Goal: Contribute content: Contribute content

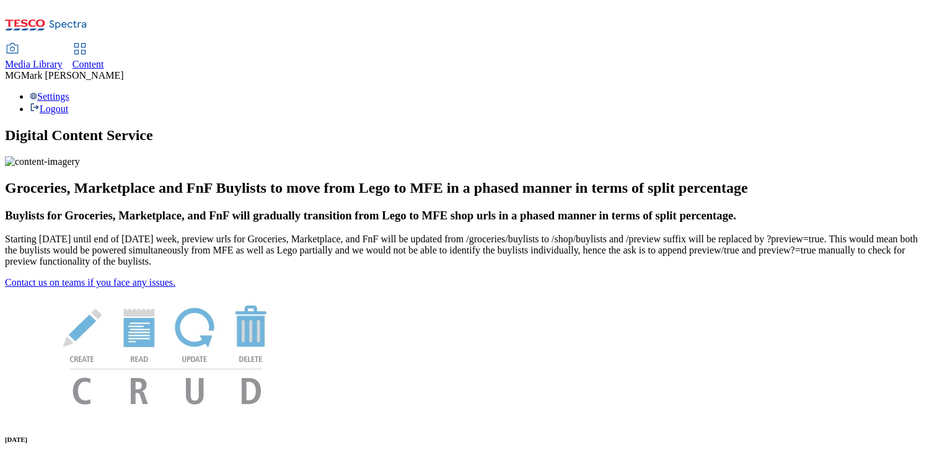
click at [104, 59] on span "Content" at bounding box center [88, 64] width 32 height 11
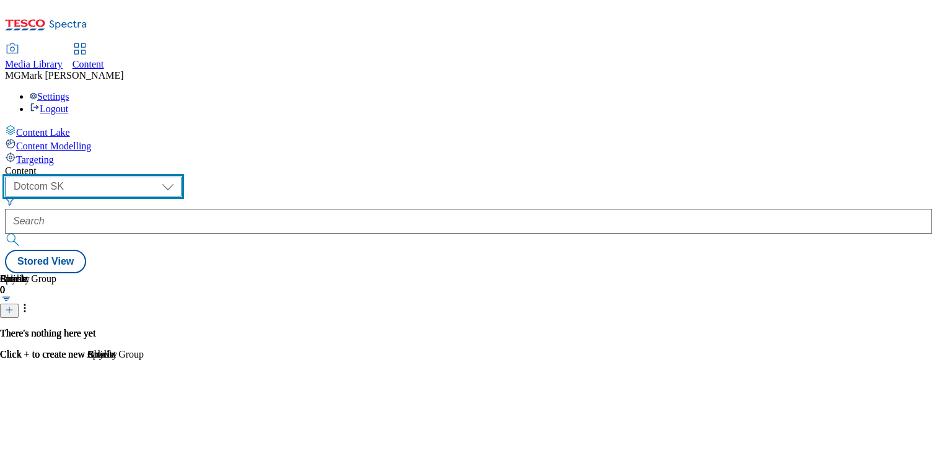
click at [182, 177] on select "Dotcom CZ Dotcom SK ghs-roi ghs-uk Phones UK" at bounding box center [93, 187] width 177 height 20
select select "ghs-uk"
click at [161, 177] on select "Dotcom CZ Dotcom SK ghs-roi ghs-uk Phones UK" at bounding box center [93, 187] width 177 height 20
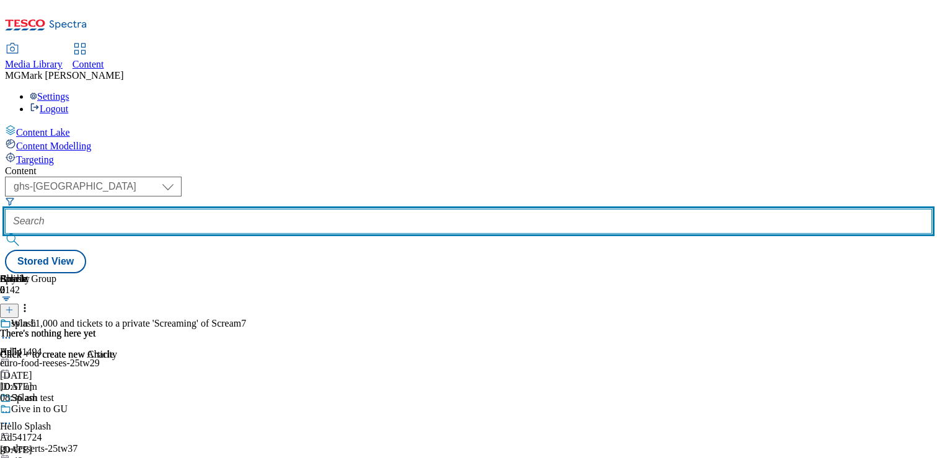
click at [310, 209] on input "text" at bounding box center [468, 221] width 927 height 25
click at [320, 209] on input "text" at bounding box center [468, 221] width 927 height 25
paste input "q"
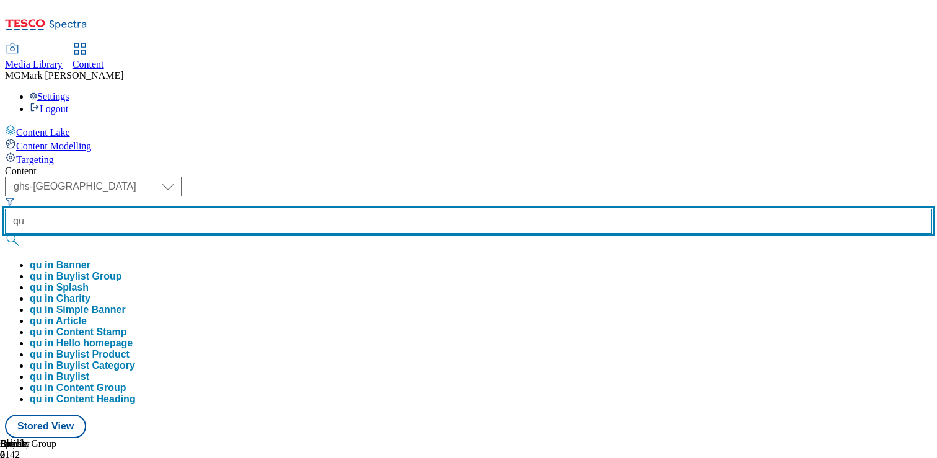
type input "q"
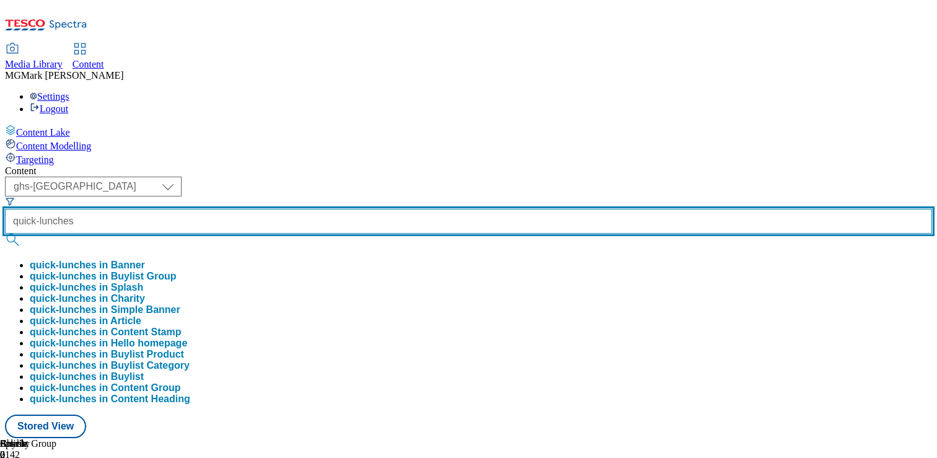
type input "quick-lunches"
click at [5, 234] on button "submit" at bounding box center [13, 240] width 17 height 12
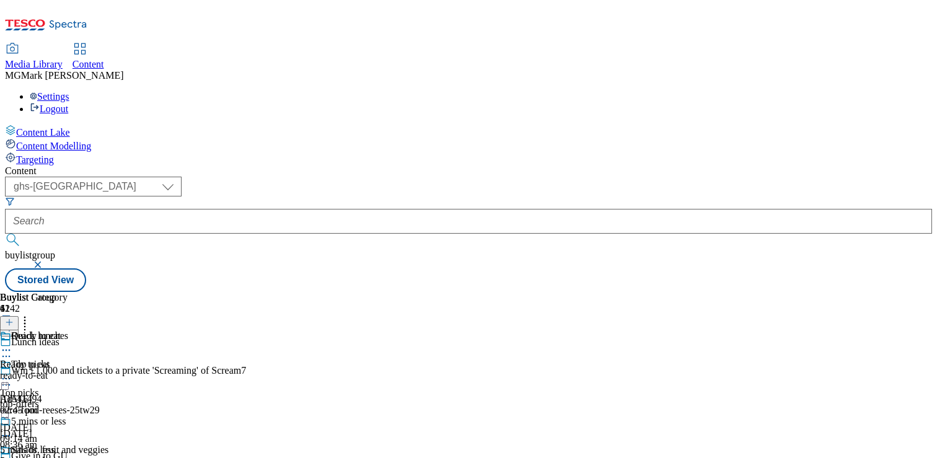
scroll to position [1211, 0]
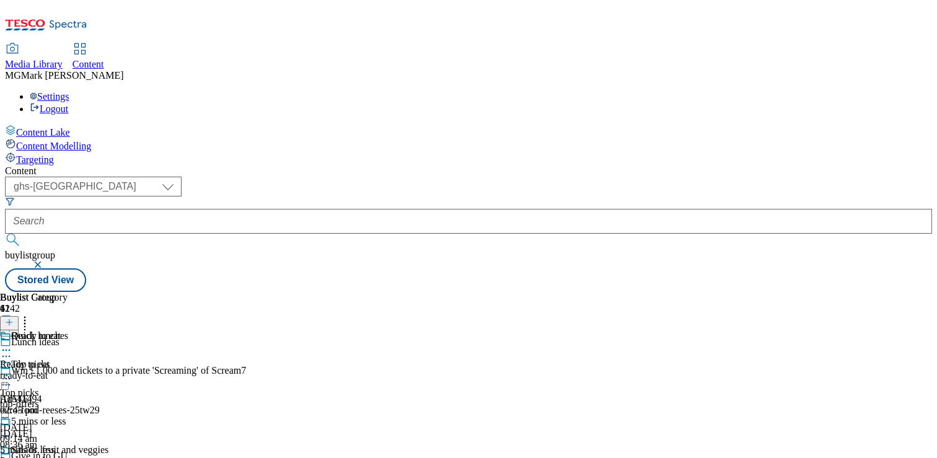
click at [14, 318] on icon at bounding box center [9, 322] width 9 height 9
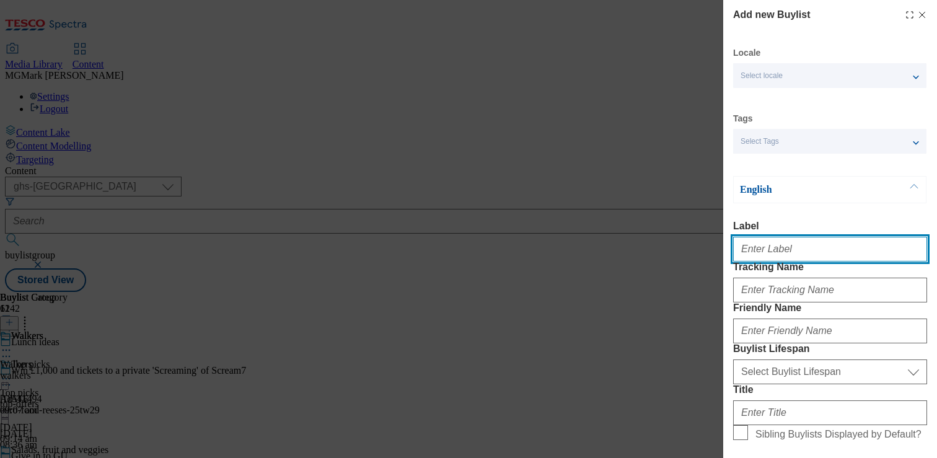
click at [774, 251] on input "Label" at bounding box center [830, 249] width 194 height 25
paste input "Ribena"
type input "Ribena"
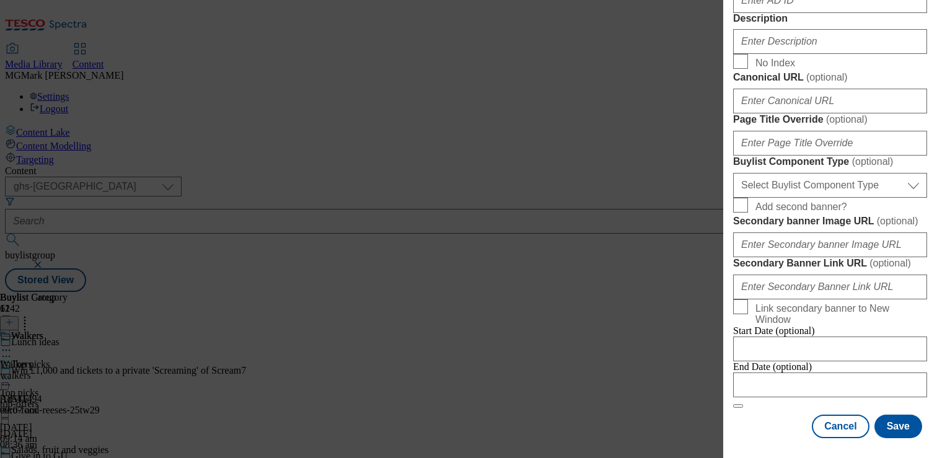
scroll to position [766, 0]
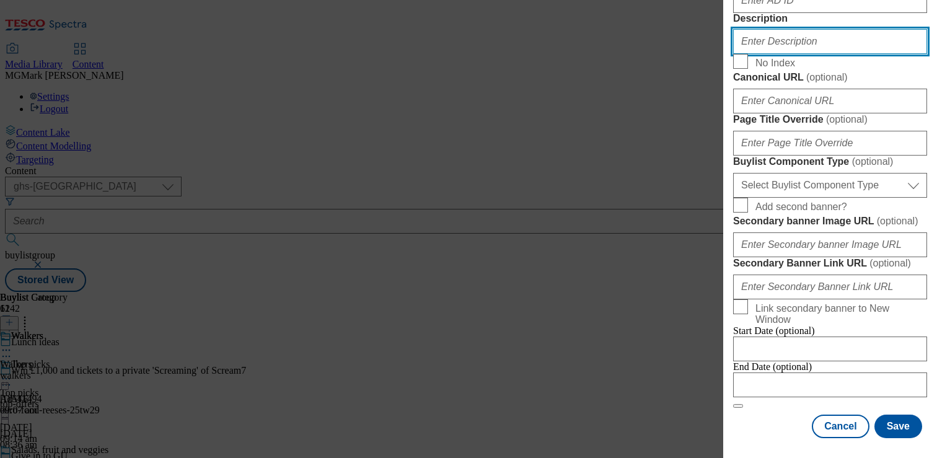
click at [788, 54] on input "Description" at bounding box center [830, 41] width 194 height 25
paste input "Discover our top picks for your lunchbox, from healthy foods to sweet treats, a…"
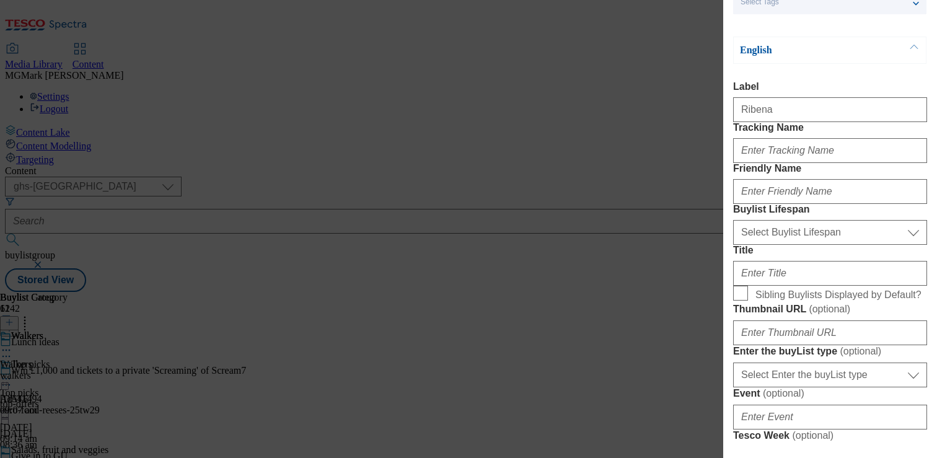
scroll to position [157, 0]
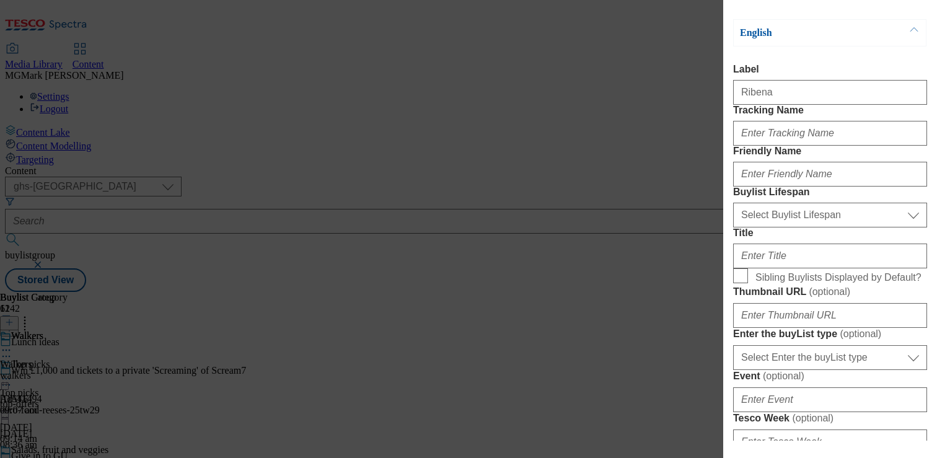
type input "Discover our top picks for your lunchbox, from healthy foods to sweet treats, a…"
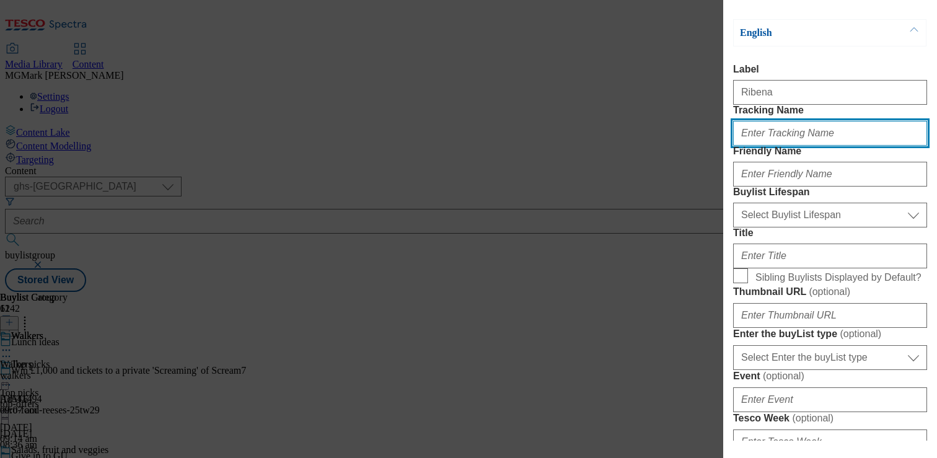
click at [766, 146] on input "Tracking Name" at bounding box center [830, 133] width 194 height 25
type input "."
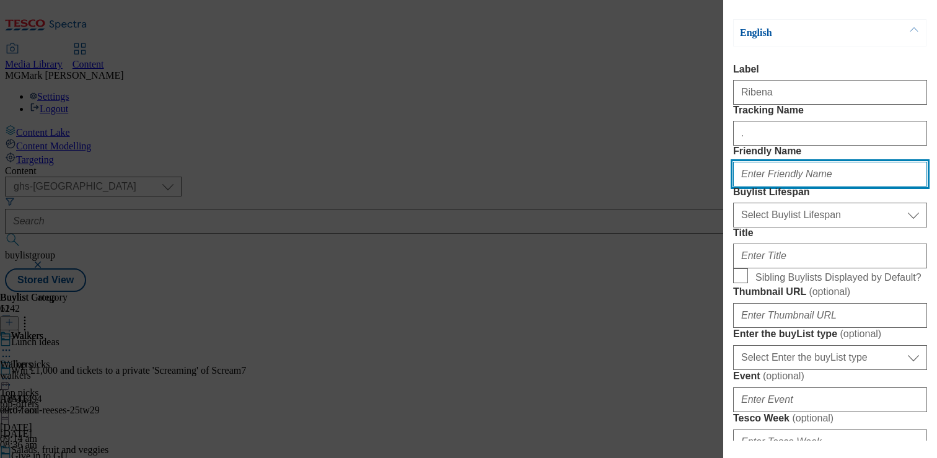
click at [773, 186] on input "Friendly Name" at bounding box center [830, 174] width 194 height 25
type input "R"
type input "ribena"
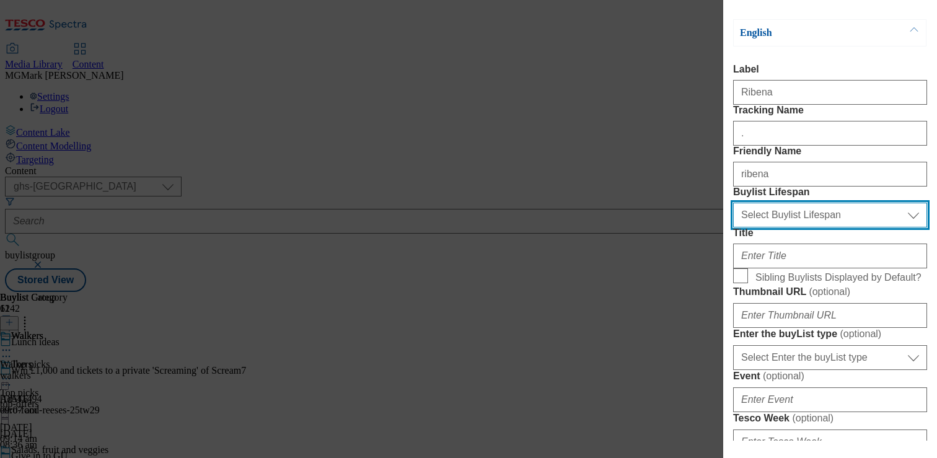
click at [766, 227] on select "Select Buylist Lifespan evergreen seasonal tactical" at bounding box center [830, 215] width 194 height 25
select select "evergreen"
click at [733, 227] on select "Select Buylist Lifespan evergreen seasonal tactical" at bounding box center [830, 215] width 194 height 25
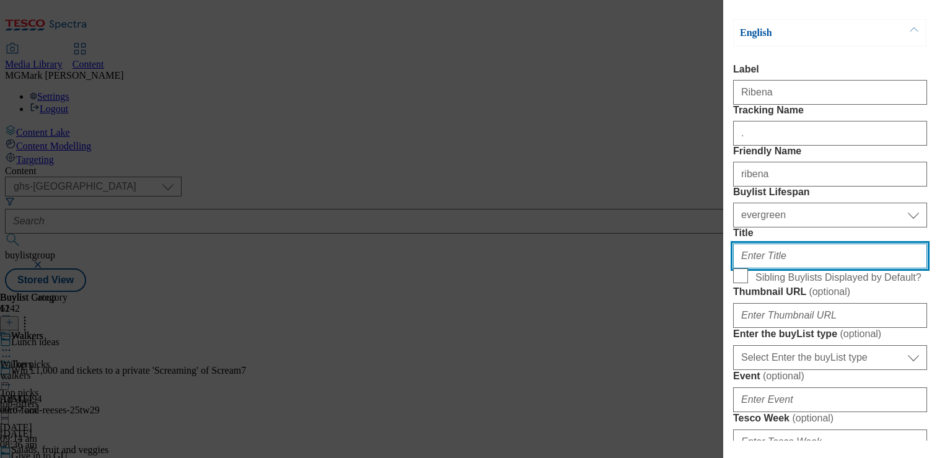
click at [788, 268] on input "Title" at bounding box center [830, 255] width 194 height 25
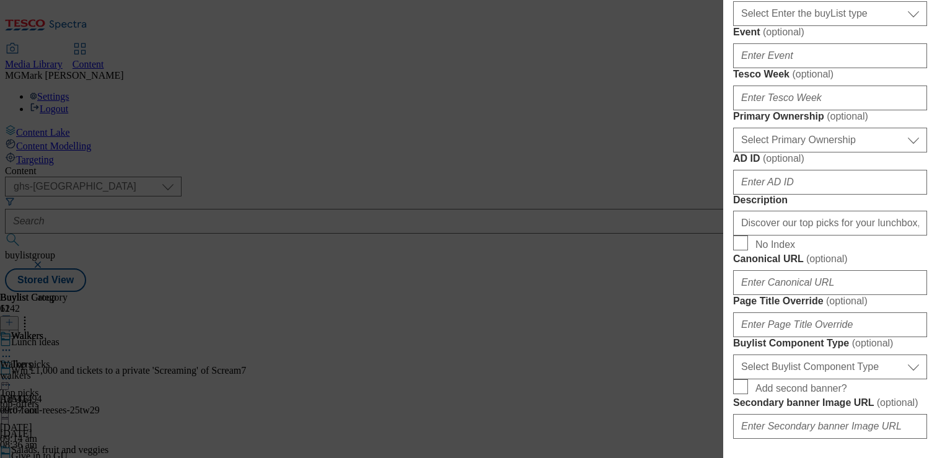
scroll to position [501, 0]
type input "Ribena"
click at [800, 25] on select "Select Enter the buyList type event supplier funded long term >4 weeks supplier…" at bounding box center [830, 13] width 194 height 25
click at [733, 25] on select "Select Enter the buyList type event supplier funded long term >4 weeks supplier…" at bounding box center [830, 13] width 194 height 25
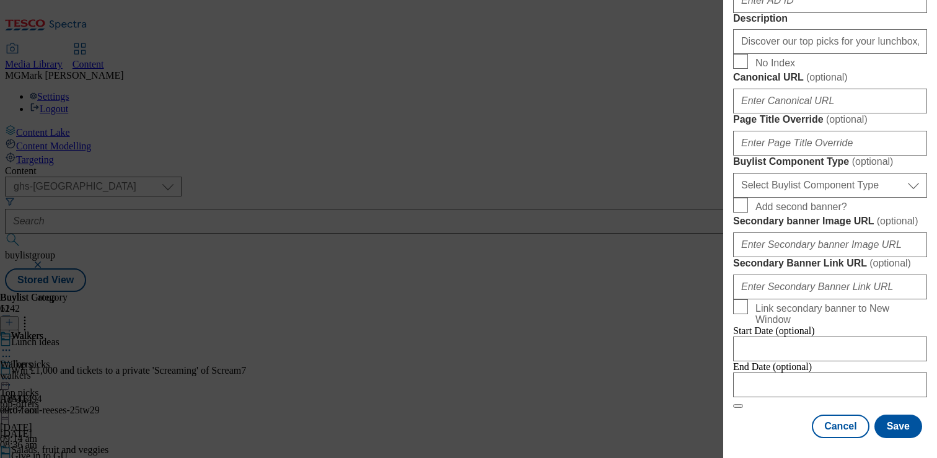
scroll to position [1003, 0]
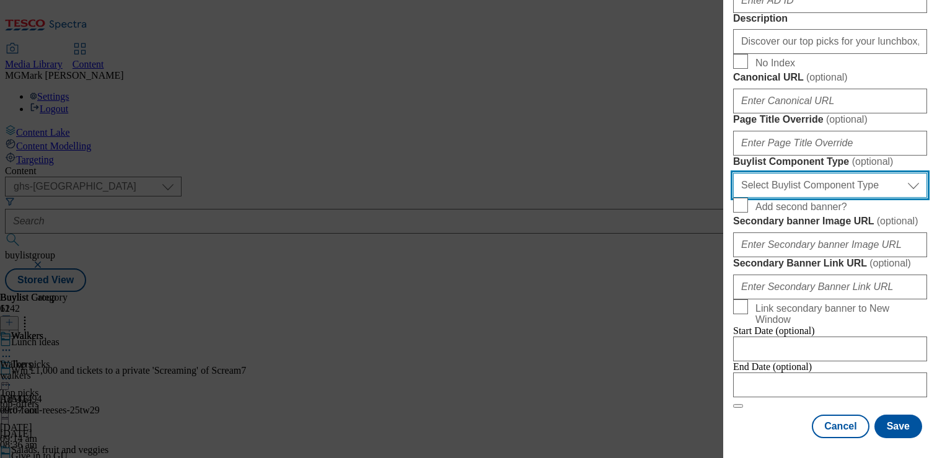
click at [824, 191] on select "Select Buylist Component Type Banner Competition Header Meal" at bounding box center [830, 185] width 194 height 25
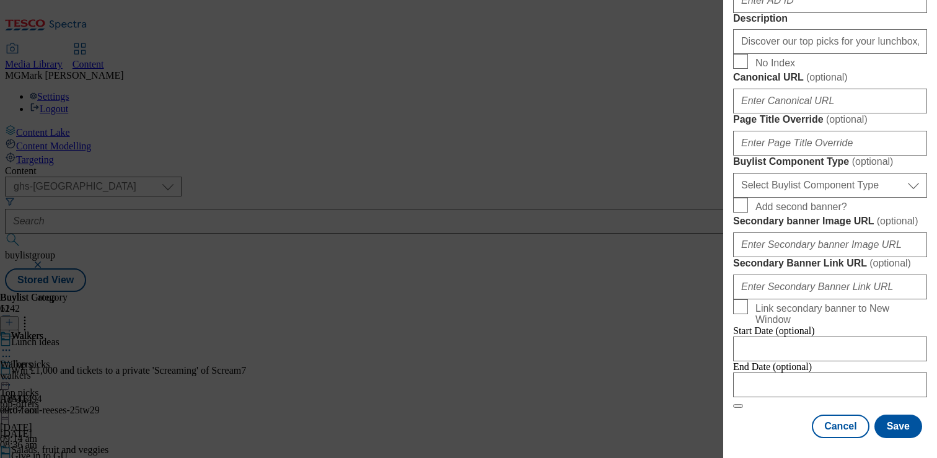
select select "Banner"
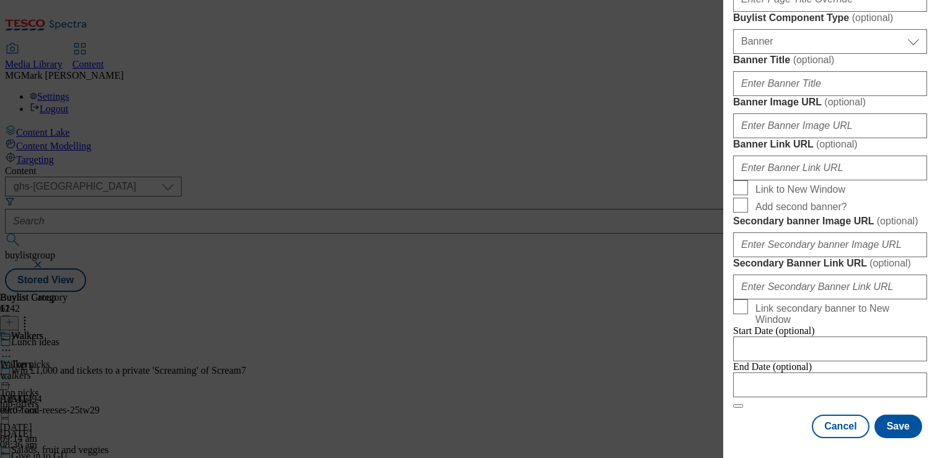
scroll to position [1347, 0]
click at [892, 432] on button "Save" at bounding box center [898, 426] width 48 height 24
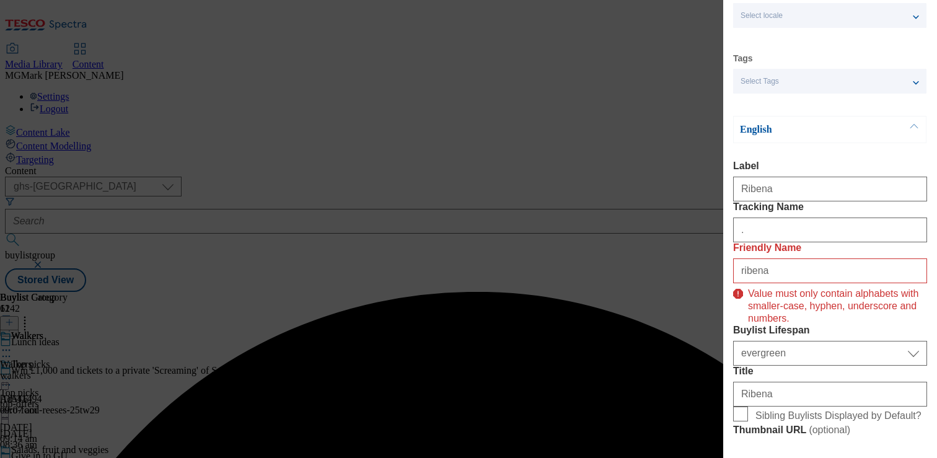
scroll to position [0, 0]
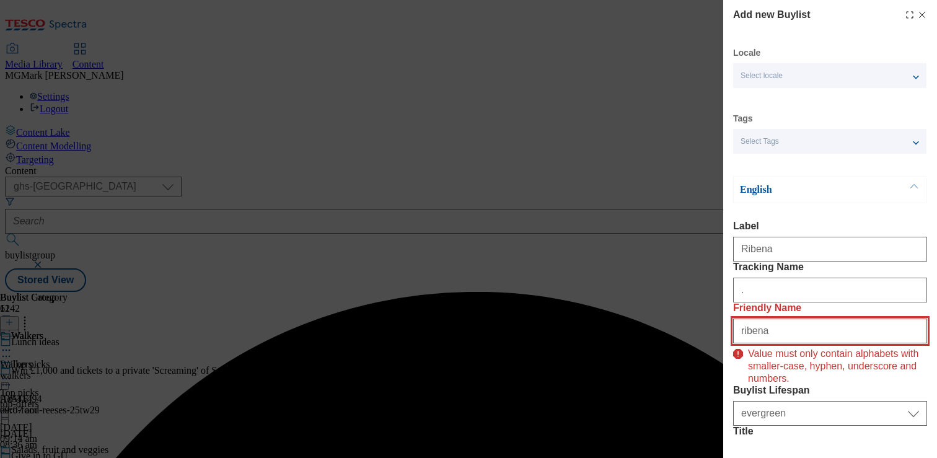
click at [808, 343] on input "ribena" at bounding box center [830, 330] width 194 height 25
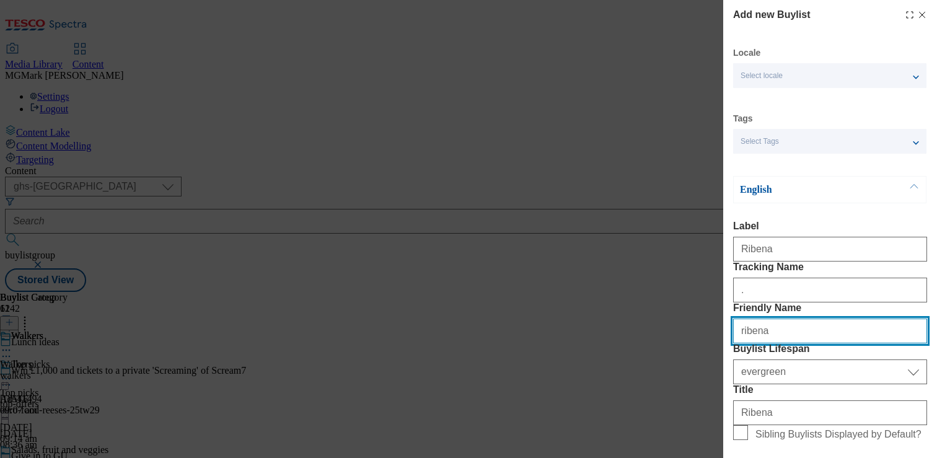
type input "ribena"
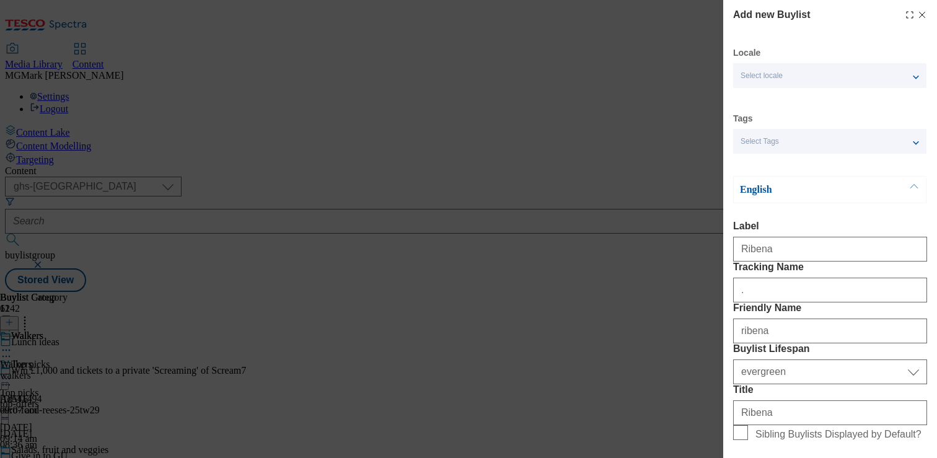
click at [928, 406] on div "Add new Buylist Locale Select locale English Welsh Tags Select Tags fnf marketp…" at bounding box center [830, 220] width 214 height 441
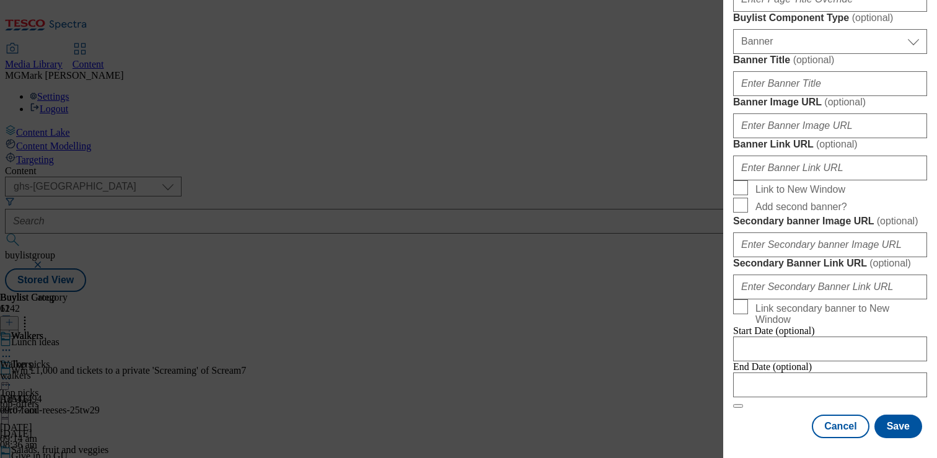
scroll to position [1347, 0]
click at [910, 427] on button "Save" at bounding box center [898, 426] width 48 height 24
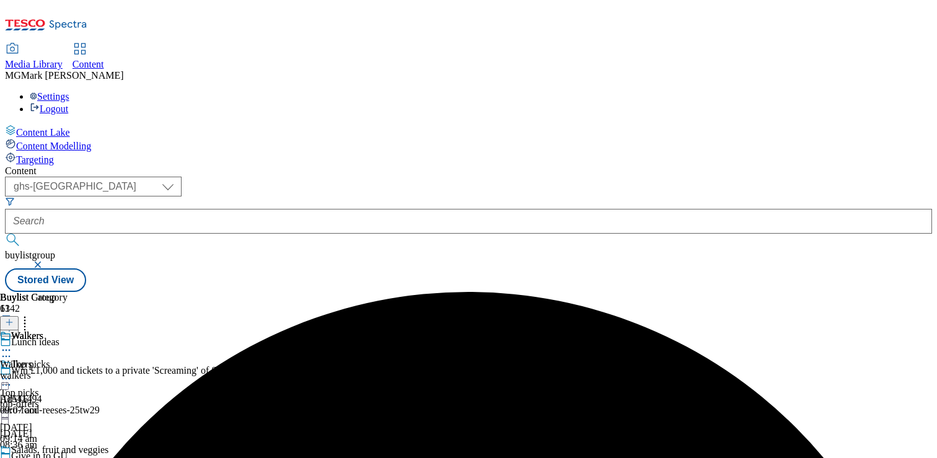
scroll to position [1286, 0]
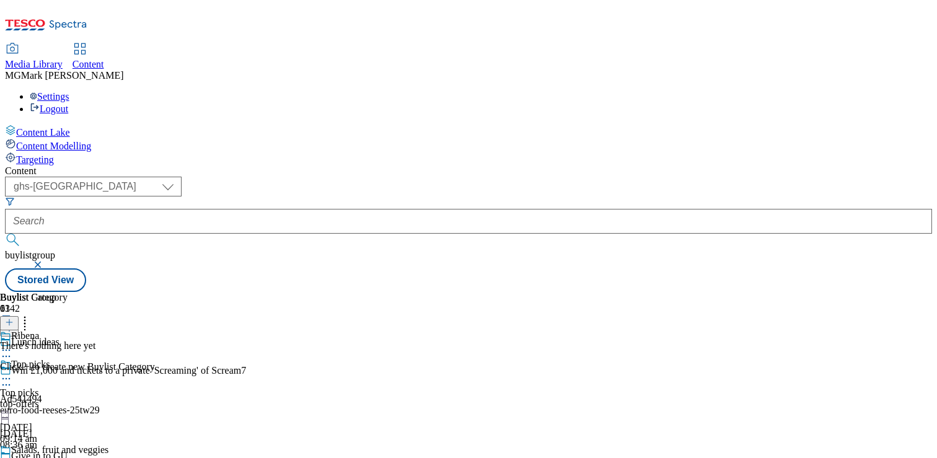
click at [12, 322] on line at bounding box center [9, 322] width 6 height 0
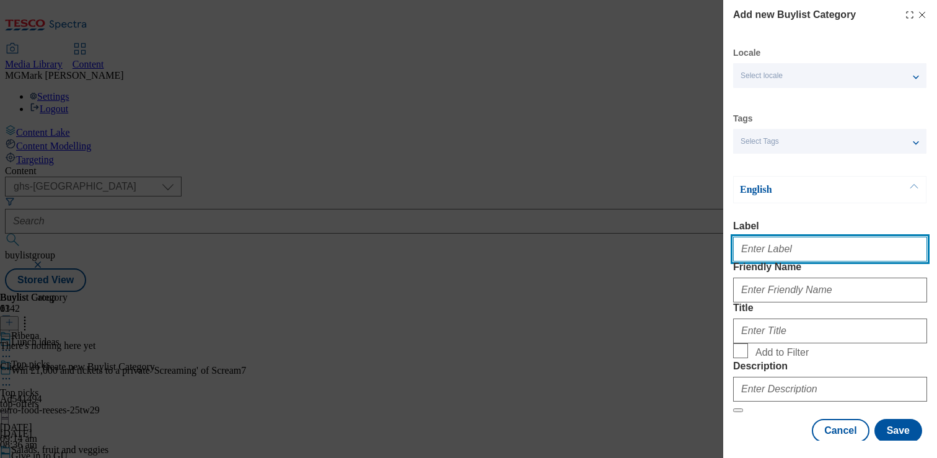
click at [779, 251] on input "Label" at bounding box center [830, 249] width 194 height 25
type input "Ribena"
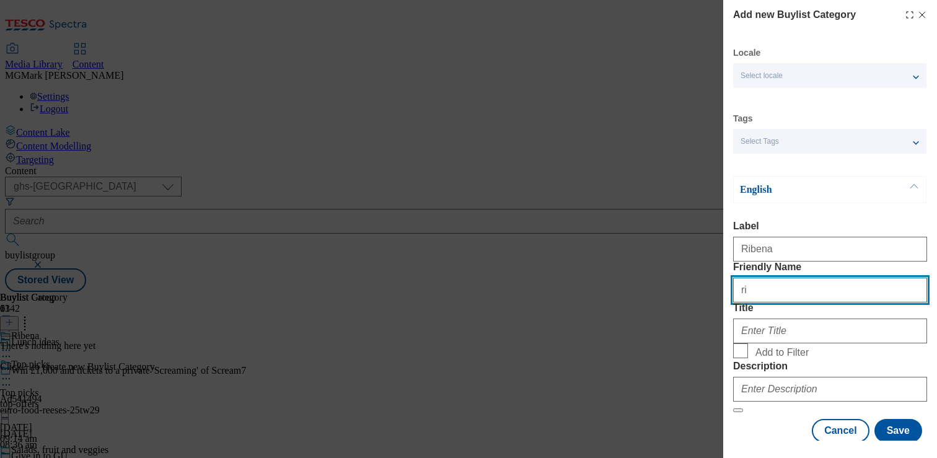
type input "r"
type input "ribena"
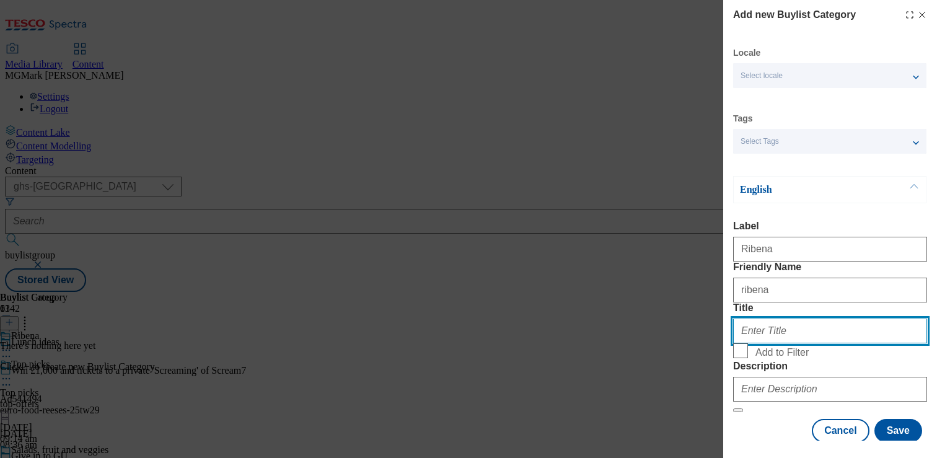
click at [753, 343] on input "Title" at bounding box center [830, 330] width 194 height 25
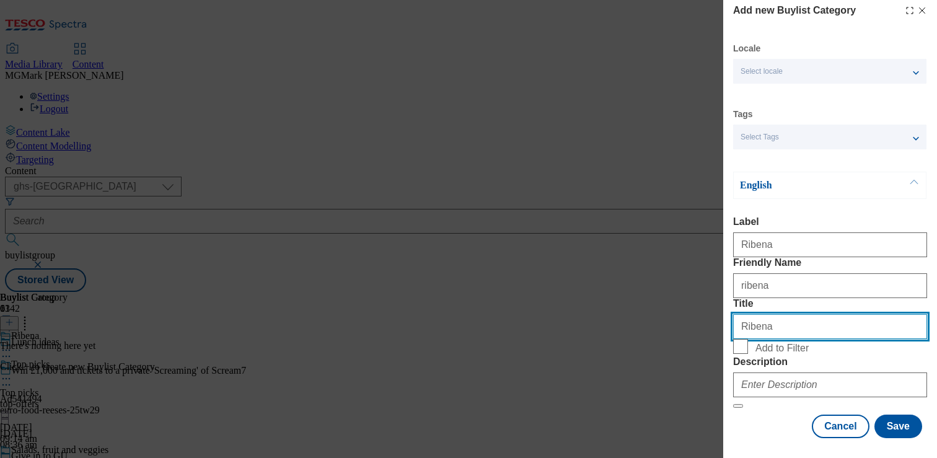
type input "Ribena"
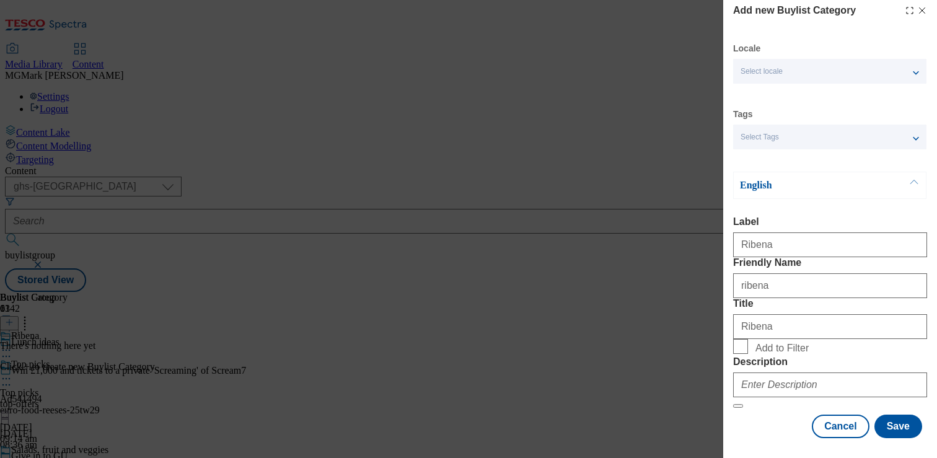
click at [748, 339] on label "Add to Filter" at bounding box center [830, 347] width 194 height 17
click at [748, 339] on input "Add to Filter" at bounding box center [740, 346] width 15 height 15
checkbox input "true"
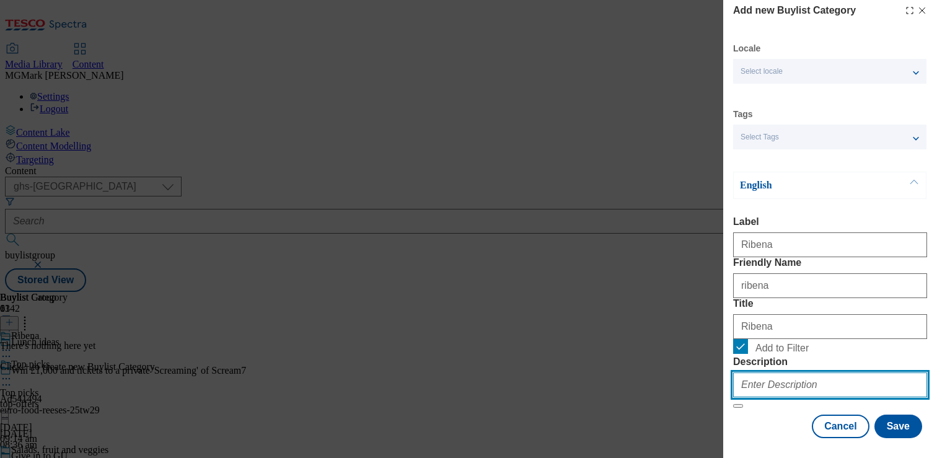
click at [805, 384] on input "Description" at bounding box center [830, 384] width 194 height 25
paste input "Discover our top picks for your lunchbox, from healthy foods to sweet treats, a…"
type input "Discover our top picks for your lunchbox, from healthy foods to sweet treats, a…"
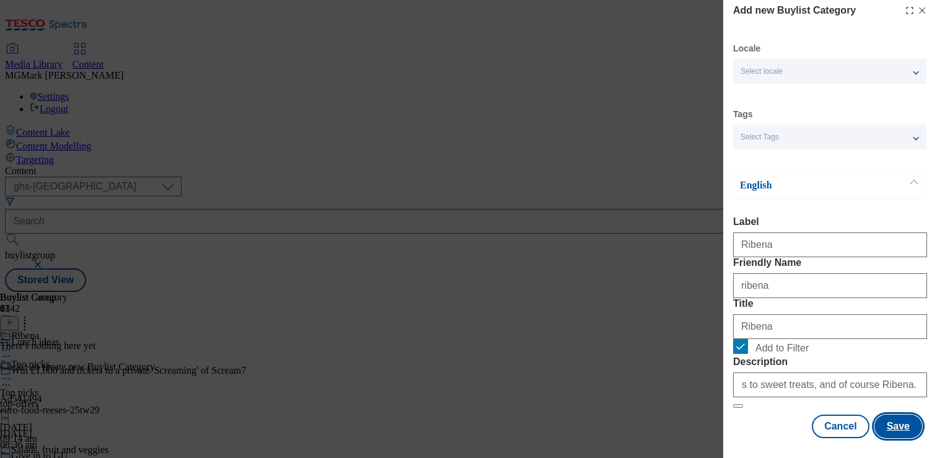
scroll to position [0, 0]
click at [887, 418] on button "Save" at bounding box center [898, 426] width 48 height 24
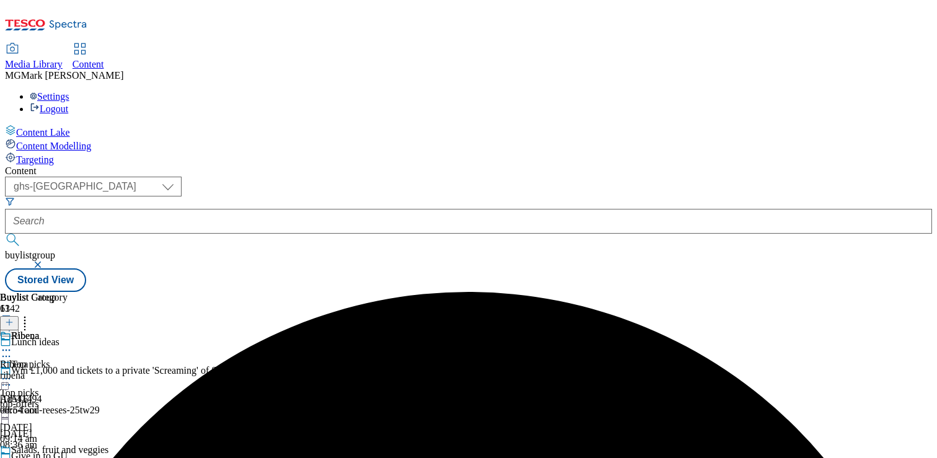
click at [68, 370] on div "ribena" at bounding box center [34, 375] width 68 height 11
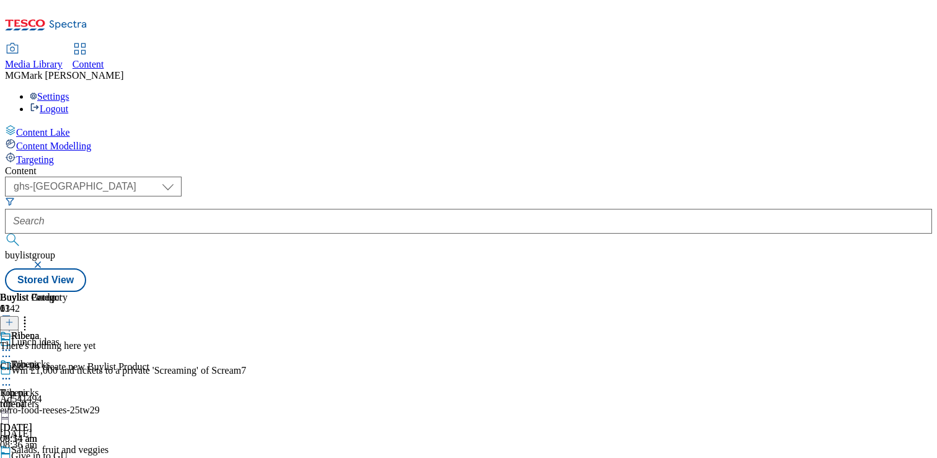
scroll to position [0, 163]
click at [14, 318] on icon at bounding box center [9, 322] width 9 height 9
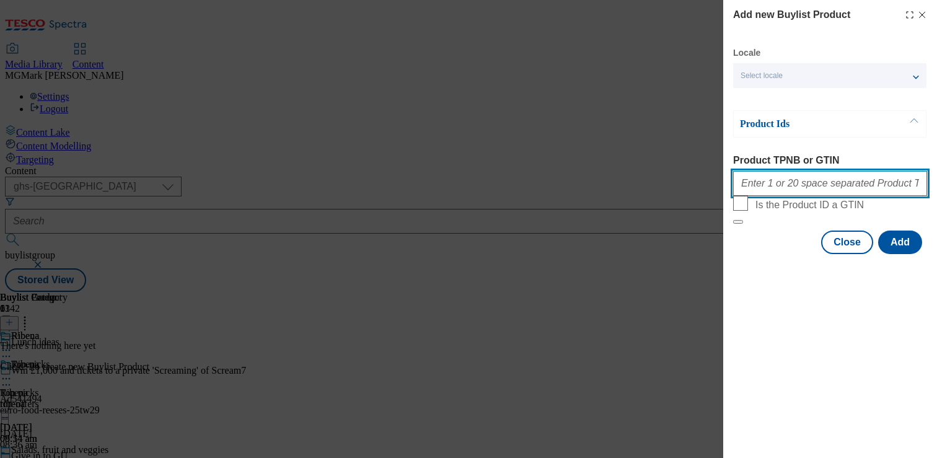
click at [835, 182] on input "Product TPNB or GTIN" at bounding box center [830, 183] width 194 height 25
paste input "78664696 78664736 55205947 55206163 78664696 78664736 78938914 78938954 7985532…"
type input "78664696 78664736 55205947 55206163 78664696 78664736 78938914 78938954 7985532…"
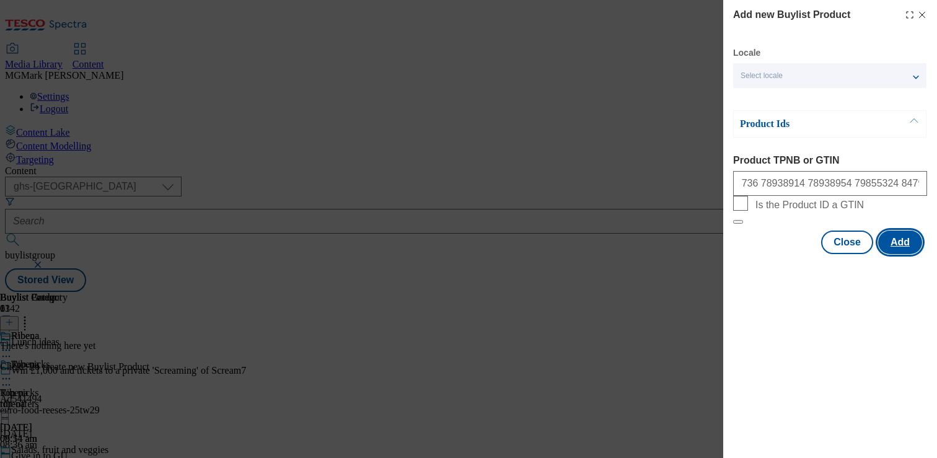
scroll to position [0, 0]
click at [888, 254] on button "Add" at bounding box center [900, 242] width 44 height 24
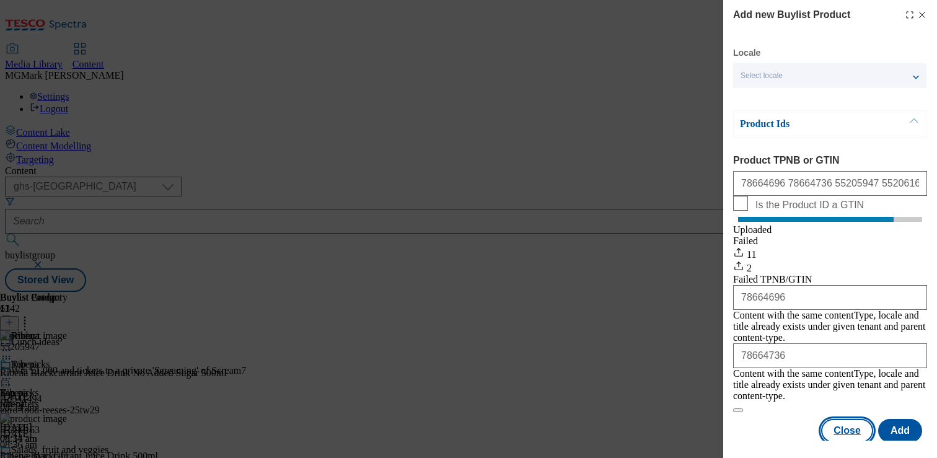
click at [853, 426] on button "Close" at bounding box center [847, 431] width 52 height 24
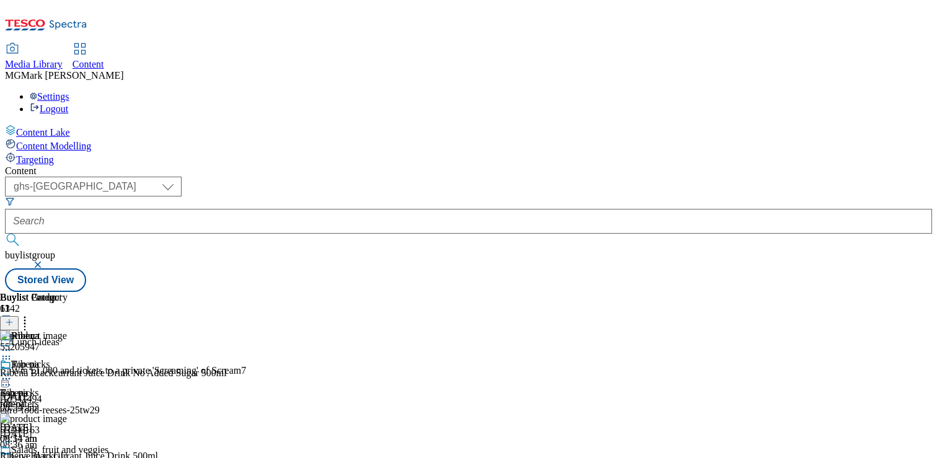
scroll to position [121, 0]
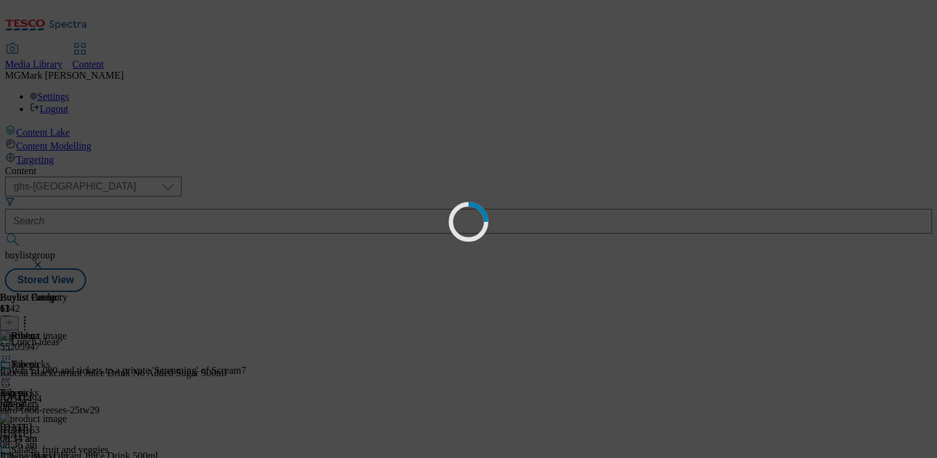
scroll to position [0, 0]
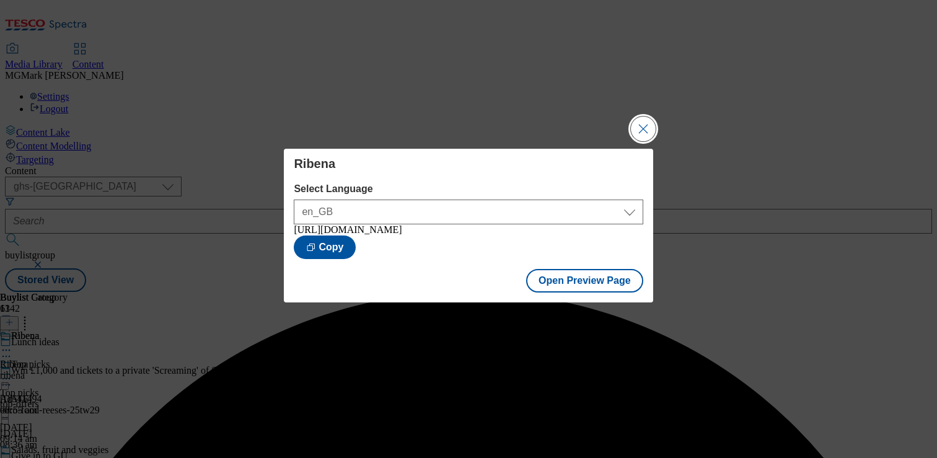
click at [647, 126] on button "Close Modal" at bounding box center [643, 128] width 25 height 25
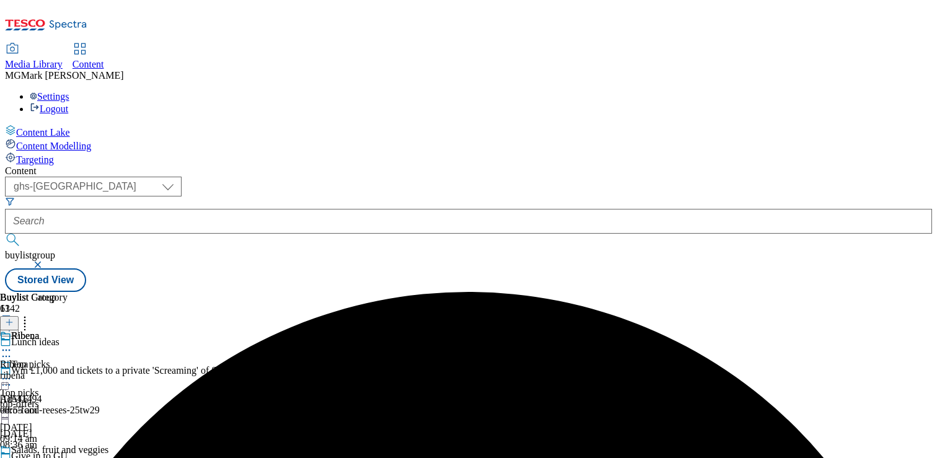
click at [12, 344] on icon at bounding box center [6, 350] width 12 height 12
click at [103, 457] on span "Open Preview Url" at bounding box center [70, 461] width 64 height 9
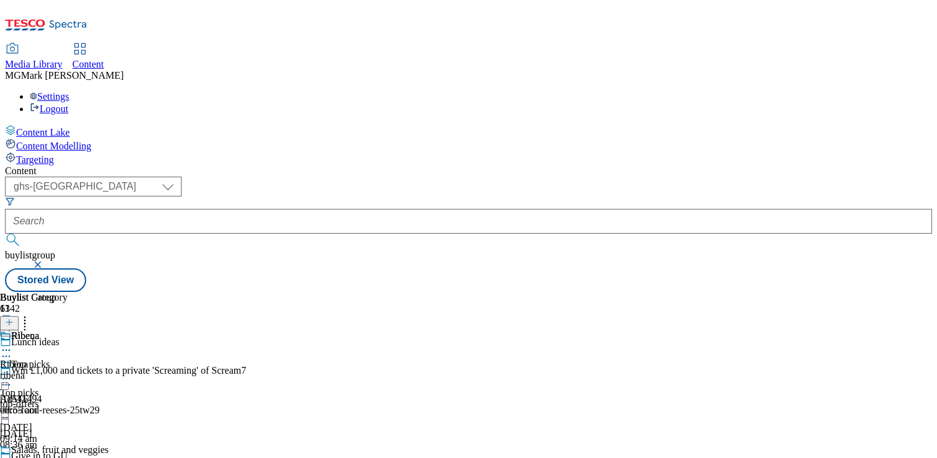
scroll to position [882, 0]
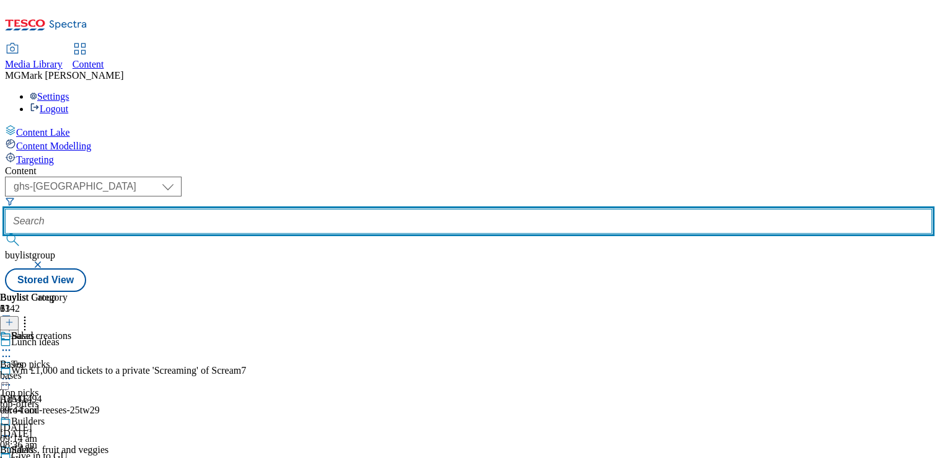
click at [299, 209] on input "text" at bounding box center [468, 221] width 927 height 25
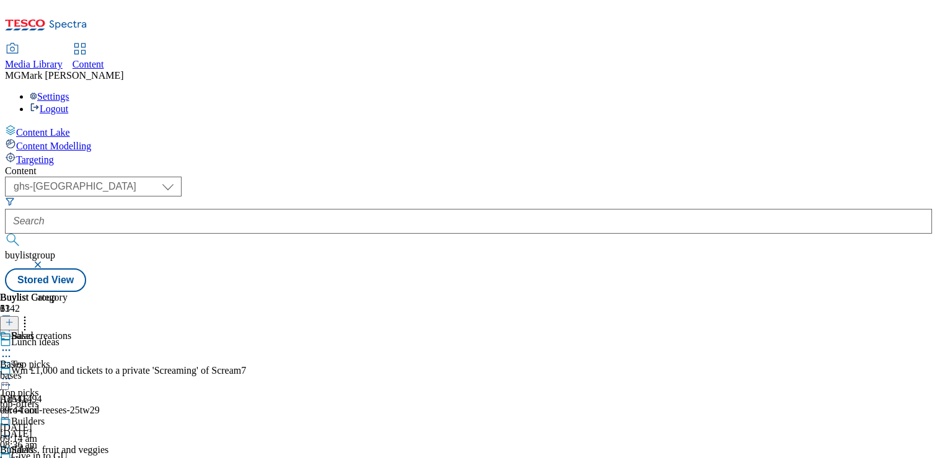
click at [45, 261] on button "button" at bounding box center [39, 264] width 12 height 7
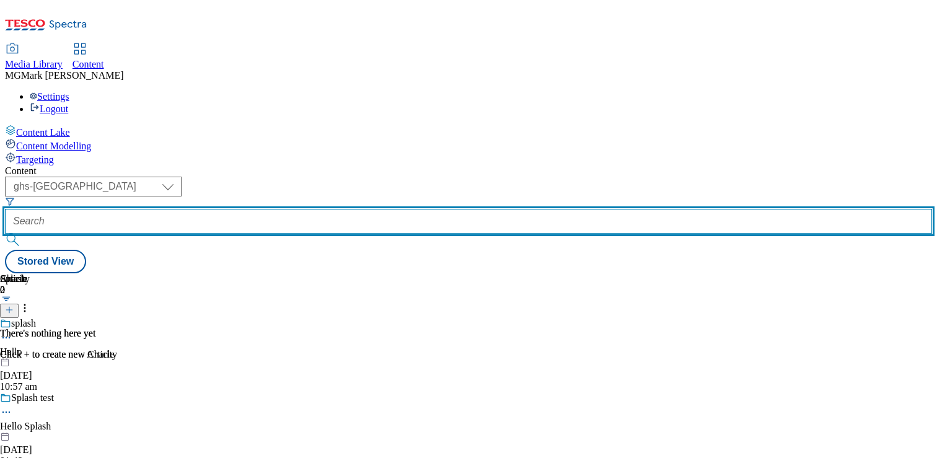
click at [298, 209] on input "text" at bounding box center [468, 221] width 927 height 25
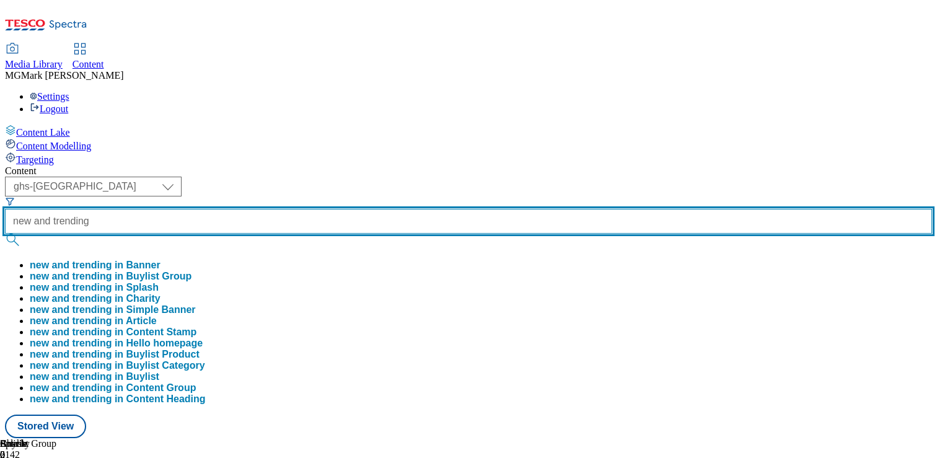
type input "new and trending"
click at [5, 234] on button "submit" at bounding box center [13, 240] width 17 height 12
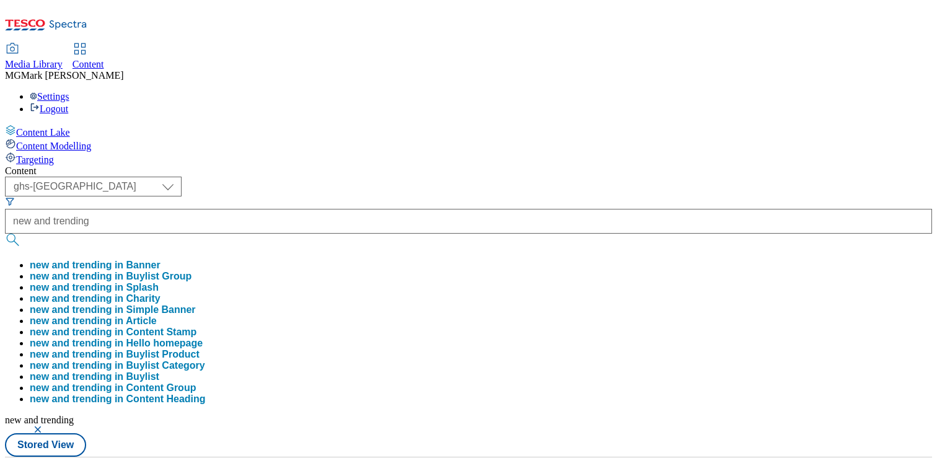
click at [502, 177] on div "( optional ) Dotcom CZ Dotcom SK ghs-roi ghs-uk Phones UK ghs-uk new and trendi…" at bounding box center [468, 317] width 927 height 280
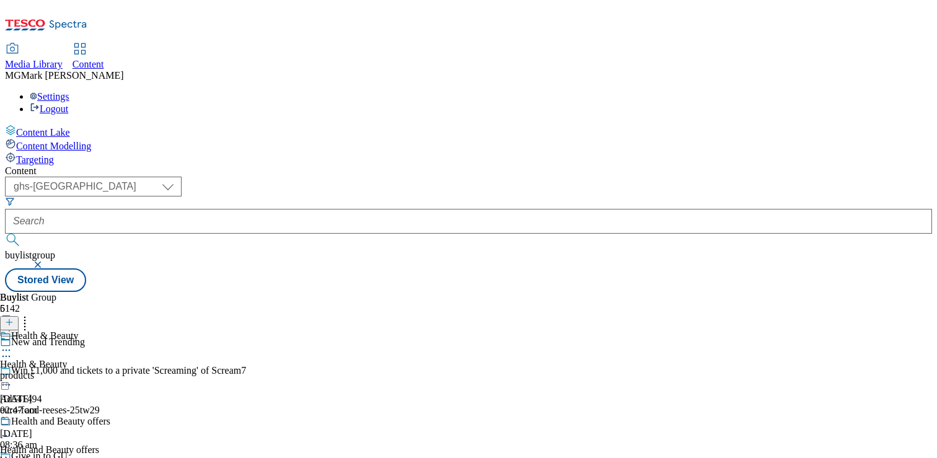
click at [110, 370] on div "products" at bounding box center [55, 375] width 110 height 11
click at [45, 261] on button "button" at bounding box center [39, 264] width 12 height 7
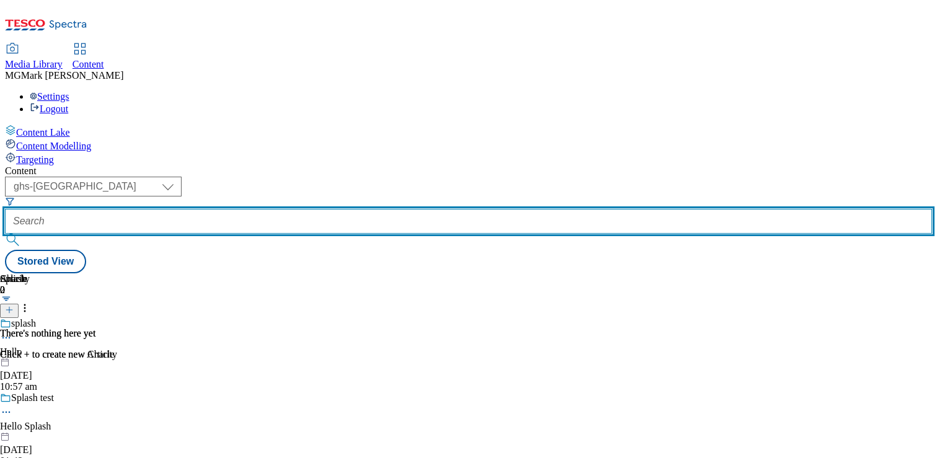
click at [302, 209] on input "text" at bounding box center [468, 221] width 927 height 25
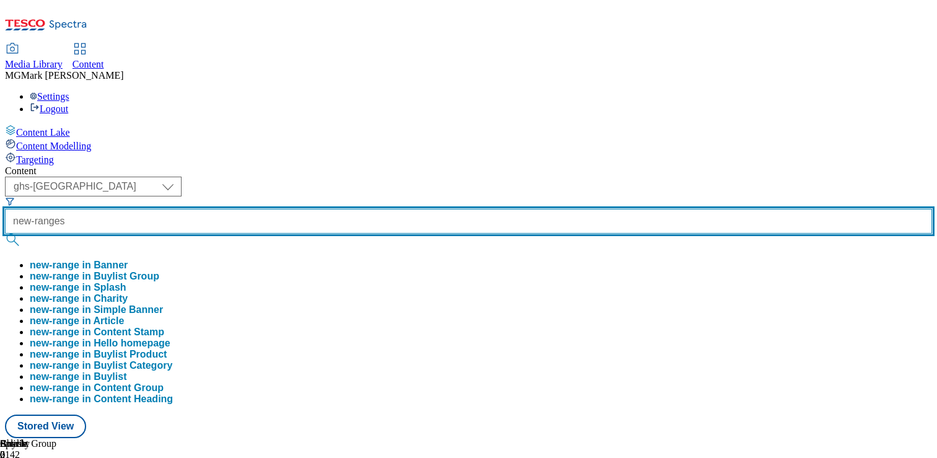
type input "new-ranges"
click at [5, 234] on button "submit" at bounding box center [13, 240] width 17 height 12
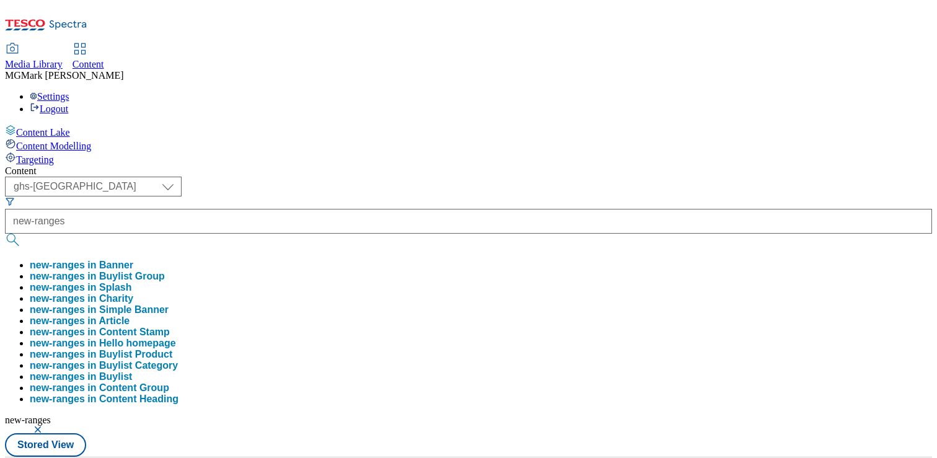
click at [529, 165] on div "Content" at bounding box center [468, 170] width 927 height 11
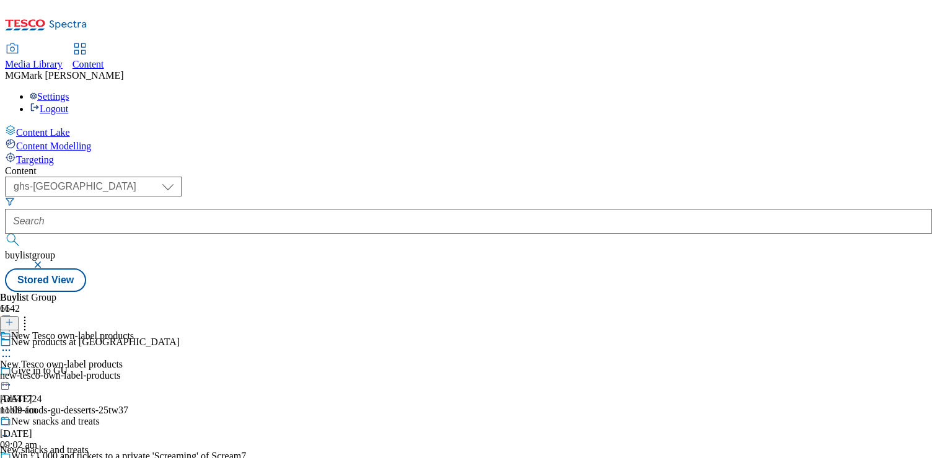
click at [134, 370] on div "new-tesco-own-label-products" at bounding box center [67, 375] width 134 height 11
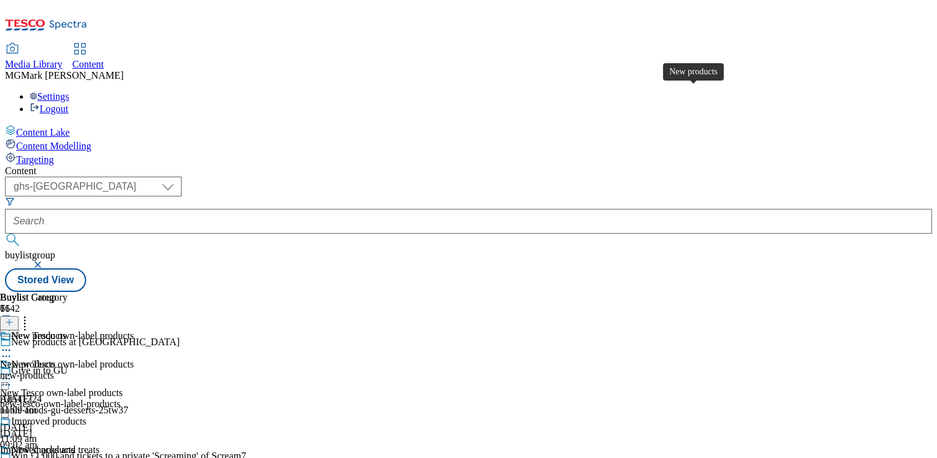
click at [55, 359] on span "New products" at bounding box center [27, 364] width 55 height 11
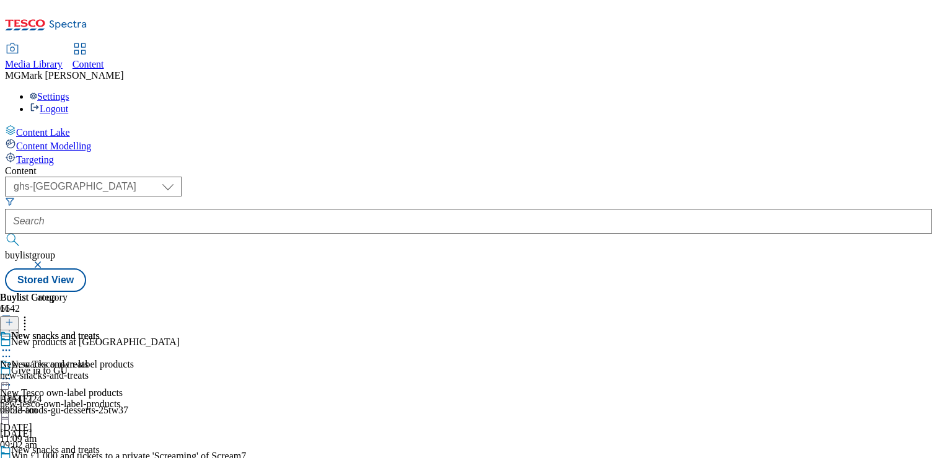
click at [100, 370] on div "new-snacks-and-treats" at bounding box center [50, 375] width 100 height 11
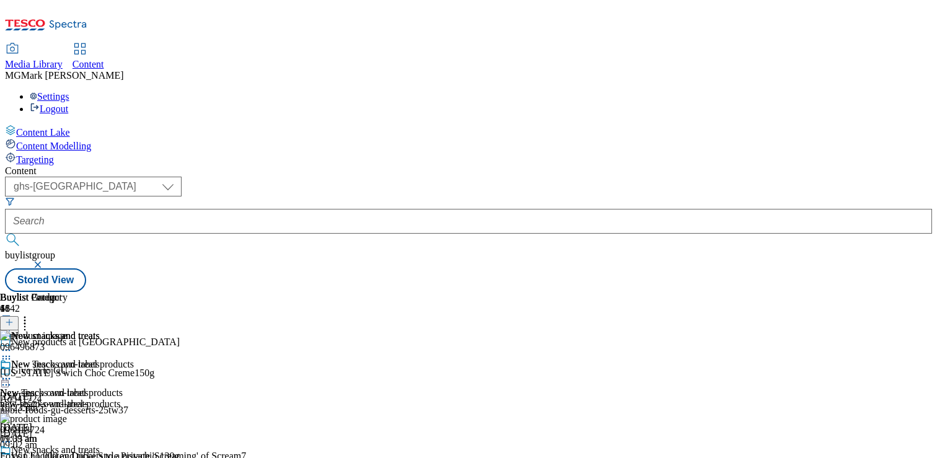
scroll to position [20, 0]
click at [19, 316] on button at bounding box center [9, 323] width 19 height 14
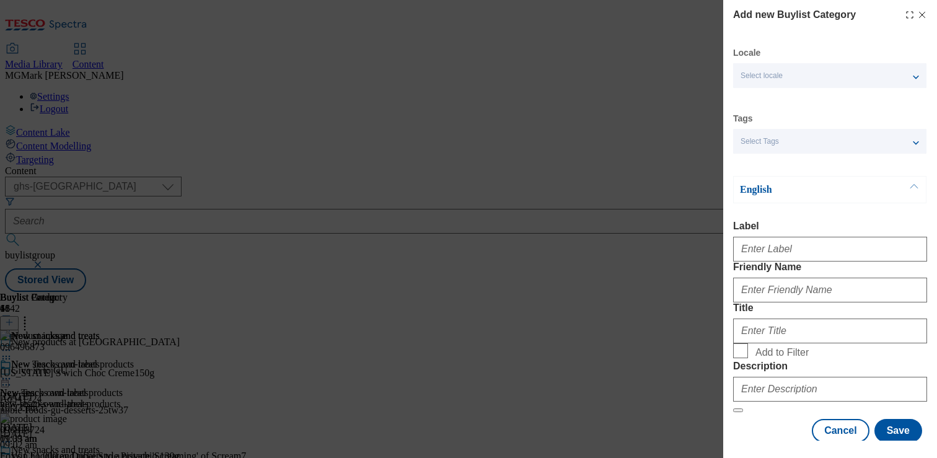
scroll to position [97, 0]
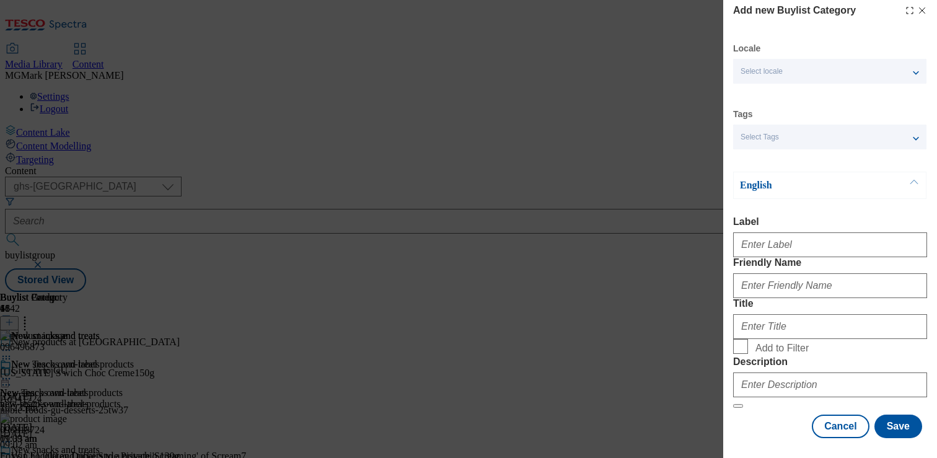
click at [774, 343] on span "Add to Filter" at bounding box center [781, 348] width 53 height 11
click at [748, 339] on input "Add to Filter" at bounding box center [740, 346] width 15 height 15
checkbox input "true"
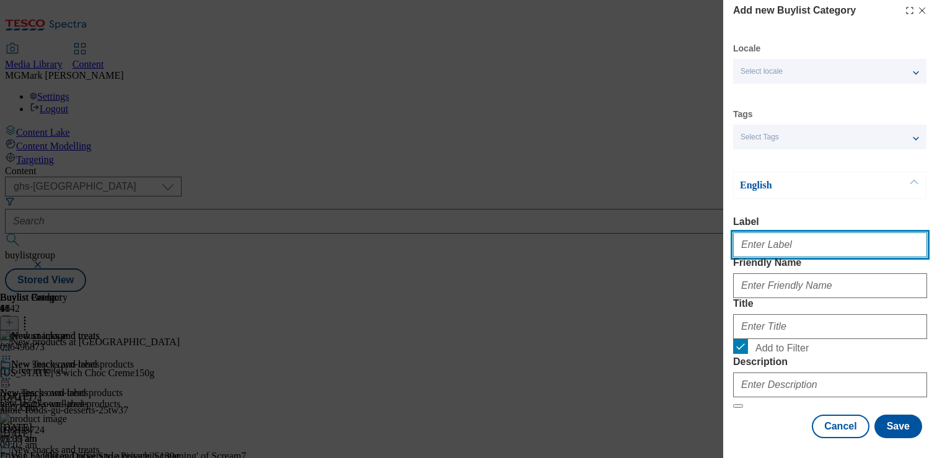
click at [777, 232] on input "Label" at bounding box center [830, 244] width 194 height 25
type input "snacks"
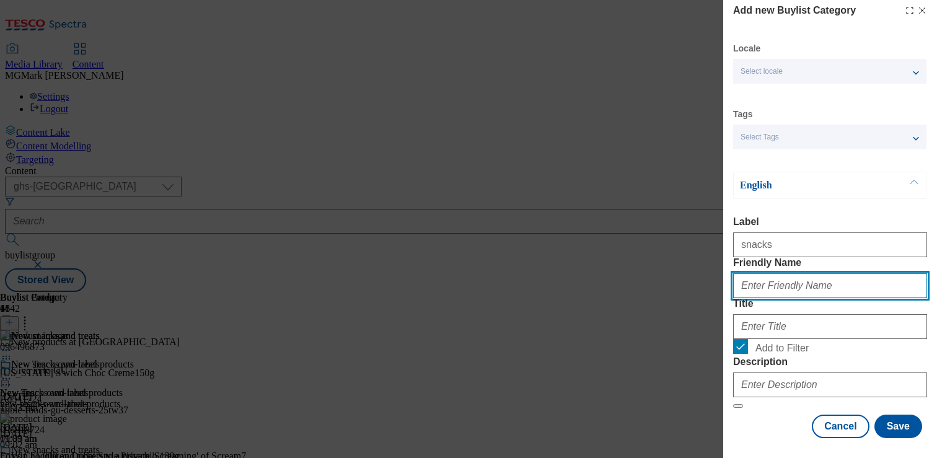
click at [753, 273] on input "Friendly Name" at bounding box center [830, 285] width 194 height 25
type input "snacks"
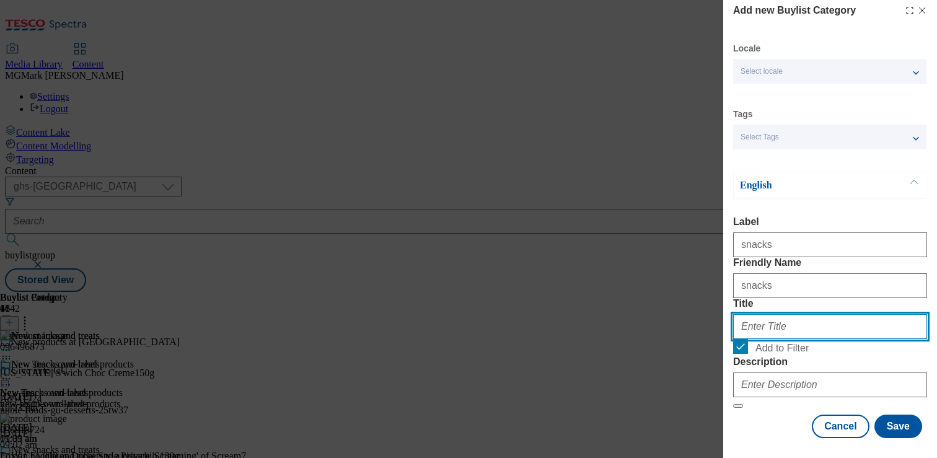
click at [747, 314] on input "Title" at bounding box center [830, 326] width 194 height 25
type input "Snacks"
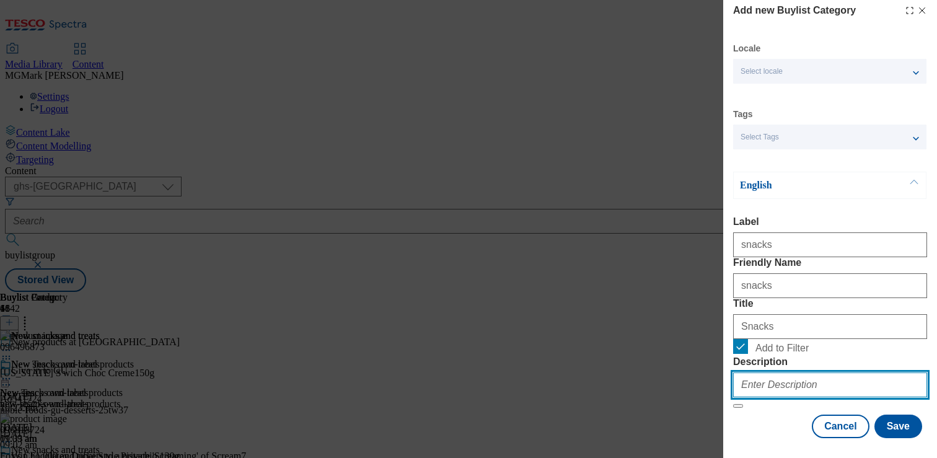
click at [764, 380] on input "Description" at bounding box center [830, 384] width 194 height 25
paste input "Want to add some new snacks and treats to your cupboard? Try these exciting new…"
type input "Want to add some new snacks and treats to your cupboard? Try these exciting new…"
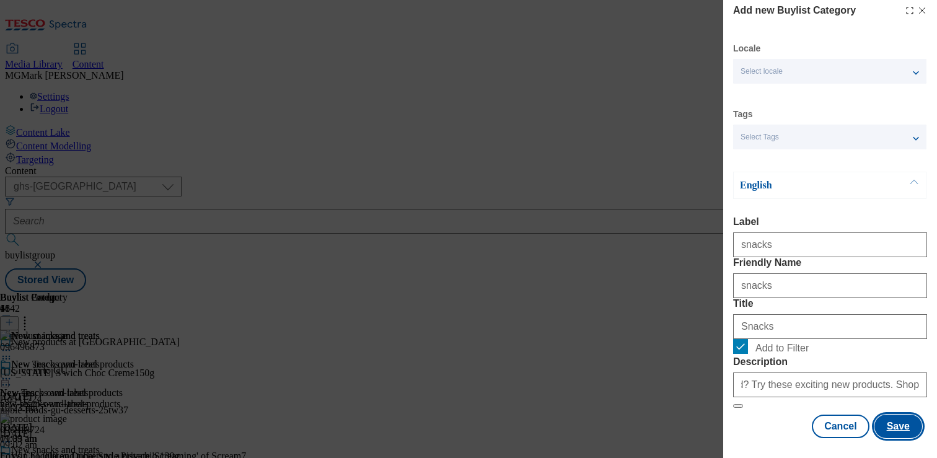
scroll to position [0, 0]
click at [906, 426] on button "Save" at bounding box center [898, 426] width 48 height 24
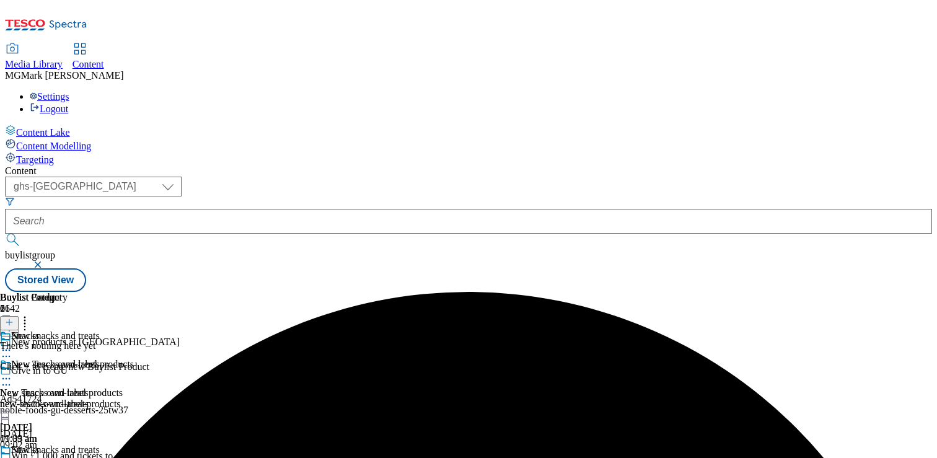
click at [12, 457] on icon at bounding box center [6, 464] width 12 height 12
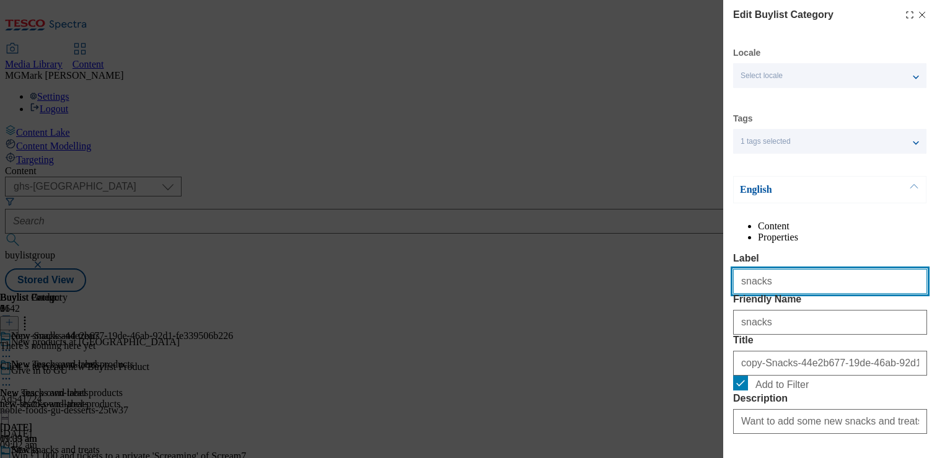
click at [784, 294] on input "snacks" at bounding box center [830, 281] width 194 height 25
type input "treats"
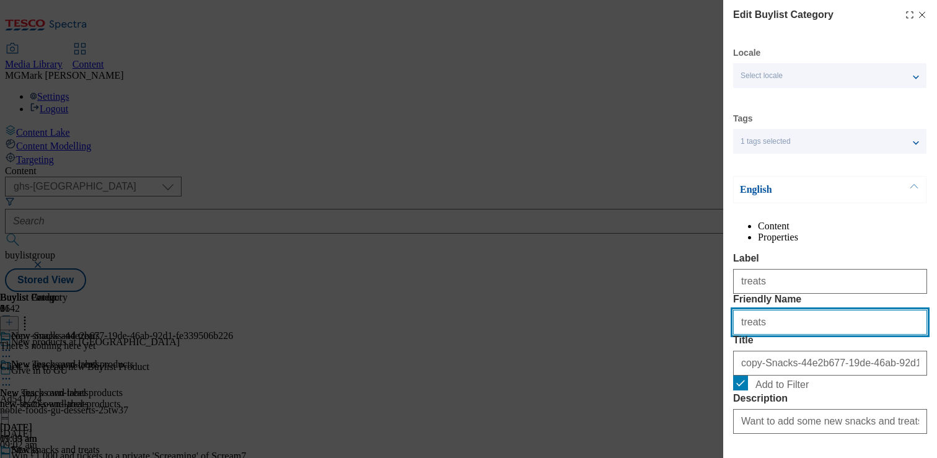
scroll to position [152, 0]
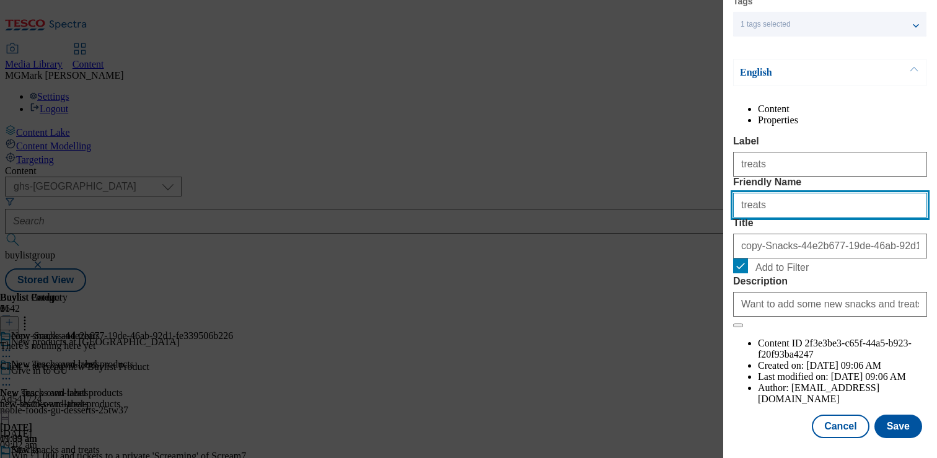
type input "treats"
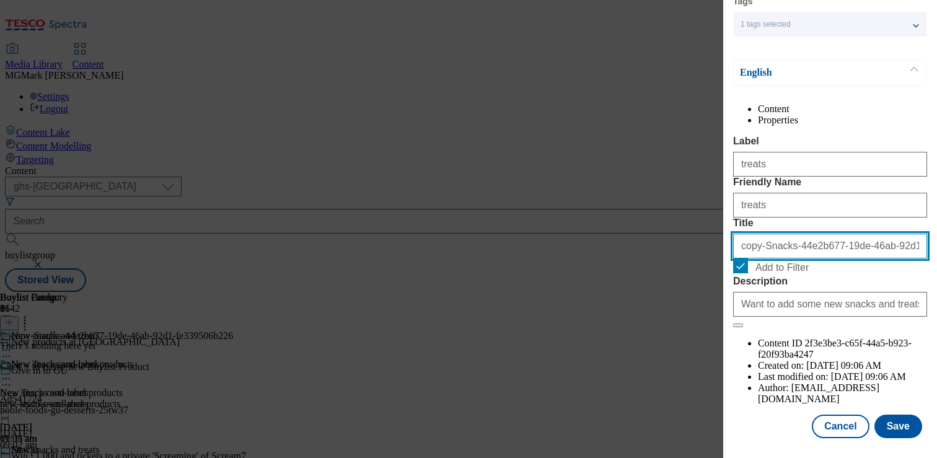
click at [758, 258] on input "copy-Snacks-44e2b677-19de-46ab-92d1-fe339506b226" at bounding box center [830, 246] width 194 height 25
type input "Treats"
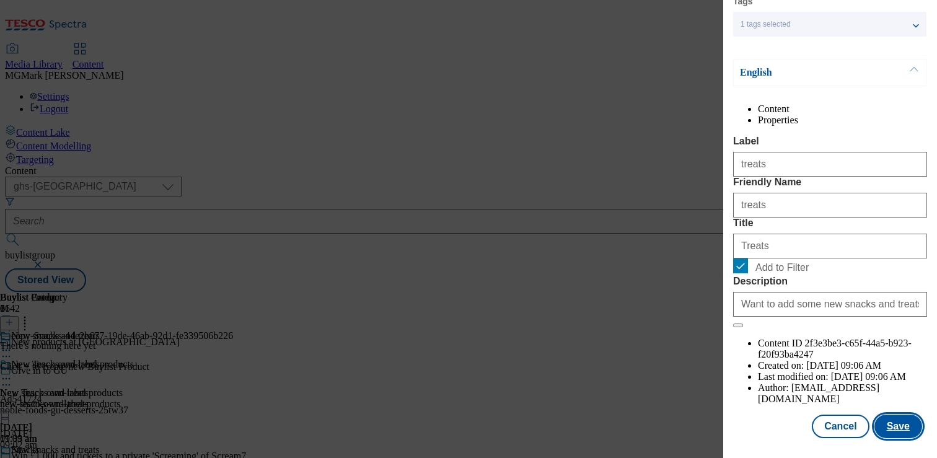
click at [904, 436] on button "Save" at bounding box center [898, 426] width 48 height 24
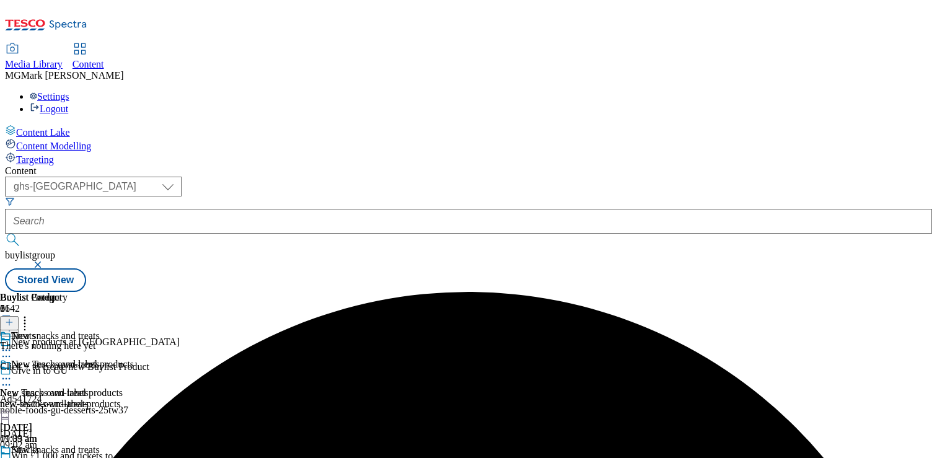
scroll to position [63, 0]
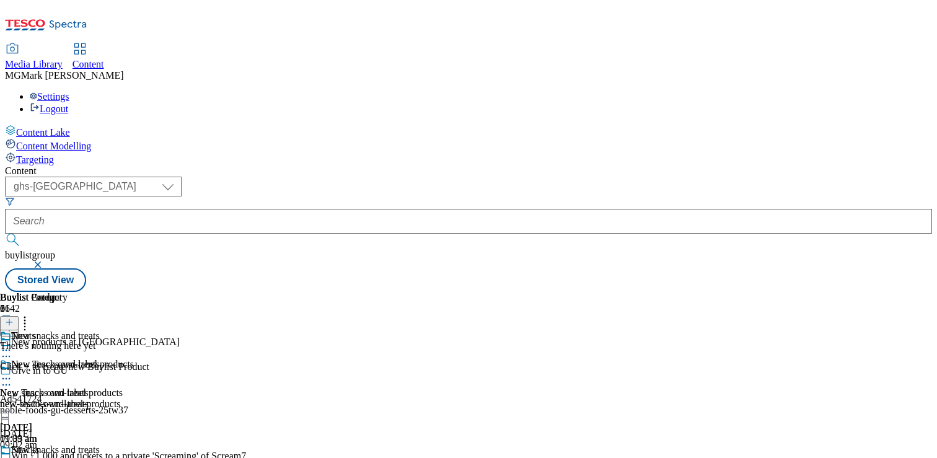
click at [26, 317] on circle at bounding box center [25, 318] width 2 height 2
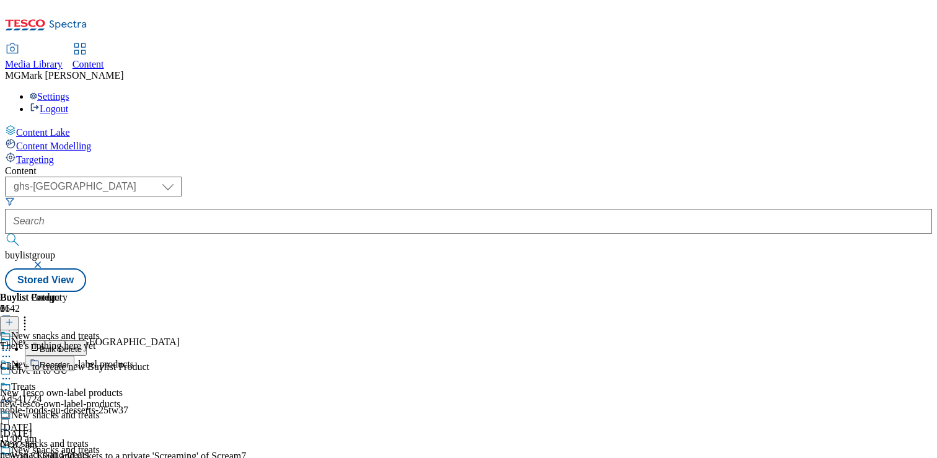
click at [74, 356] on button "Reorder" at bounding box center [50, 363] width 50 height 15
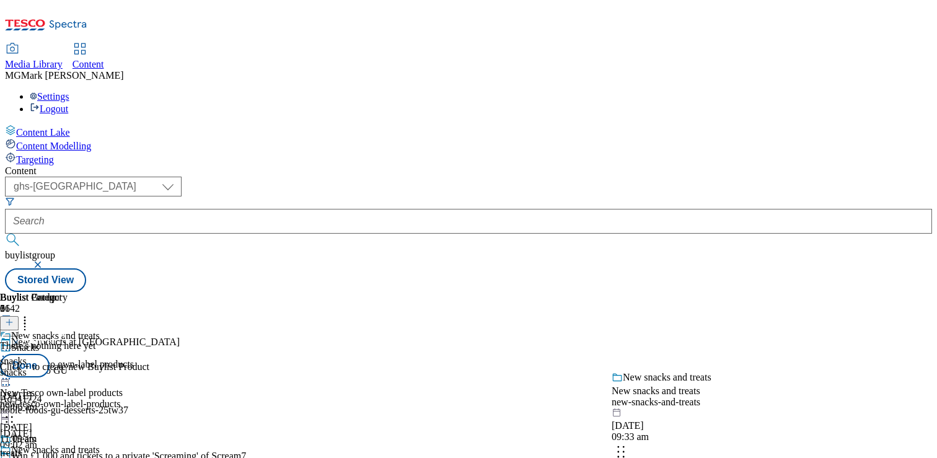
drag, startPoint x: 813, startPoint y: 193, endPoint x: 791, endPoint y: 437, distance: 245.1
click at [791, 292] on body "Icons icon_account icon_add icon_backward_link icon_basket icon_benefits icon_c…" at bounding box center [468, 148] width 927 height 287
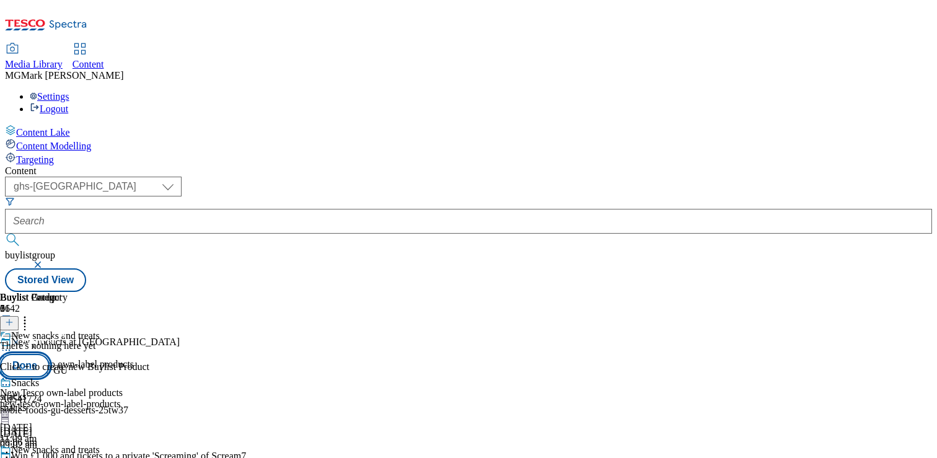
click at [50, 354] on button "Done" at bounding box center [25, 366] width 50 height 24
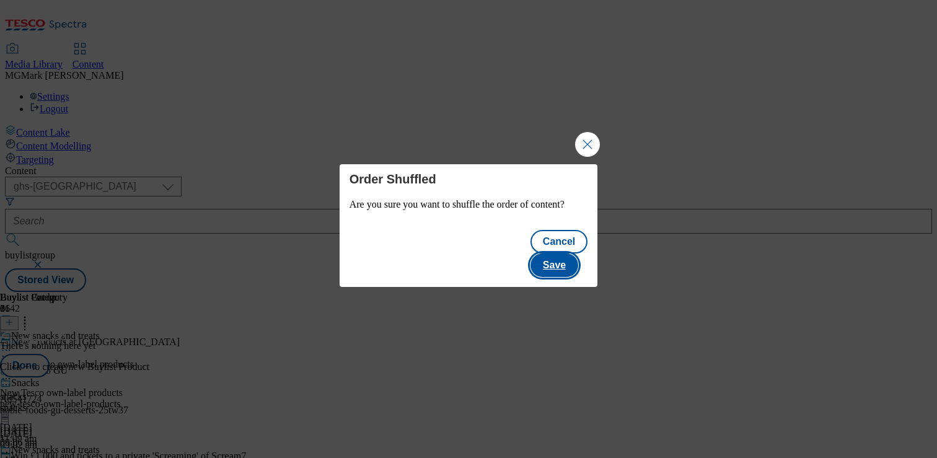
click at [561, 256] on button "Save" at bounding box center [554, 265] width 48 height 24
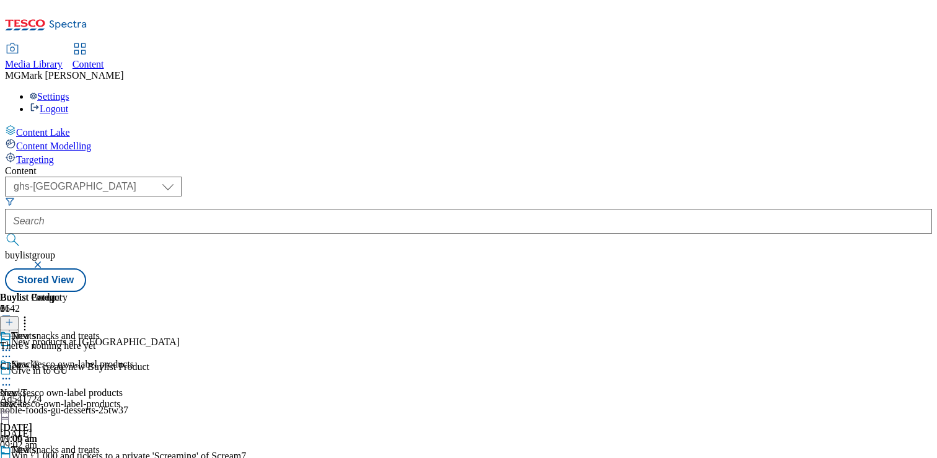
scroll to position [159, 0]
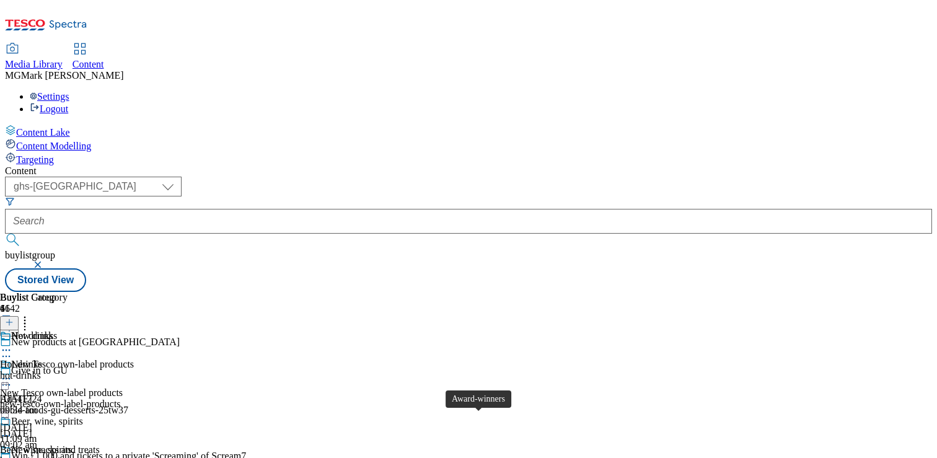
scroll to position [336, 0]
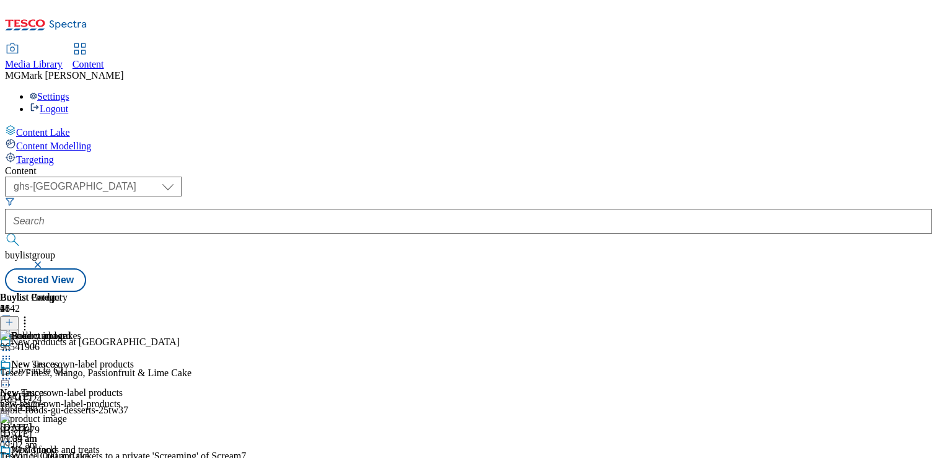
click at [9, 319] on line at bounding box center [9, 322] width 0 height 6
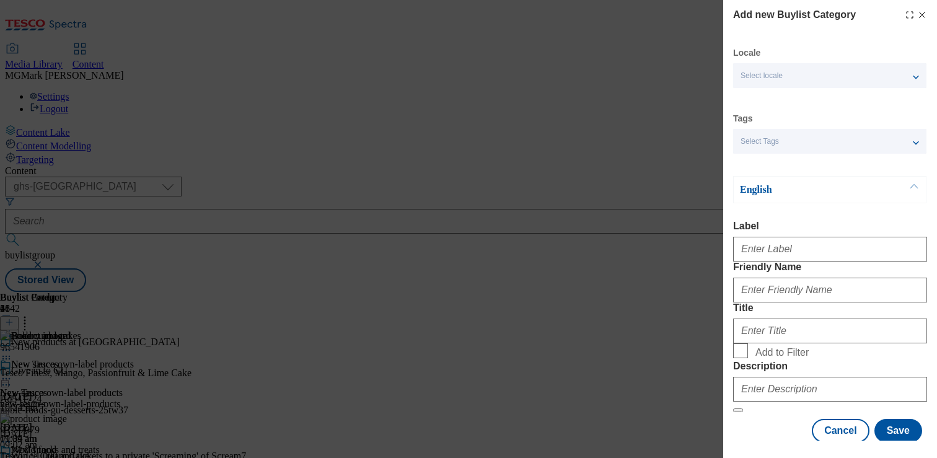
click at [646, 97] on div "Add new Buylist Category Locale Select locale English Welsh Tags Select Tags fn…" at bounding box center [468, 229] width 937 height 458
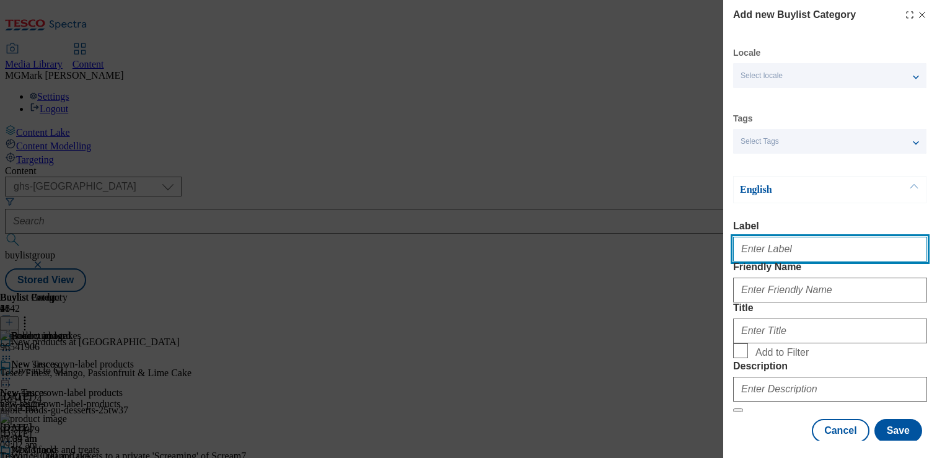
click at [769, 250] on input "Label" at bounding box center [830, 249] width 194 height 25
click at [790, 247] on input "all-food-cupboard" at bounding box center [830, 249] width 194 height 25
click at [789, 247] on input "all-food-cupboard" at bounding box center [830, 249] width 194 height 25
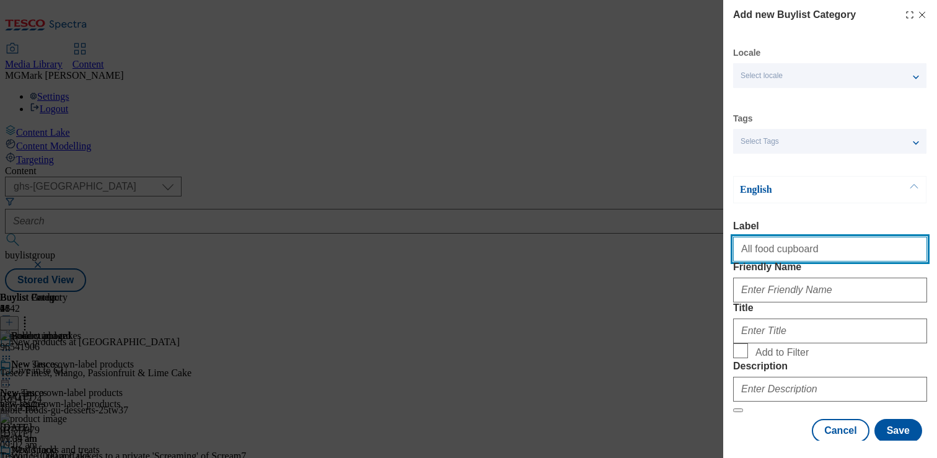
type input "All food cupboard"
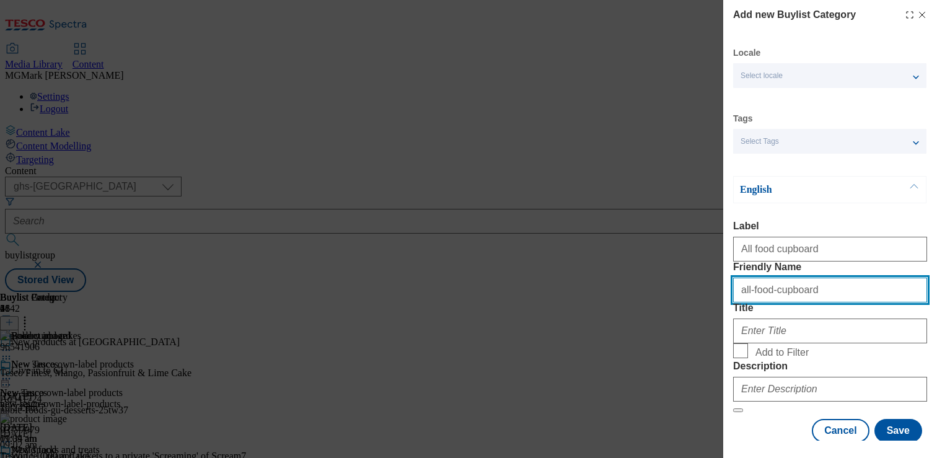
type input "all-food-cupboard"
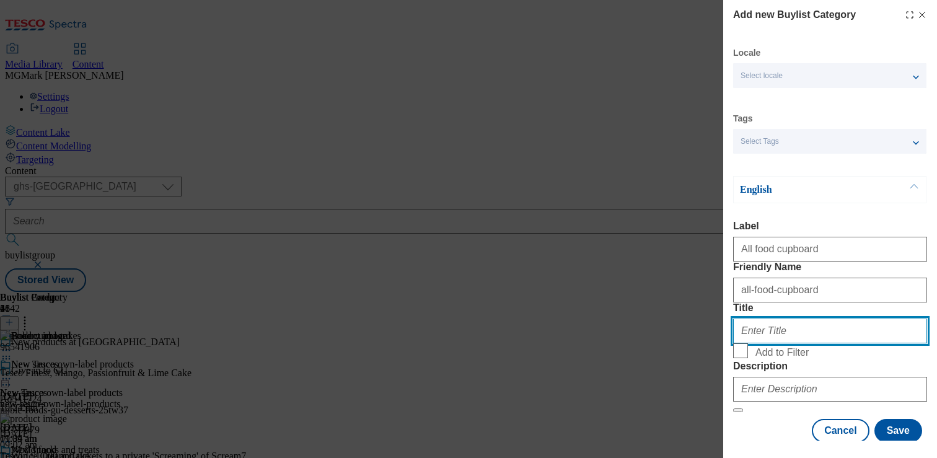
click at [787, 343] on input "Title" at bounding box center [830, 330] width 194 height 25
type input "All food cupboard"
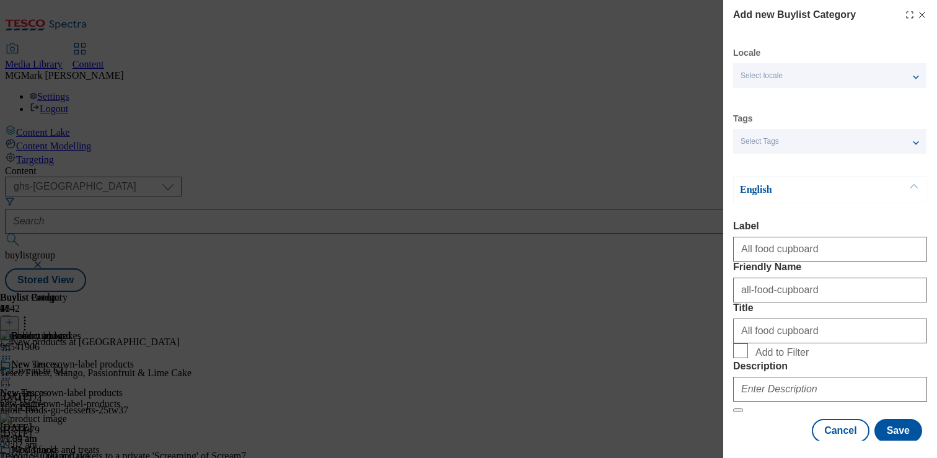
click at [750, 361] on label "Add to Filter" at bounding box center [830, 351] width 194 height 17
click at [748, 358] on input "Add to Filter" at bounding box center [740, 350] width 15 height 15
checkbox input "true"
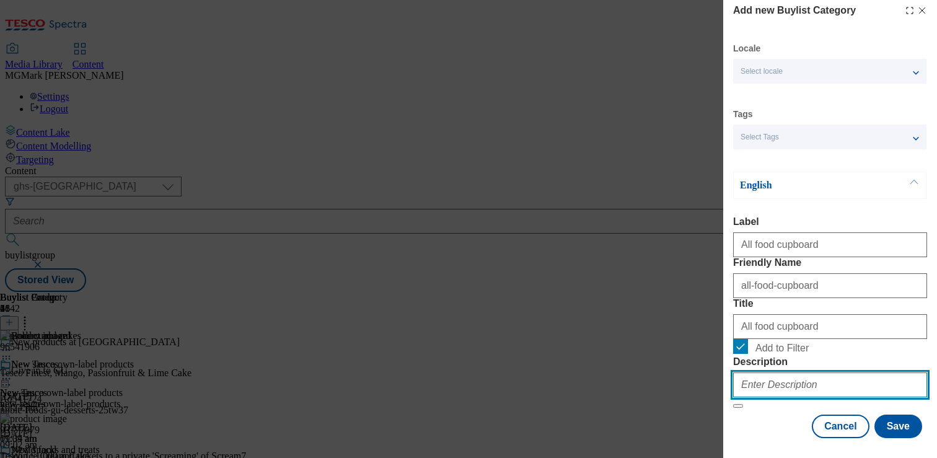
click at [803, 376] on input "Description" at bounding box center [830, 384] width 194 height 25
paste input "Want to fill your cupboard with some new products? Here are some of the latest …"
type input "Want to fill your cupboard with some new products? Here are some of the latest …"
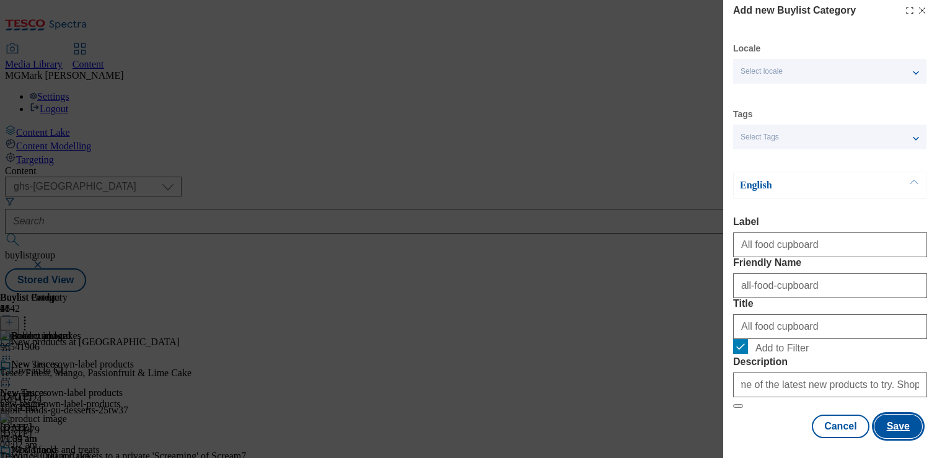
scroll to position [0, 0]
click at [901, 422] on button "Save" at bounding box center [898, 426] width 48 height 24
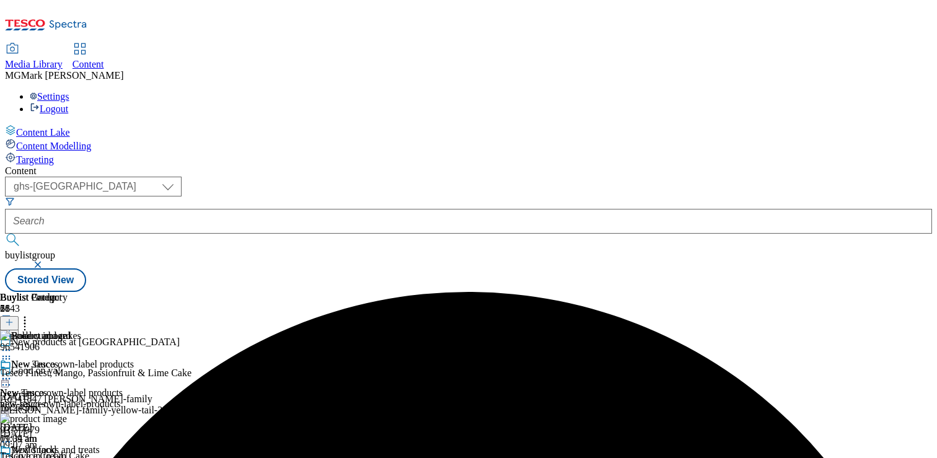
scroll to position [121, 0]
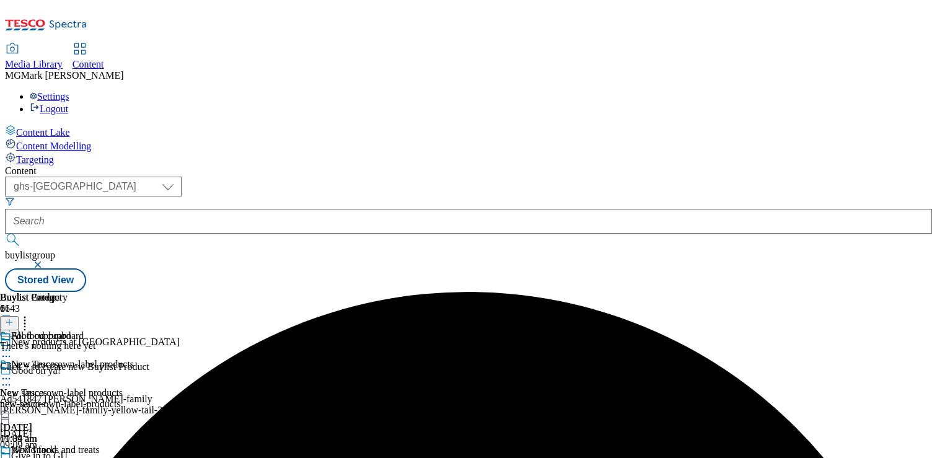
scroll to position [121, 0]
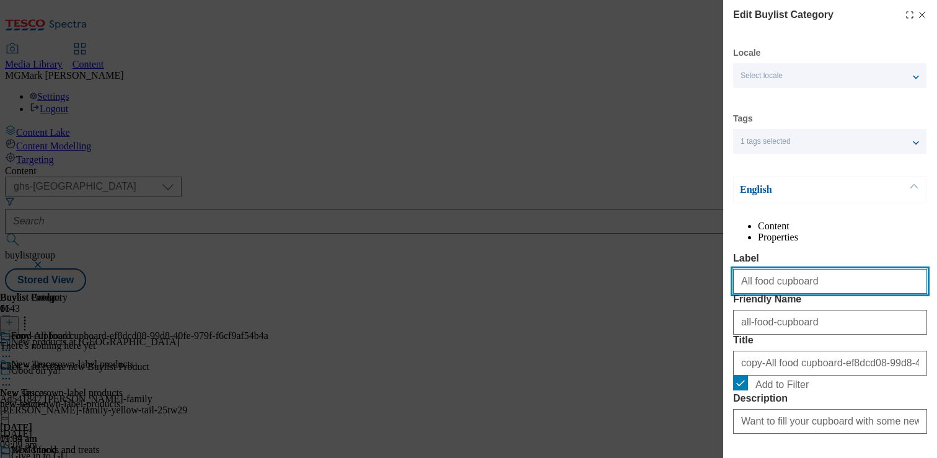
click at [793, 294] on input "All food cupboard" at bounding box center [830, 281] width 194 height 25
type input "Instant noodles"
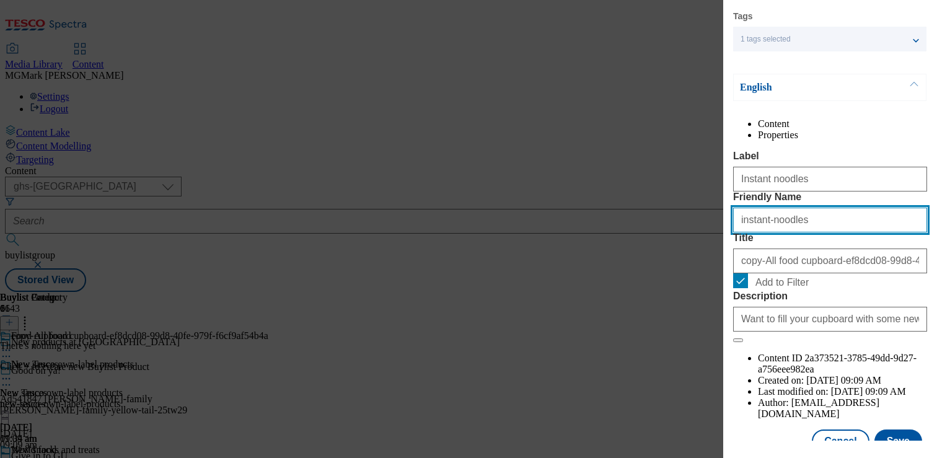
scroll to position [152, 0]
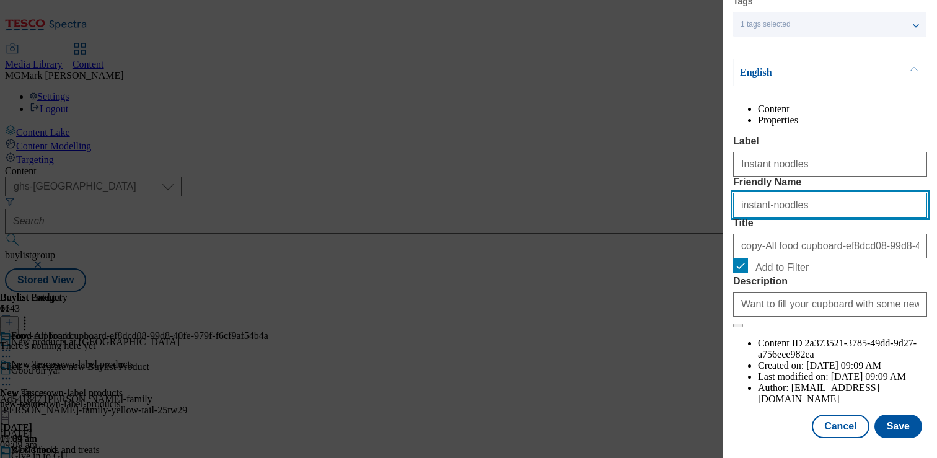
type input "instant-noodles"
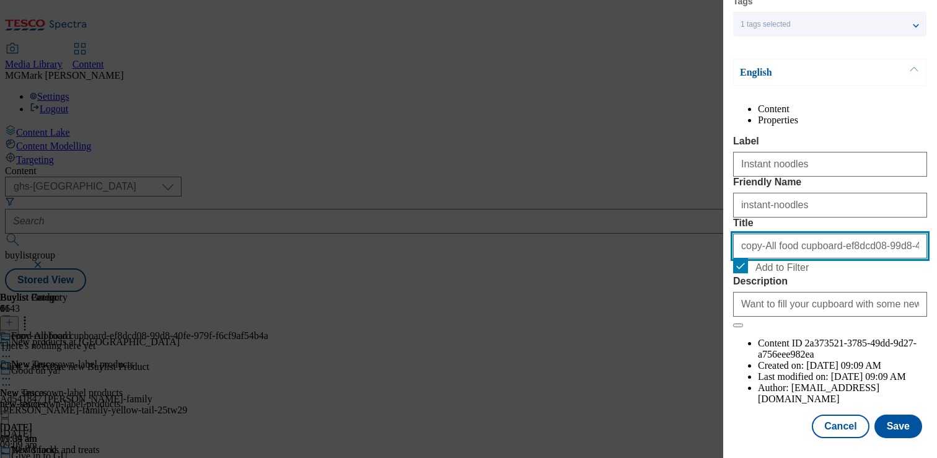
click at [794, 258] on input "copy-All food cupboard-ef8dcd08-99d8-40fe-979f-f6cf9af54b4a" at bounding box center [830, 246] width 194 height 25
type input "Instant noodles"
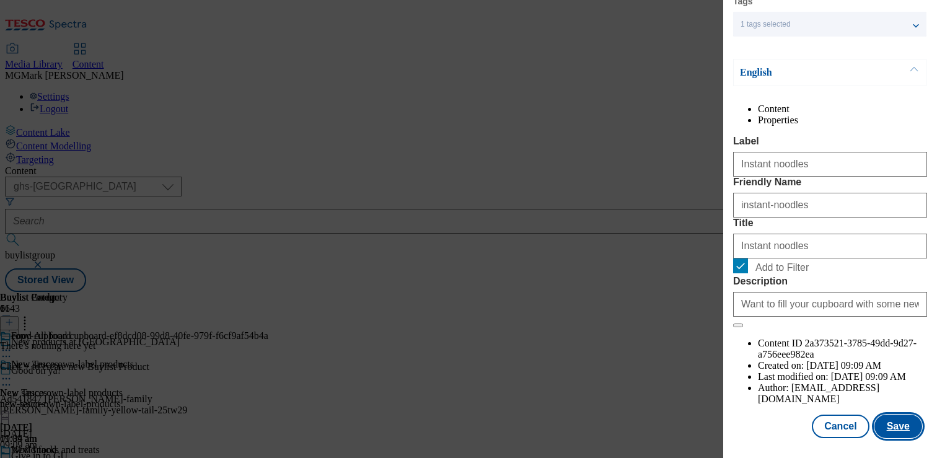
click at [911, 424] on button "Save" at bounding box center [898, 426] width 48 height 24
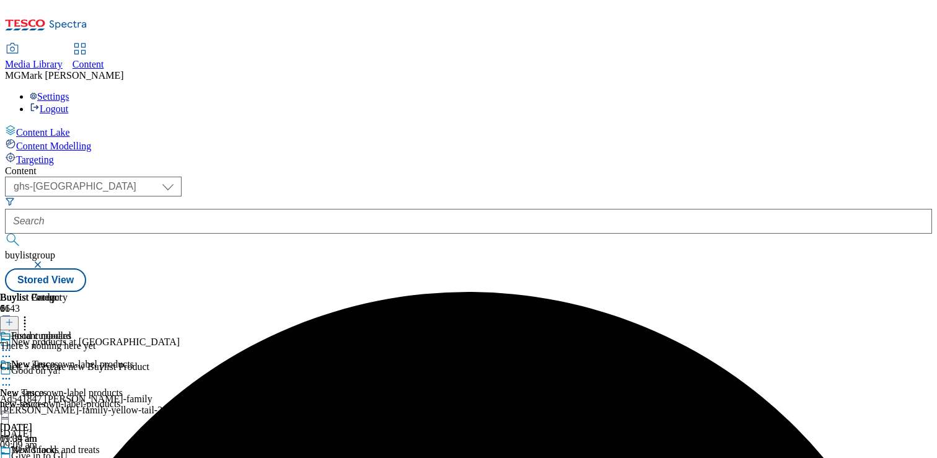
scroll to position [121, 0]
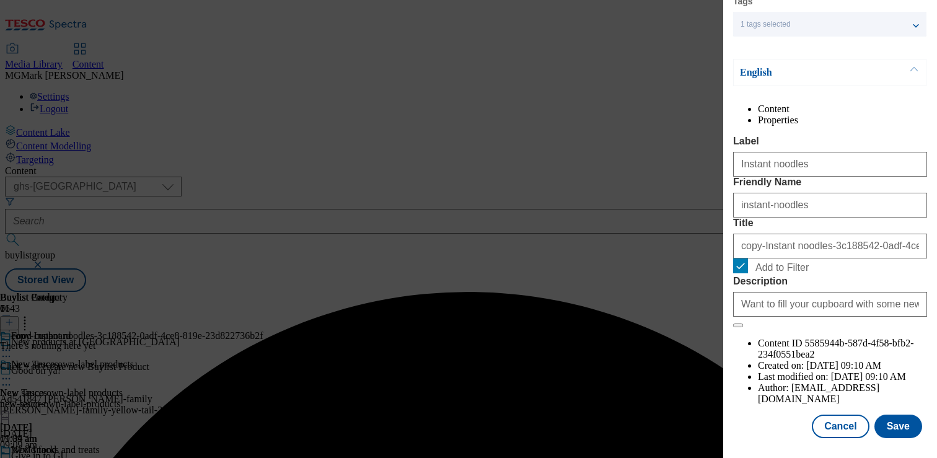
scroll to position [152, 0]
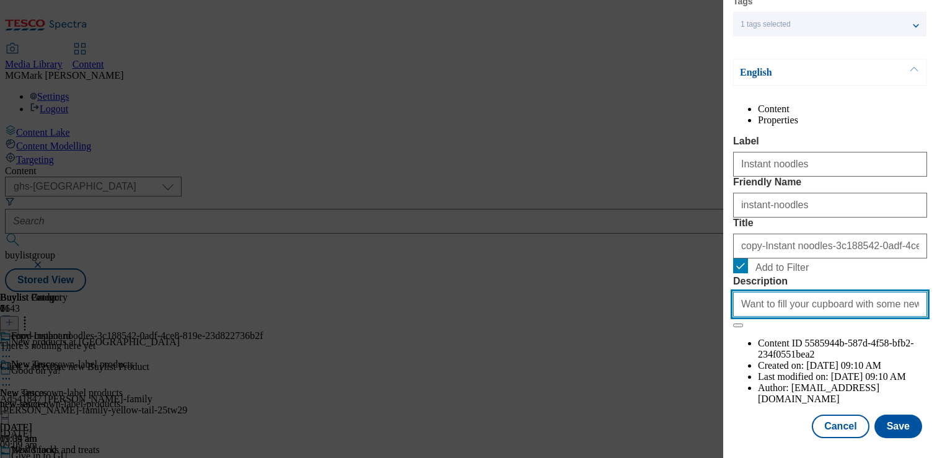
click at [803, 317] on input "Want to fill your cupboard with some new products? Here are some of the latest …" at bounding box center [830, 304] width 194 height 25
type input "Cooking ingredients"
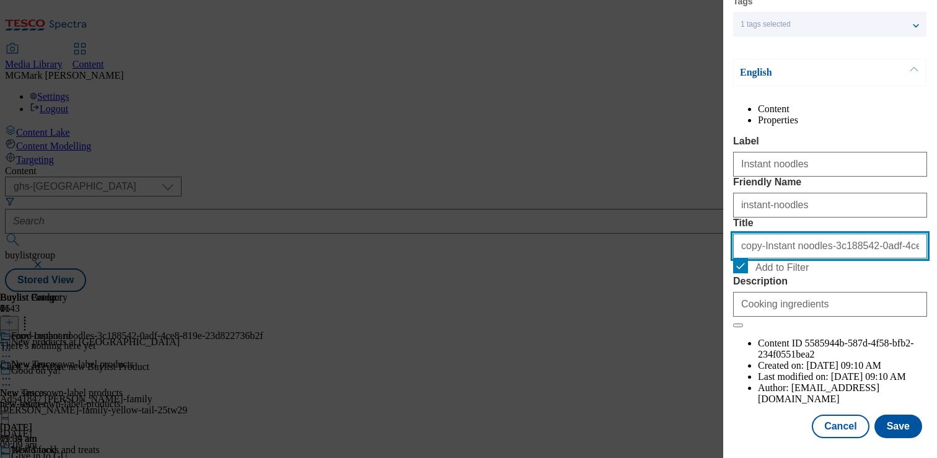
click at [750, 258] on input "copy-Instant noodles-3c188542-0adf-4ce8-819e-23d822736b2f" at bounding box center [830, 246] width 194 height 25
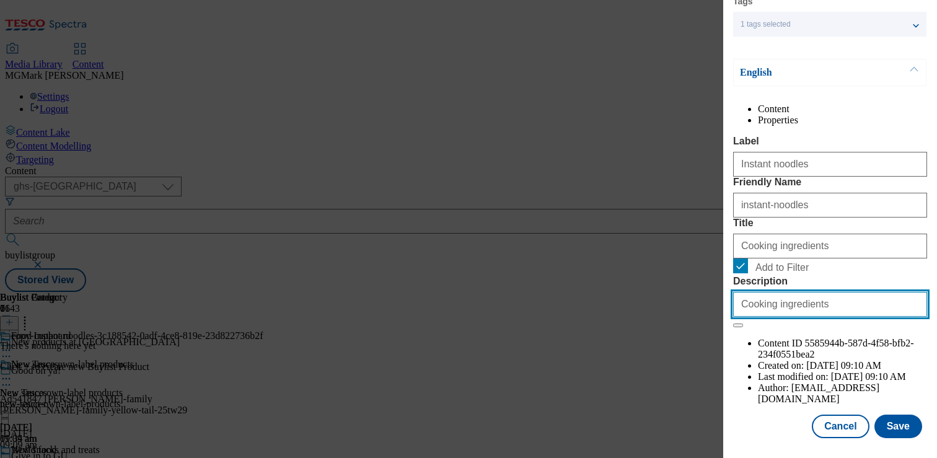
click at [820, 317] on input "Cooking ingredients" at bounding box center [830, 304] width 194 height 25
type input "copy-Instant noodles-3c188542-0adf-4ce8-819e-23d822736b2f"
type input "Want to fill your cupboard with some new products? Here are some of the latest …"
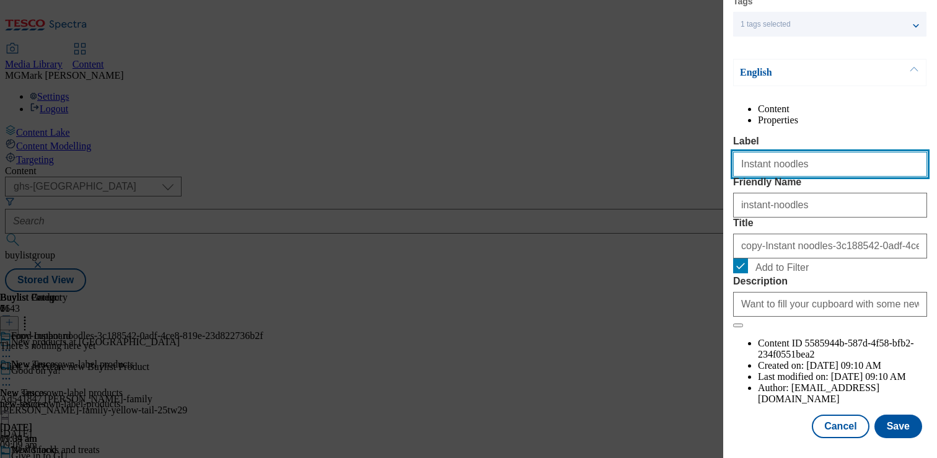
click at [774, 162] on input "Instant noodles" at bounding box center [830, 164] width 194 height 25
type input "Cooking ingredients"
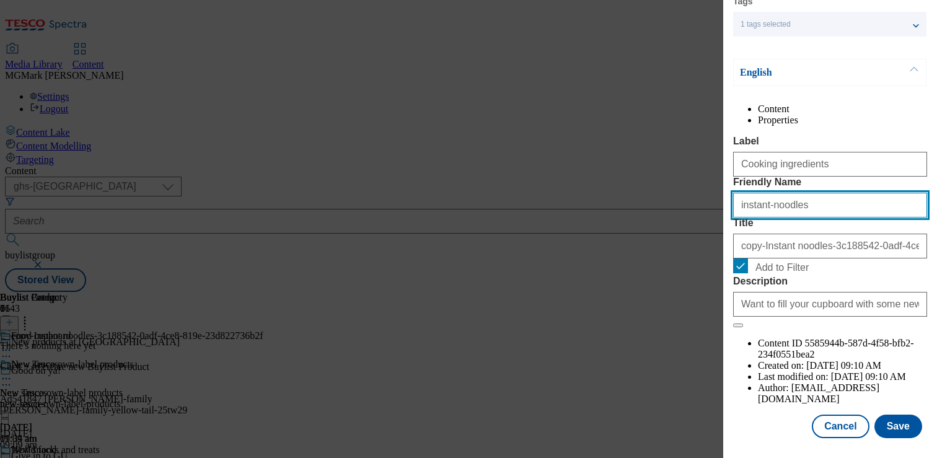
click at [767, 217] on input "instant-noodles" at bounding box center [830, 205] width 194 height 25
type input "cooking-ingredients"
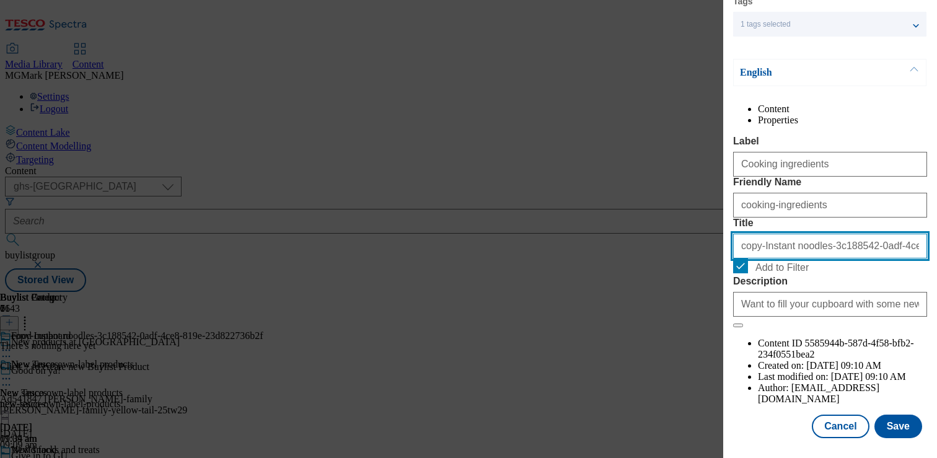
click at [790, 258] on input "copy-Instant noodles-3c188542-0adf-4ce8-819e-23d822736b2f" at bounding box center [830, 246] width 194 height 25
type input "c"
type input "Cooking ingredients"
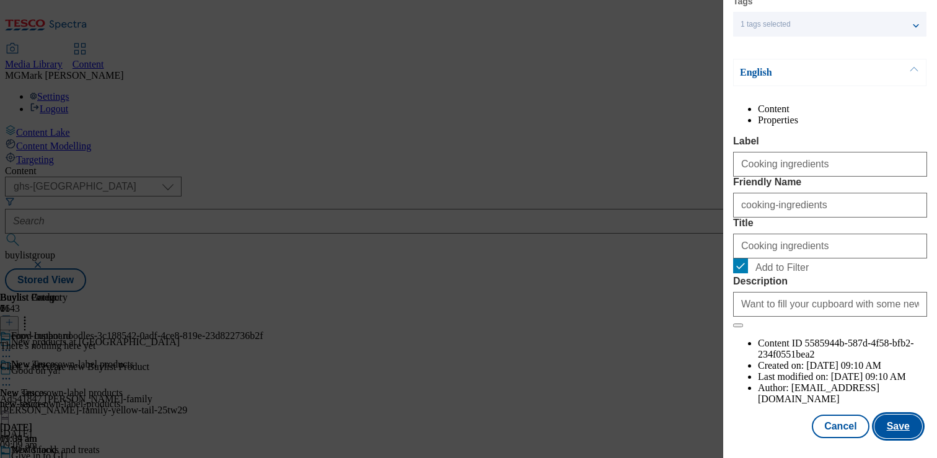
click at [892, 426] on button "Save" at bounding box center [898, 426] width 48 height 24
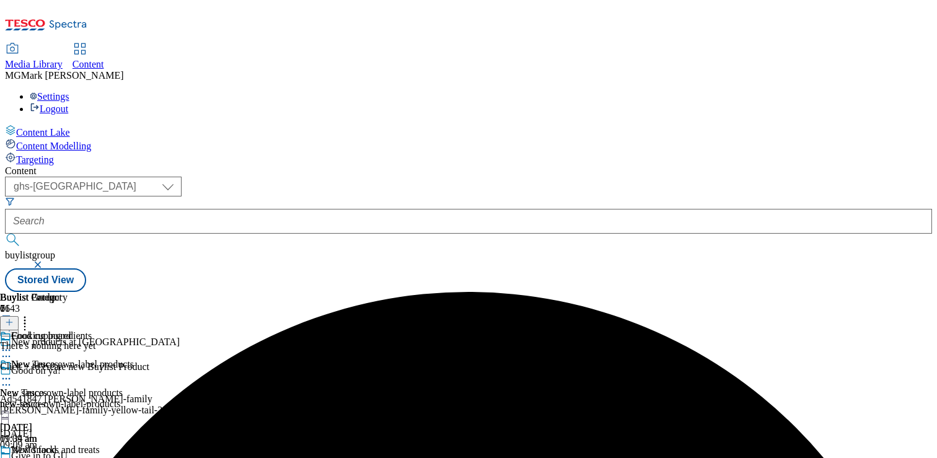
scroll to position [121, 0]
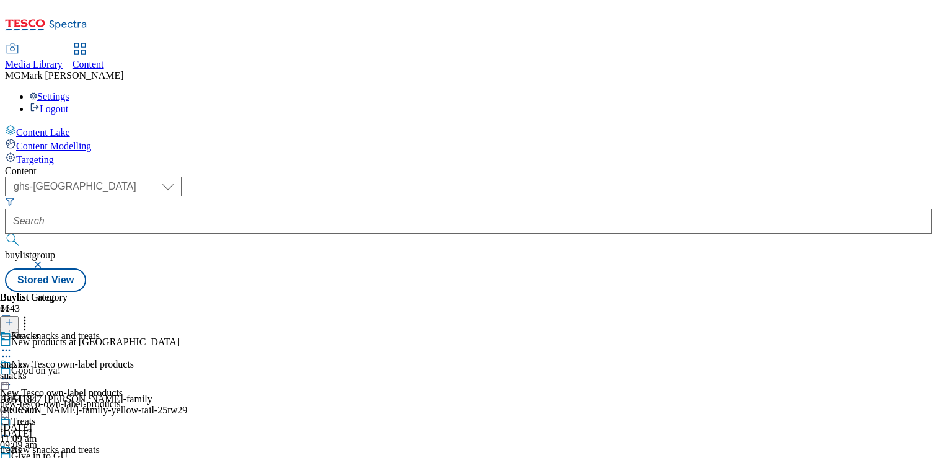
scroll to position [851, 0]
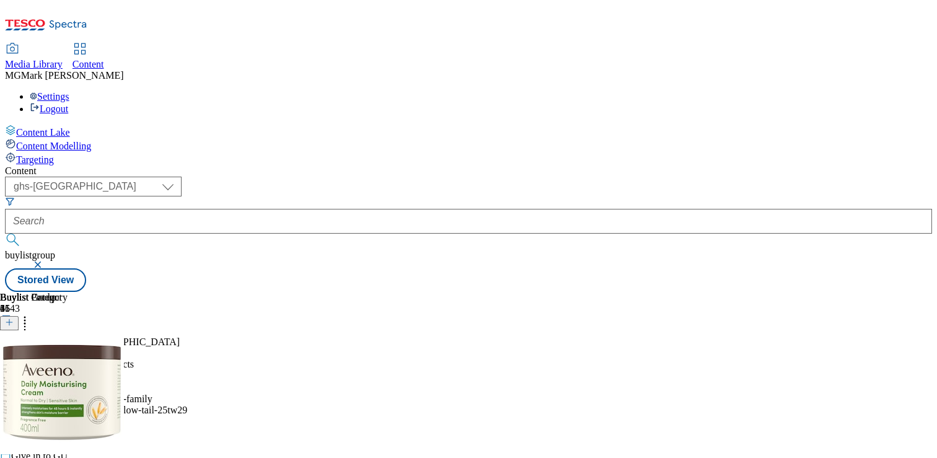
click at [14, 318] on icon at bounding box center [9, 322] width 9 height 9
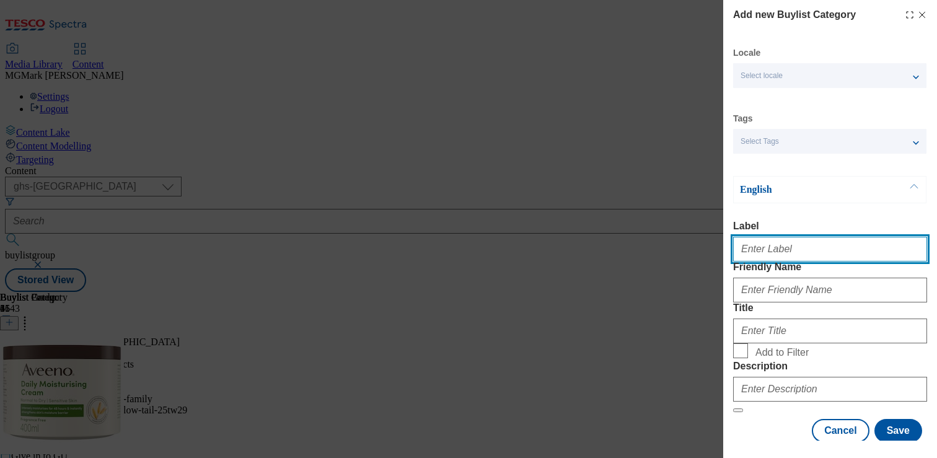
click at [783, 242] on input "Label" at bounding box center [830, 249] width 194 height 25
drag, startPoint x: 784, startPoint y: 250, endPoint x: 670, endPoint y: 247, distance: 114.7
click at [670, 247] on div "Add new Buylist Category Locale Select locale English Welsh Tags Select Tags fn…" at bounding box center [468, 229] width 937 height 458
type input "Deodorants"
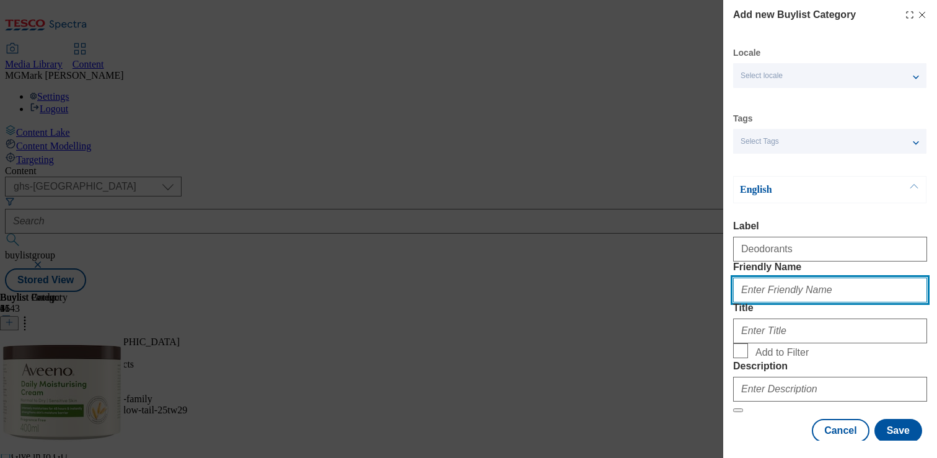
click at [755, 302] on input "Friendly Name" at bounding box center [830, 290] width 194 height 25
paste input "Deodorants"
click at [744, 302] on input "Deodorants" at bounding box center [830, 290] width 194 height 25
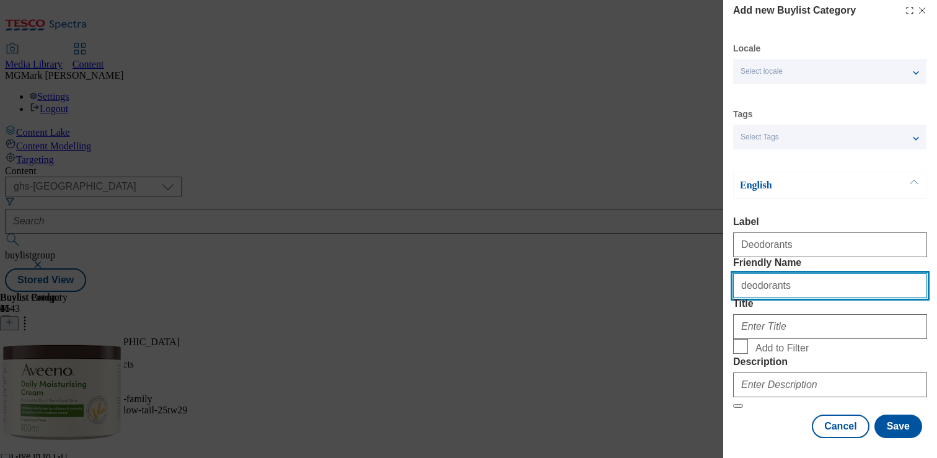
scroll to position [97, 0]
type input "deodorants"
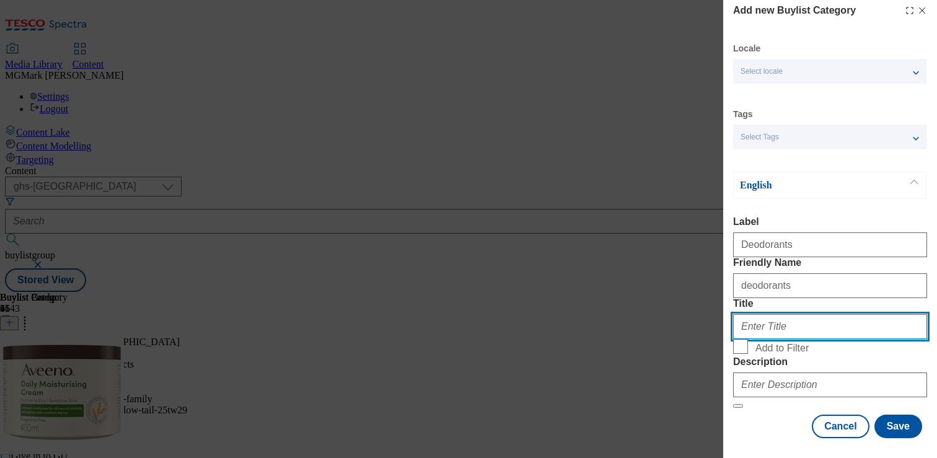
click at [766, 314] on input "Title" at bounding box center [830, 326] width 194 height 25
paste input "Deodorants"
type input "Deodorants"
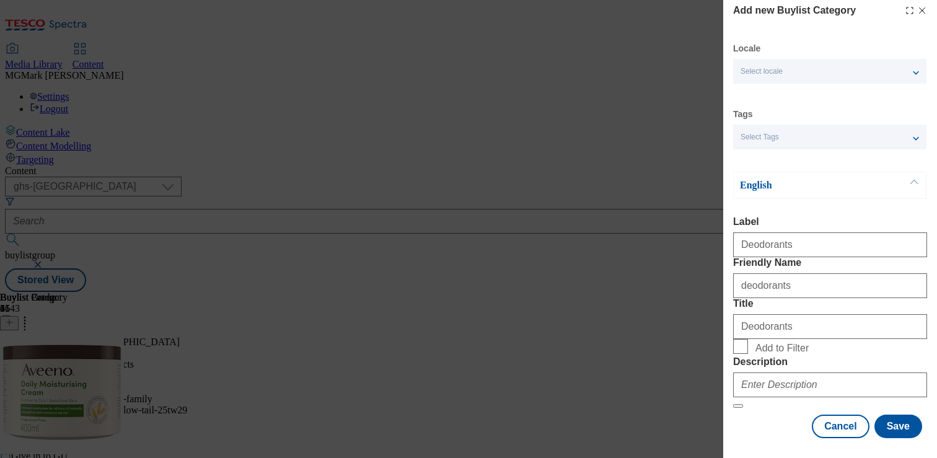
click at [763, 339] on span "Add to Filter" at bounding box center [838, 346] width 167 height 15
click at [748, 339] on input "Add to Filter" at bounding box center [740, 346] width 15 height 15
checkbox input "true"
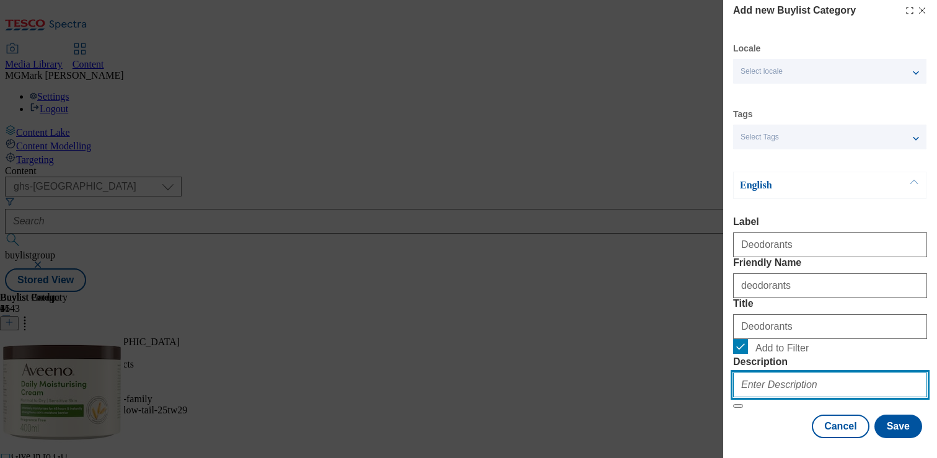
click at [795, 374] on input "Description" at bounding box center [830, 384] width 194 height 25
paste input "Get summer ready with our new health and beauty essentials. Shop online at Tesc…"
type input "Get summer ready with our new health and beauty essentials. Shop online at Tesc…"
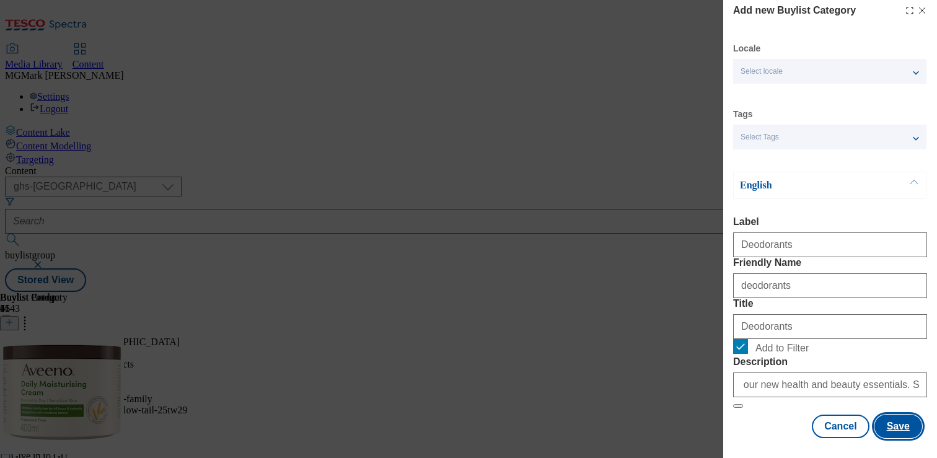
click at [911, 421] on button "Save" at bounding box center [898, 426] width 48 height 24
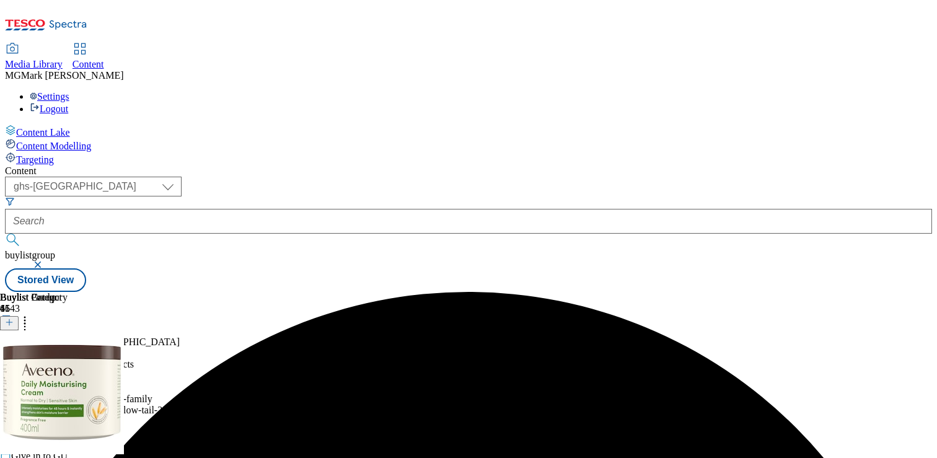
scroll to position [121, 0]
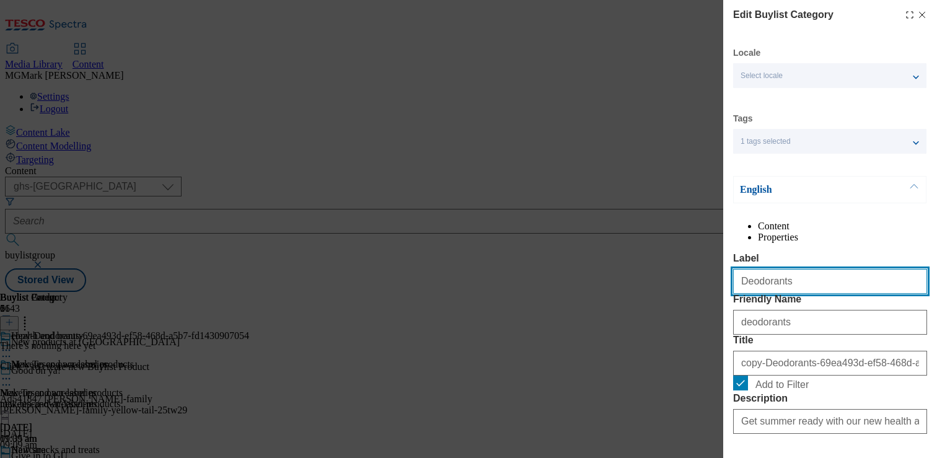
click at [794, 294] on input "Deodorants" at bounding box center [830, 281] width 194 height 25
type input "Shower and bath"
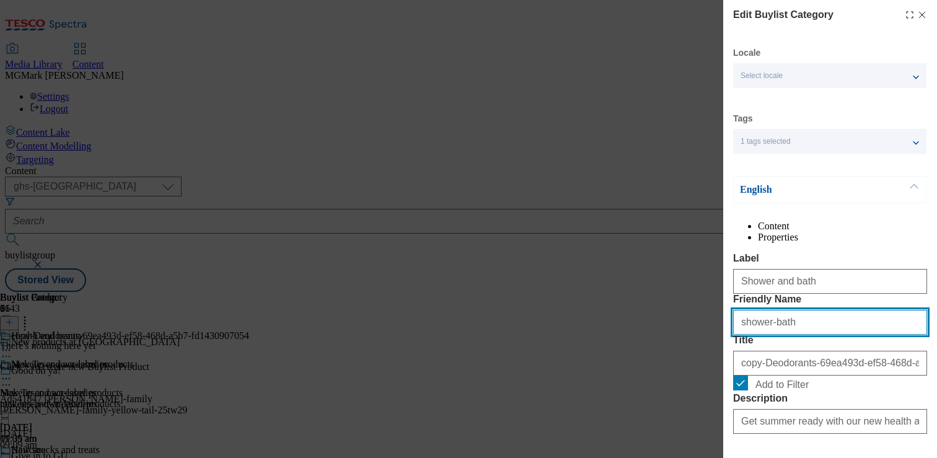
type input "shower-bath"
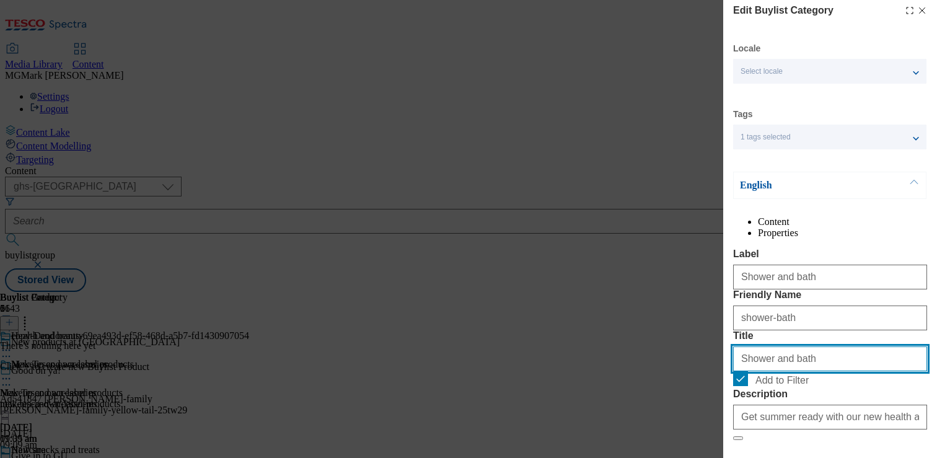
scroll to position [152, 0]
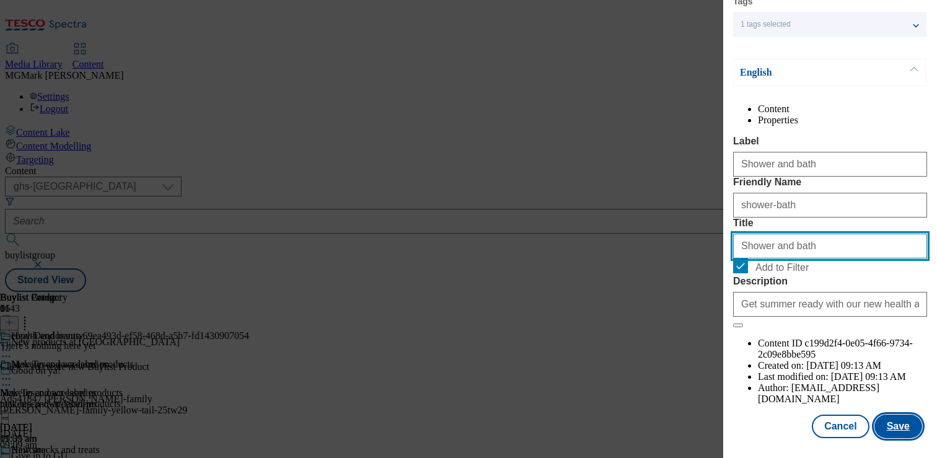
type input "Shower and bath"
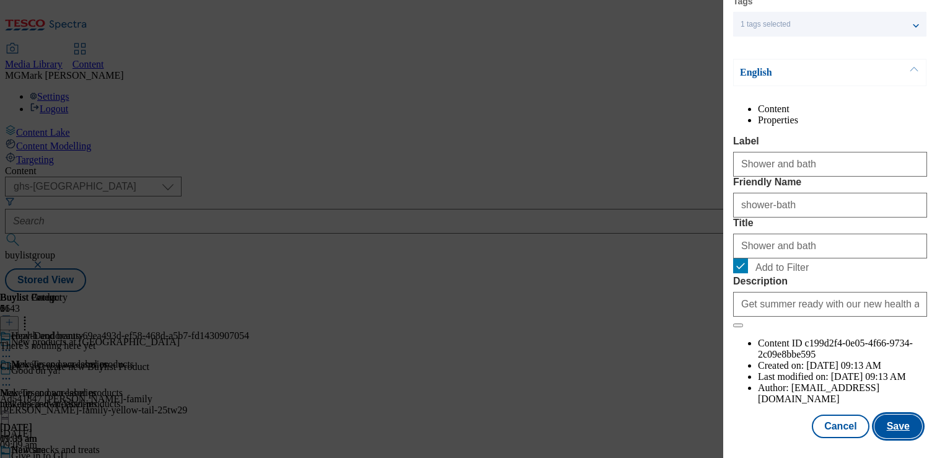
click at [894, 420] on button "Save" at bounding box center [898, 426] width 48 height 24
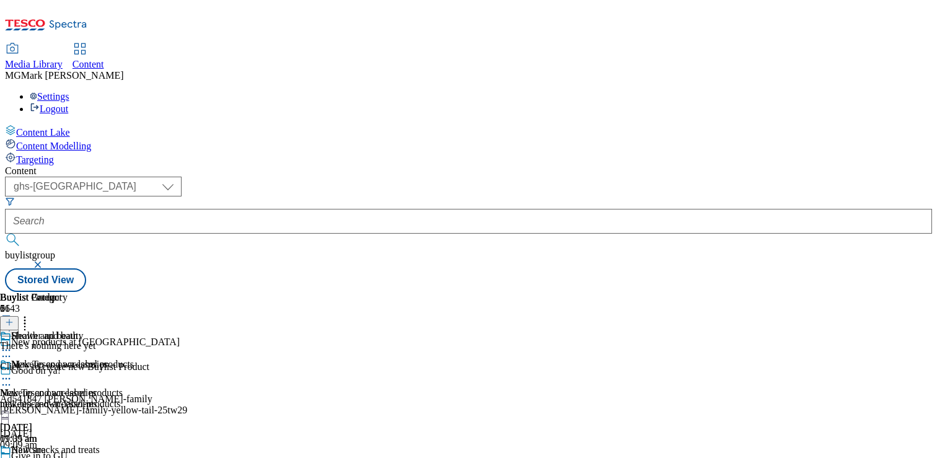
scroll to position [121, 0]
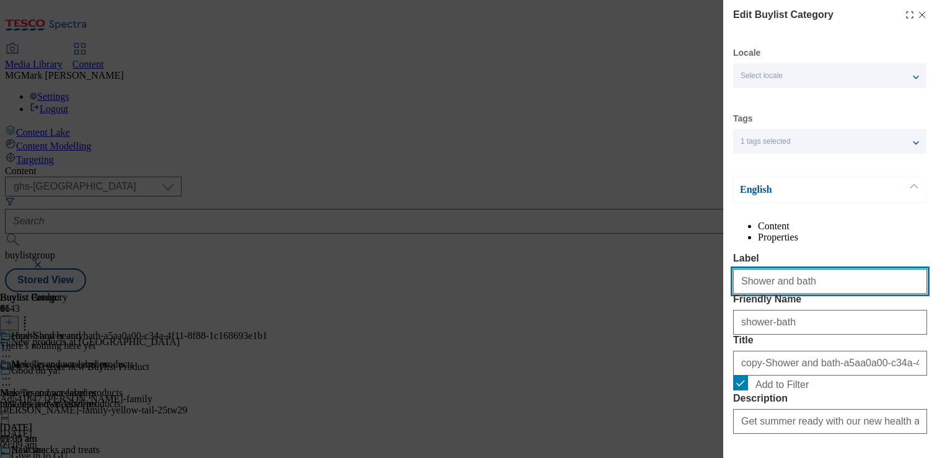
click at [800, 294] on input "Shower and bath" at bounding box center [830, 281] width 194 height 25
type input "Mens"
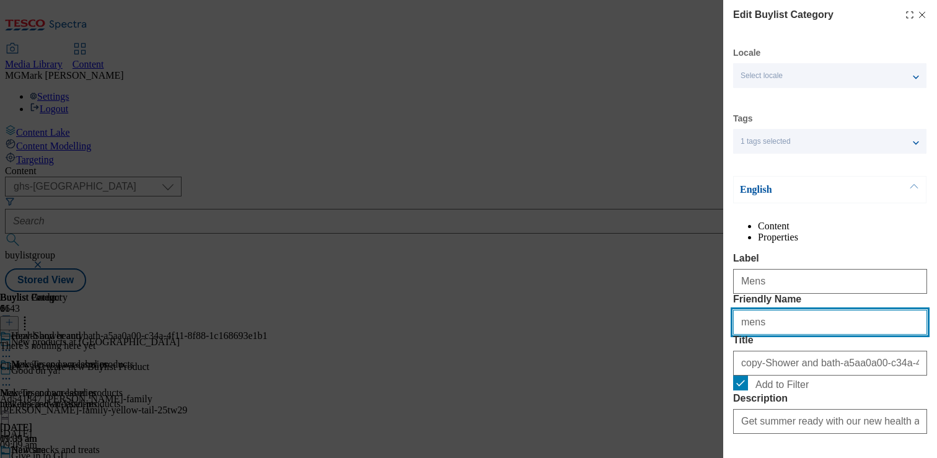
type input "mens"
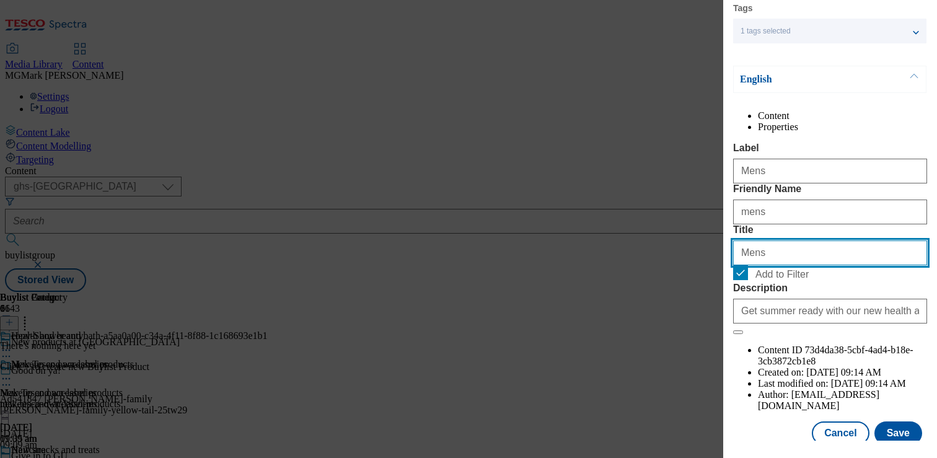
scroll to position [133, 0]
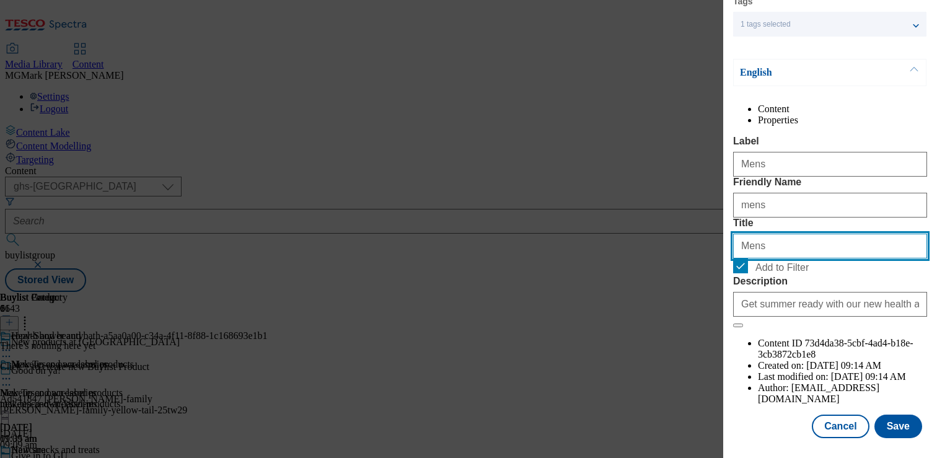
type input "Mens"
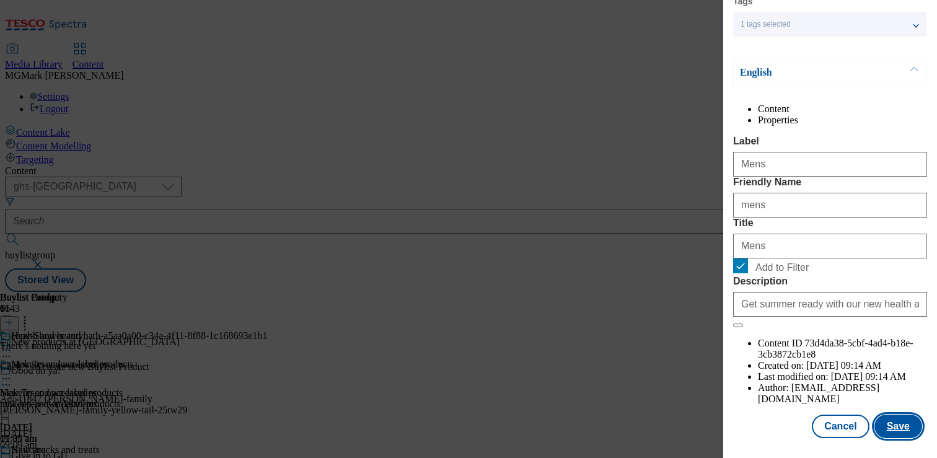
click at [894, 421] on button "Save" at bounding box center [898, 426] width 48 height 24
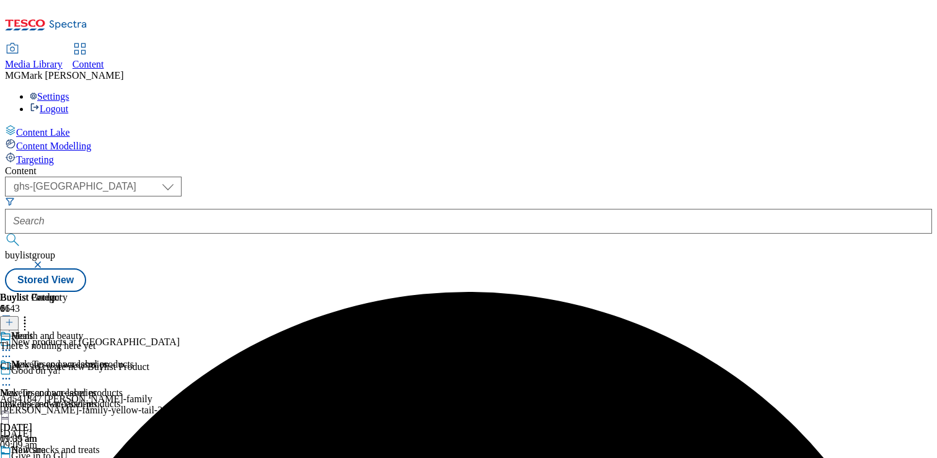
scroll to position [121, 0]
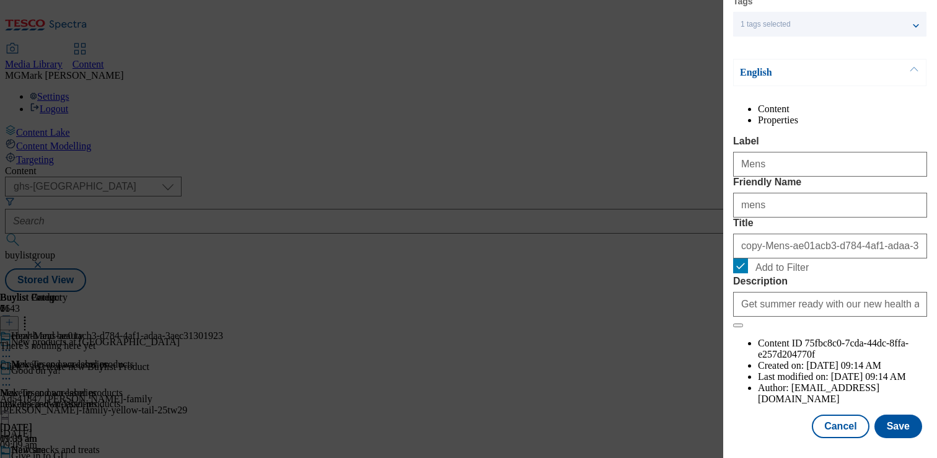
scroll to position [147, 0]
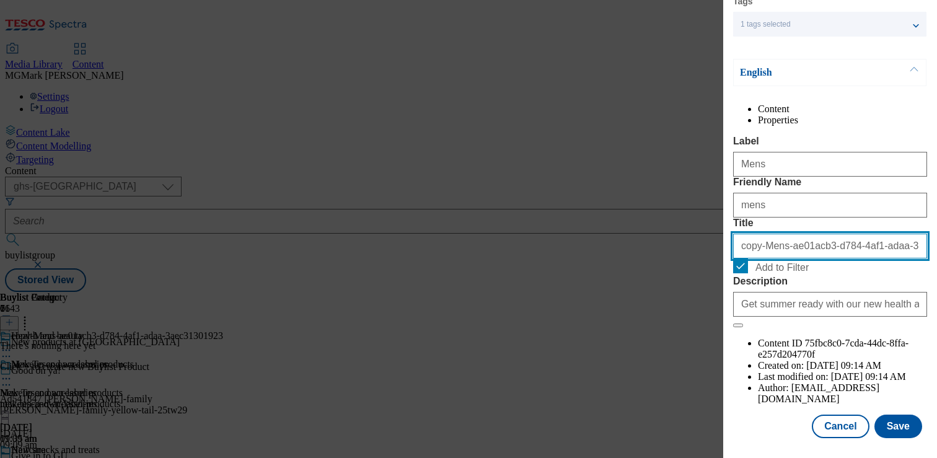
click at [747, 258] on input "copy-Mens-ae01acb3-d784-4af1-adaa-3aec31301923" at bounding box center [830, 246] width 194 height 25
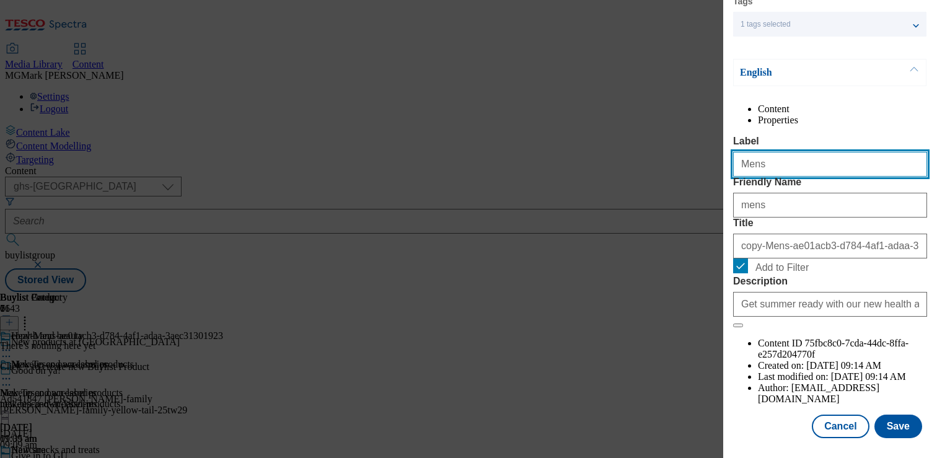
click at [769, 162] on input "Mens" at bounding box center [830, 164] width 194 height 25
type input "Femcare"
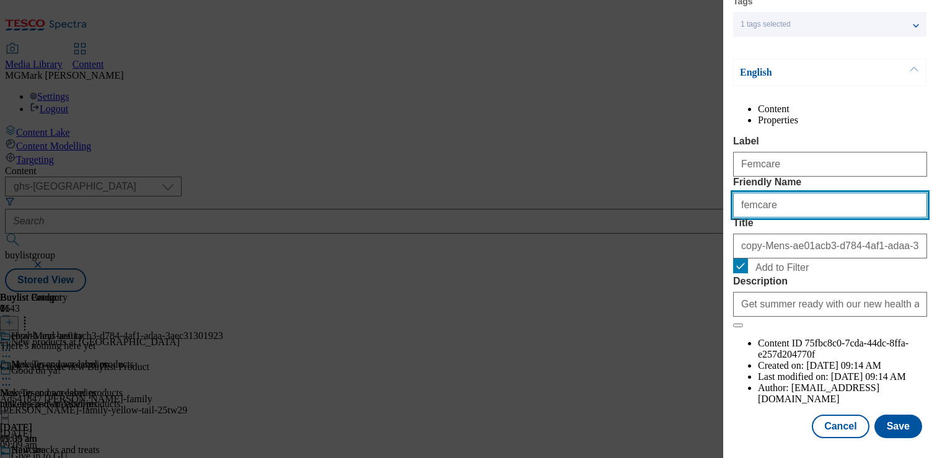
type input "femcare"
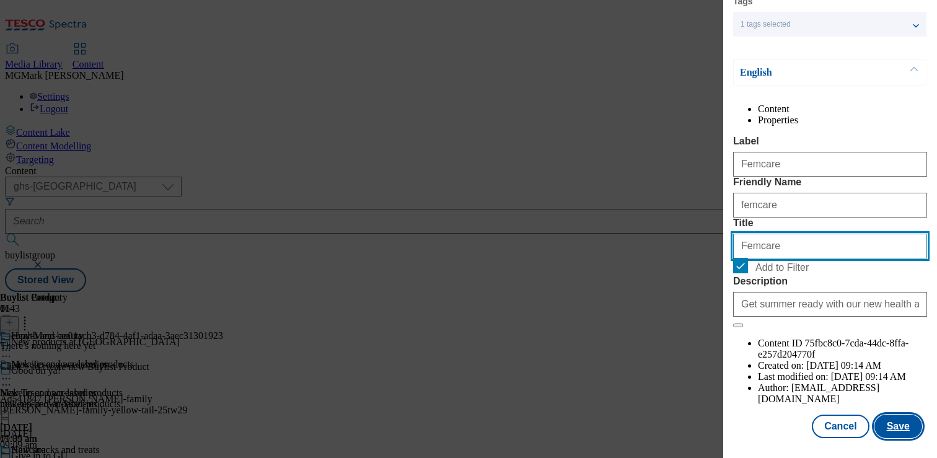
type input "Femcare"
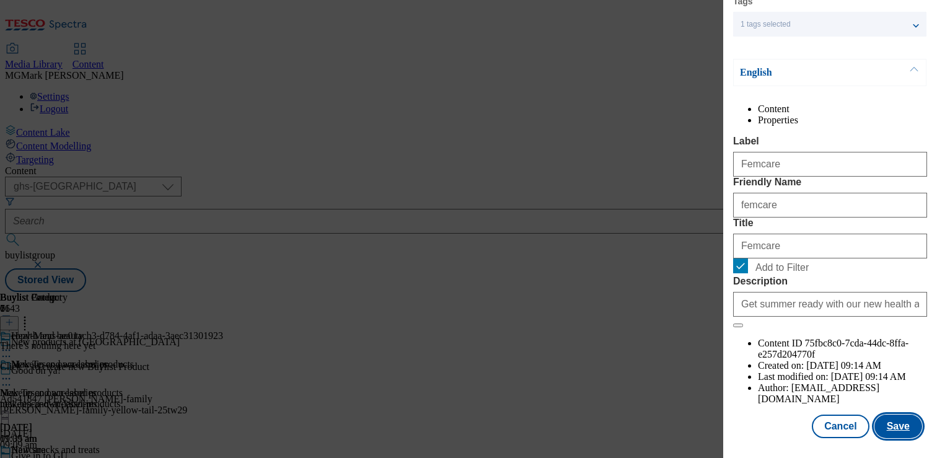
click at [898, 436] on button "Save" at bounding box center [898, 426] width 48 height 24
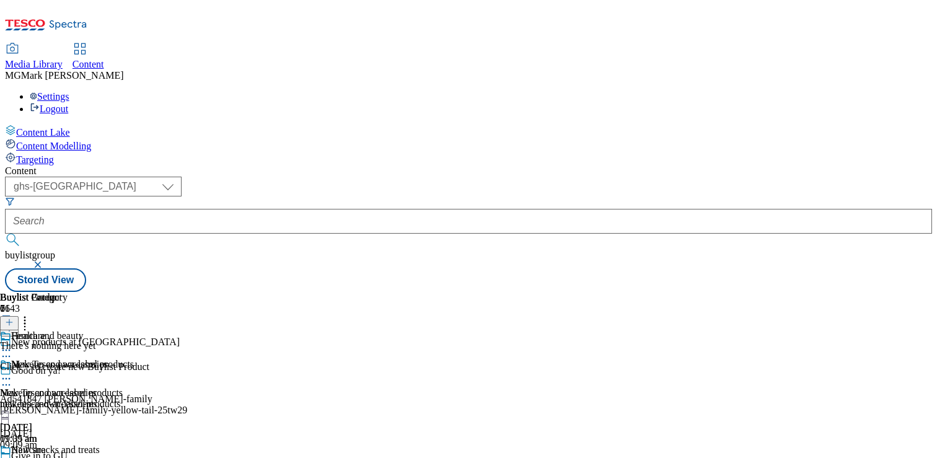
scroll to position [1261, 0]
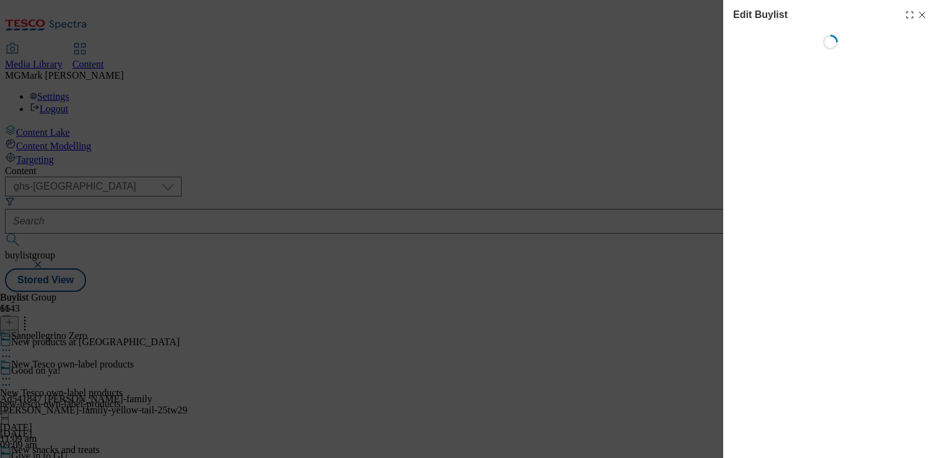
select select "evergreen"
select select "Banner"
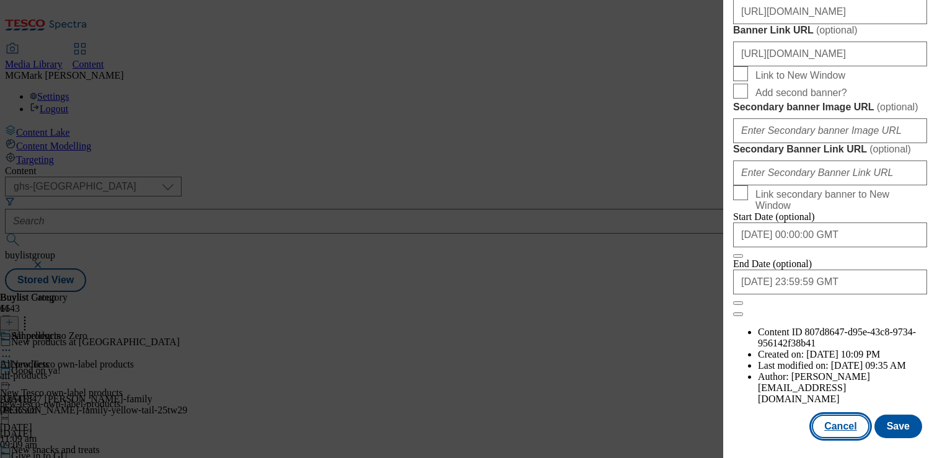
click at [843, 429] on button "Cancel" at bounding box center [840, 426] width 57 height 24
select select "evergreen"
select select "Banner"
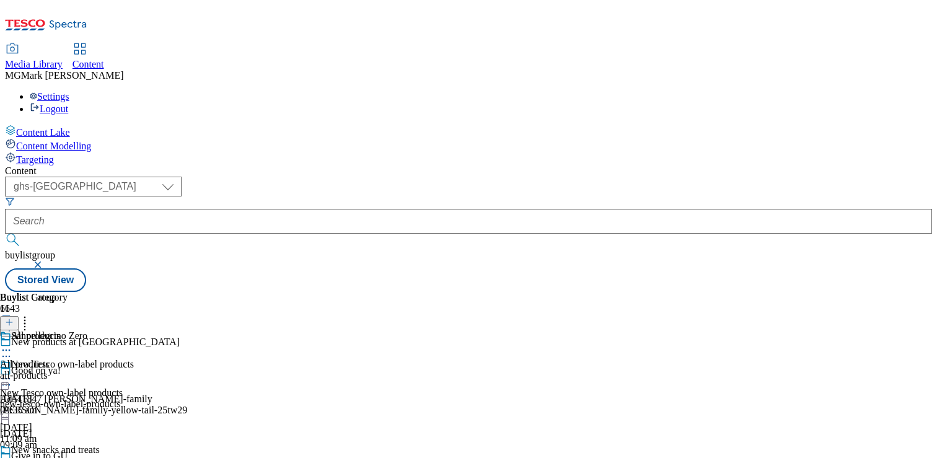
scroll to position [1244, 0]
click at [68, 330] on div "All products All products all-products 24 Jul 2025 09:35 am" at bounding box center [34, 372] width 68 height 85
click at [14, 318] on icon at bounding box center [9, 322] width 9 height 9
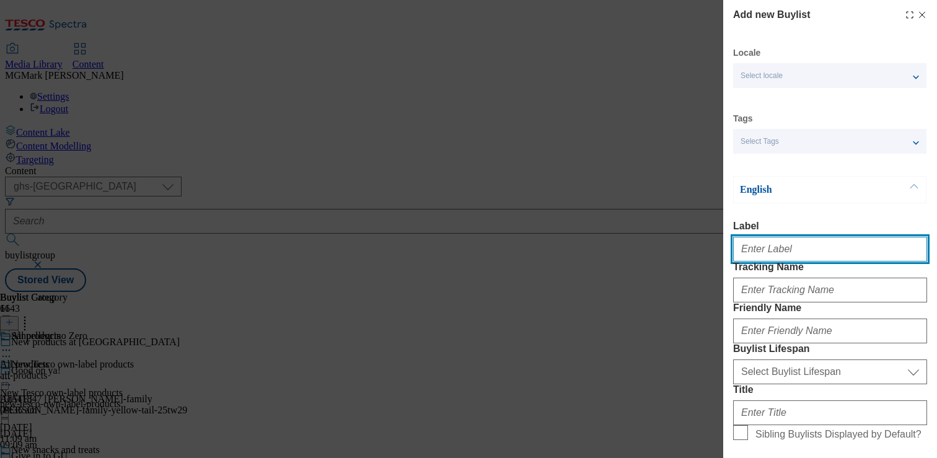
click at [775, 261] on input "Label" at bounding box center [830, 249] width 194 height 25
type input "New pet"
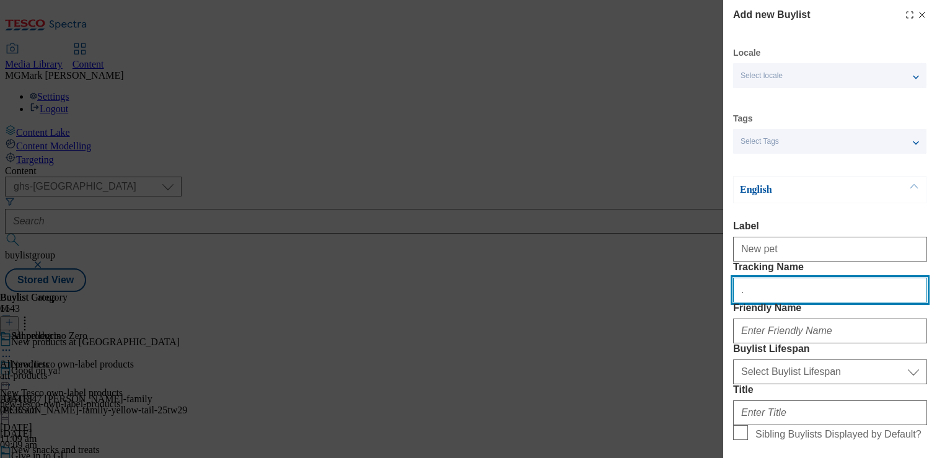
type input "."
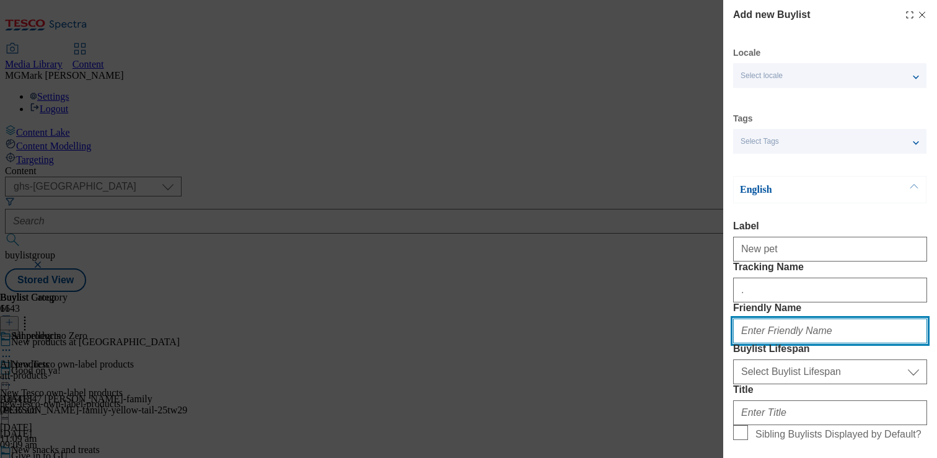
click at [754, 343] on input "Friendly Name" at bounding box center [830, 330] width 194 height 25
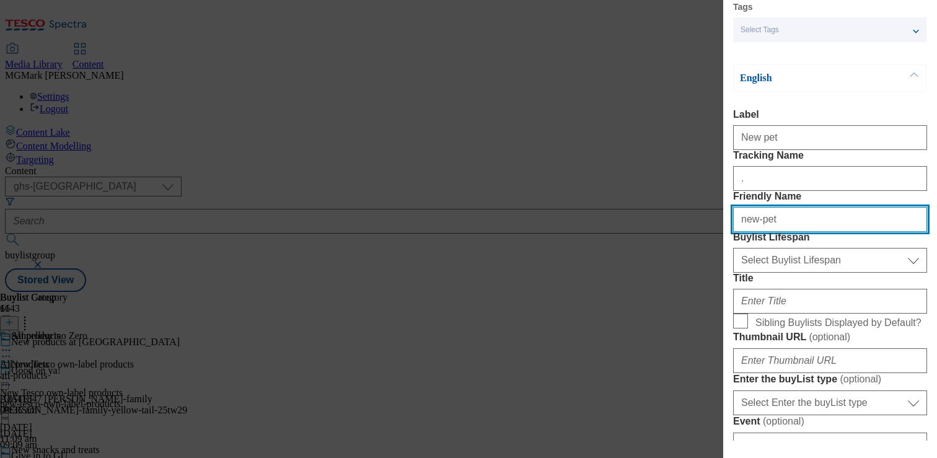
scroll to position [124, 0]
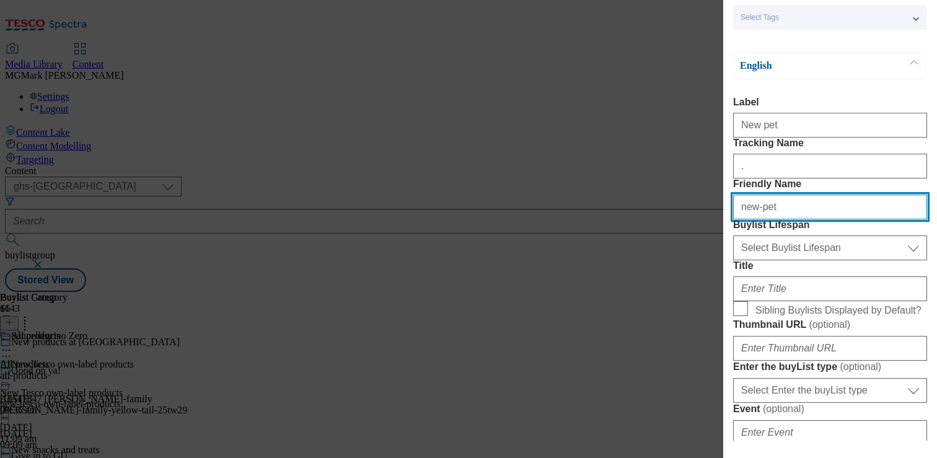
type input "new-pet"
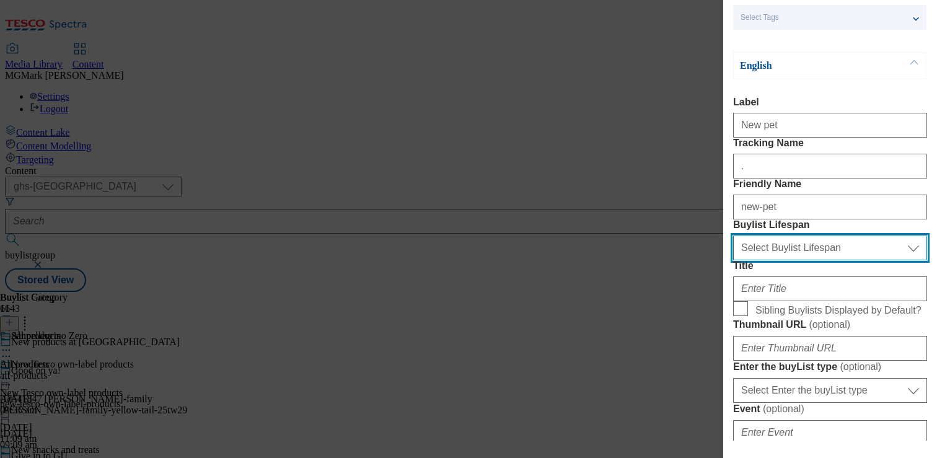
click at [764, 260] on select "Select Buylist Lifespan evergreen seasonal tactical" at bounding box center [830, 247] width 194 height 25
select select "evergreen"
click at [733, 260] on select "Select Buylist Lifespan evergreen seasonal tactical" at bounding box center [830, 247] width 194 height 25
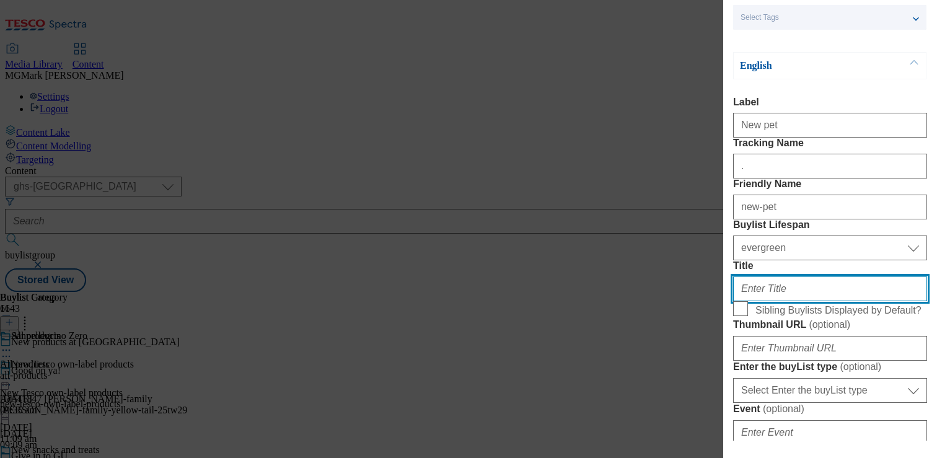
click at [805, 301] on input "Title" at bounding box center [830, 288] width 194 height 25
type input "New pet"
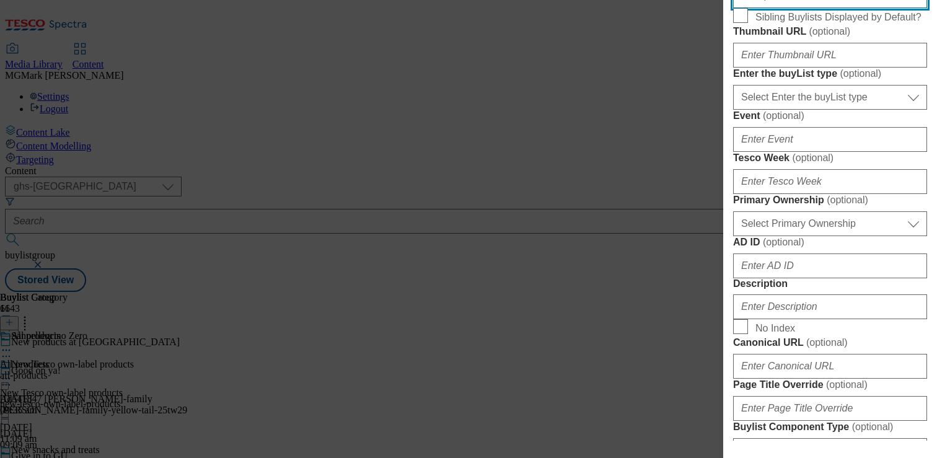
scroll to position [418, 0]
click at [739, 22] on input "Sibling Buylists Displayed by Default?" at bounding box center [740, 14] width 15 height 15
checkbox input "true"
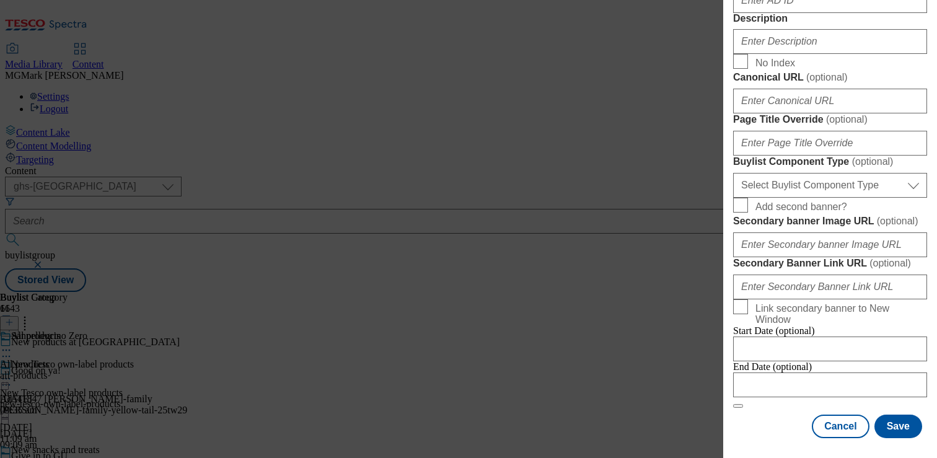
scroll to position [864, 0]
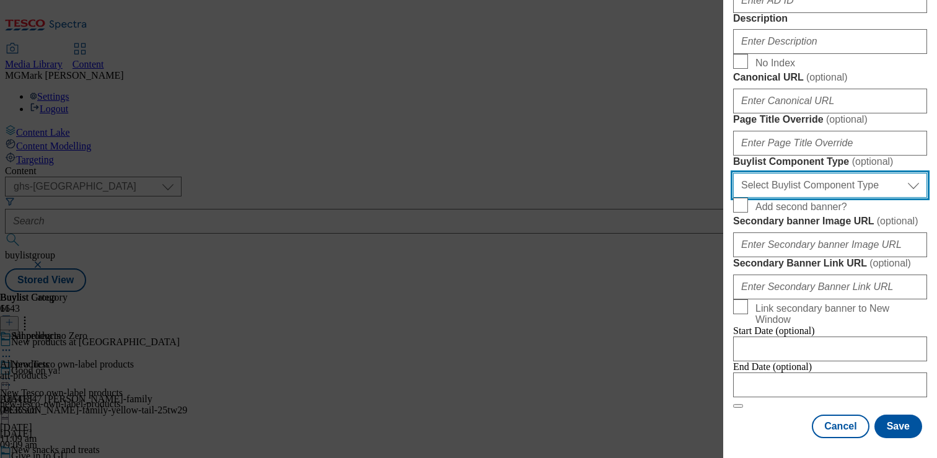
click at [835, 198] on select "Select Buylist Component Type Banner Competition Header Meal" at bounding box center [830, 185] width 194 height 25
select select "Banner"
click at [733, 198] on select "Select Buylist Component Type Banner Competition Header Meal" at bounding box center [830, 185] width 194 height 25
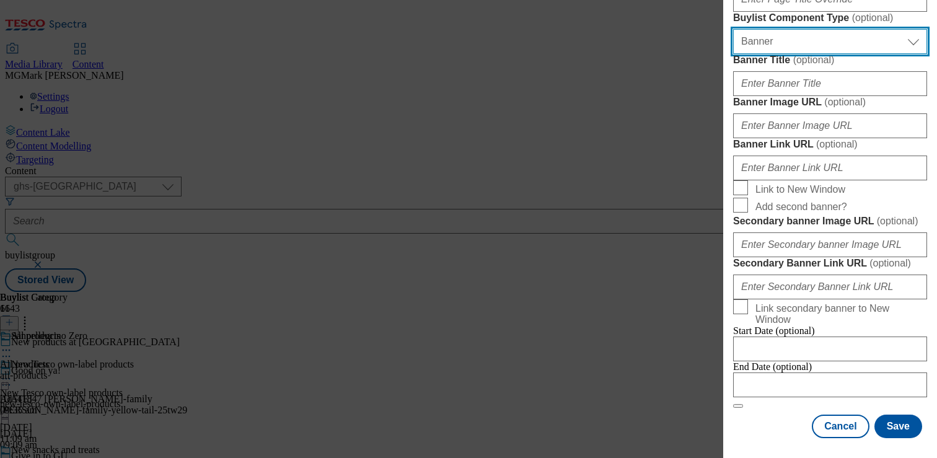
scroll to position [1347, 0]
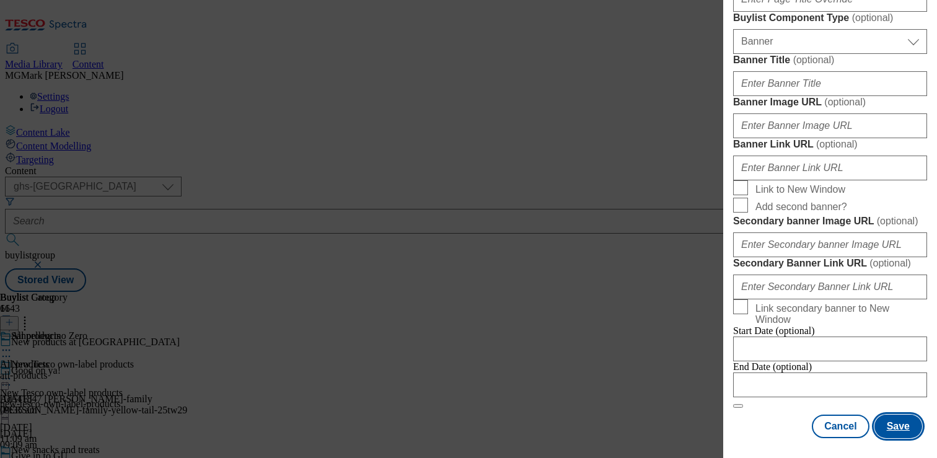
click at [909, 419] on button "Save" at bounding box center [898, 426] width 48 height 24
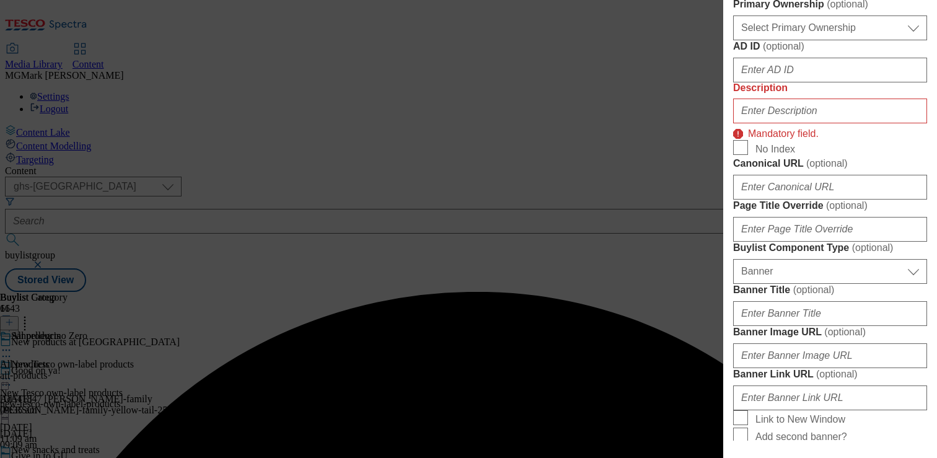
scroll to position [616, 0]
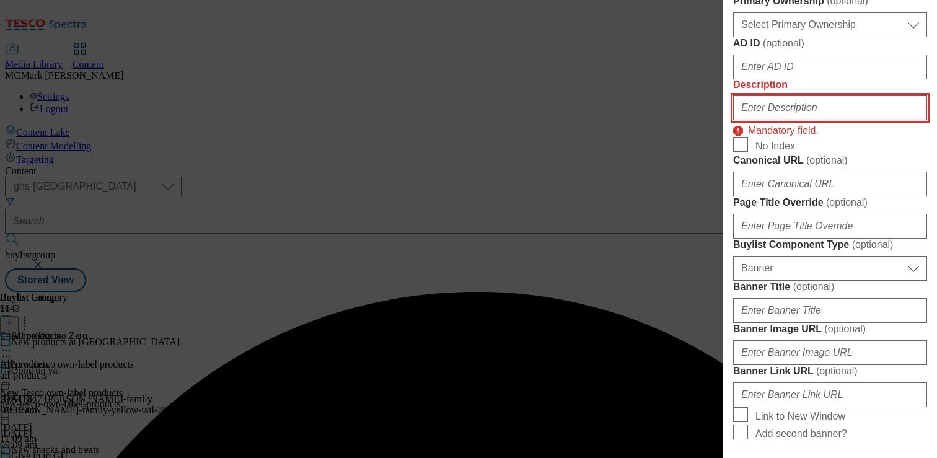
click at [837, 120] on input "Description" at bounding box center [830, 107] width 194 height 25
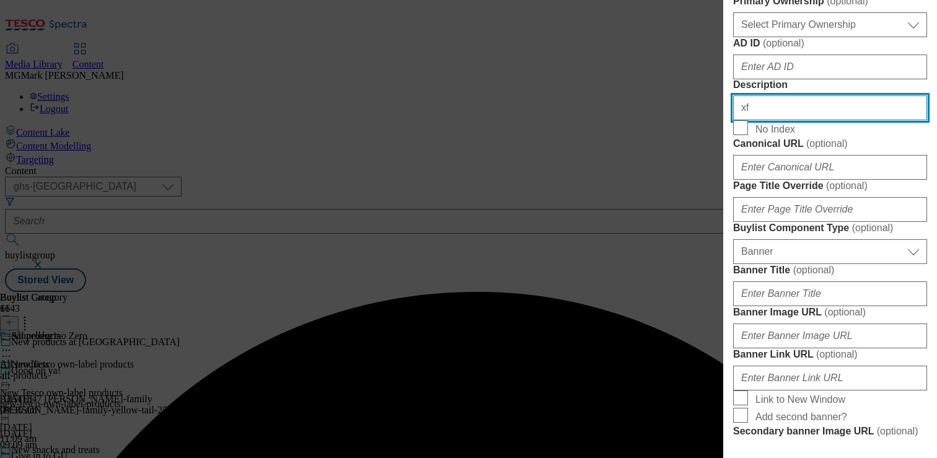
type input "x"
paste input "Want to give your pet something new to try? From treats to dry and wet food, sh…"
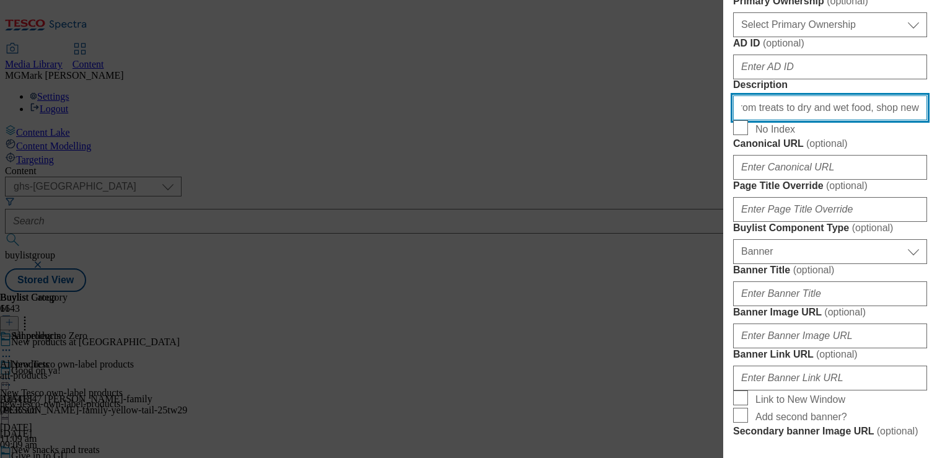
scroll to position [1347, 0]
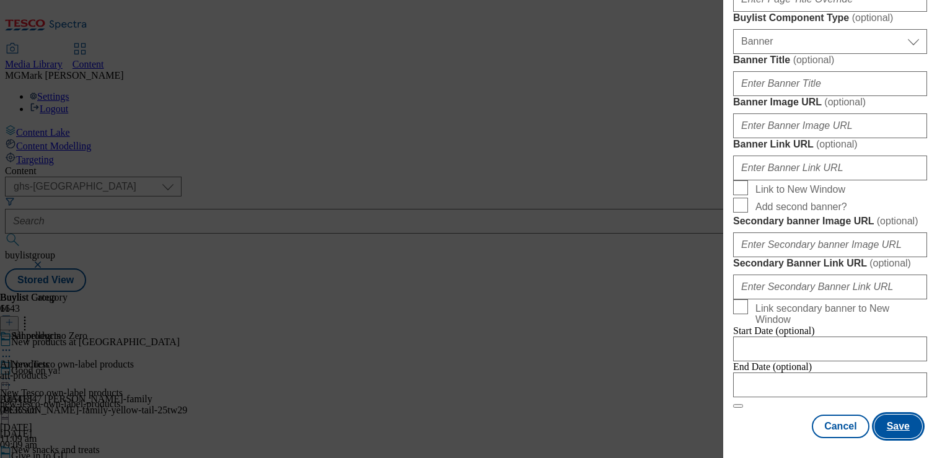
type input "Want to give your pet something new to try? From treats to dry and wet food, sh…"
click at [898, 426] on button "Save" at bounding box center [898, 426] width 48 height 24
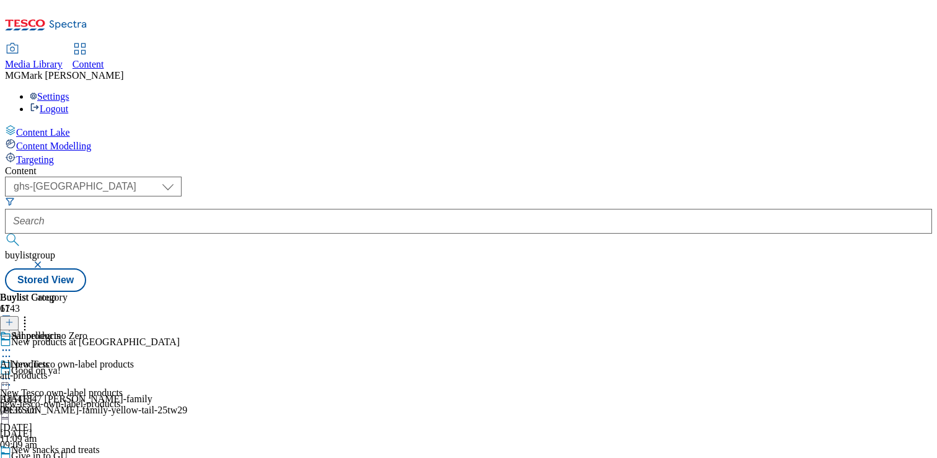
scroll to position [121, 0]
click at [155, 292] on div "Buylist Category 0" at bounding box center [77, 311] width 155 height 38
click at [14, 318] on icon at bounding box center [9, 322] width 9 height 9
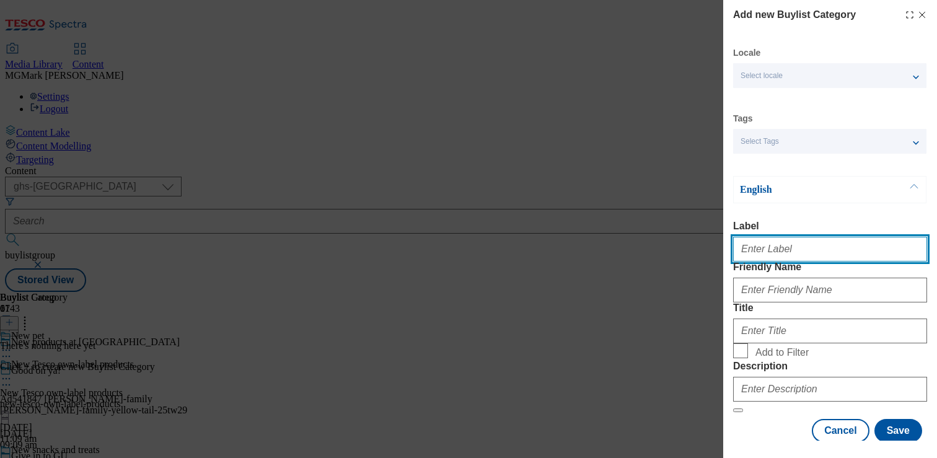
click at [771, 261] on input "Label" at bounding box center [830, 249] width 194 height 25
paste input "C"
click at [789, 261] on input "Cat" at bounding box center [830, 249] width 194 height 25
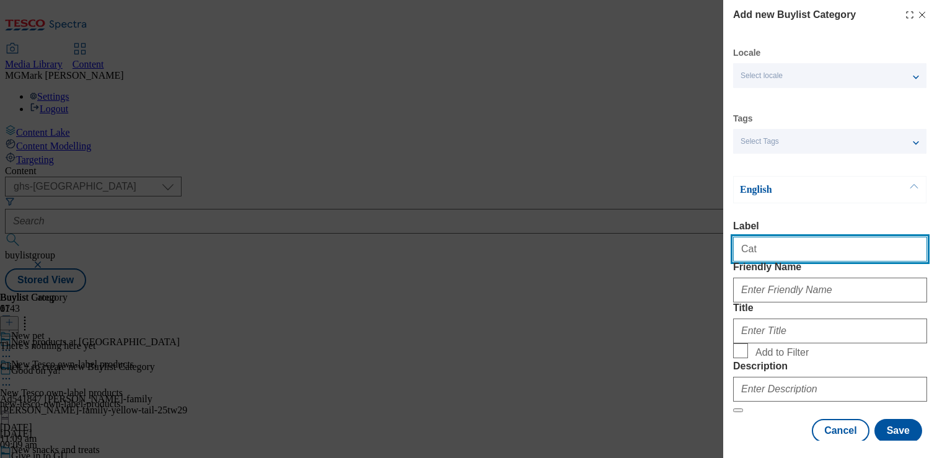
paste input "food and accessories"
type input "Cat food and accessories"
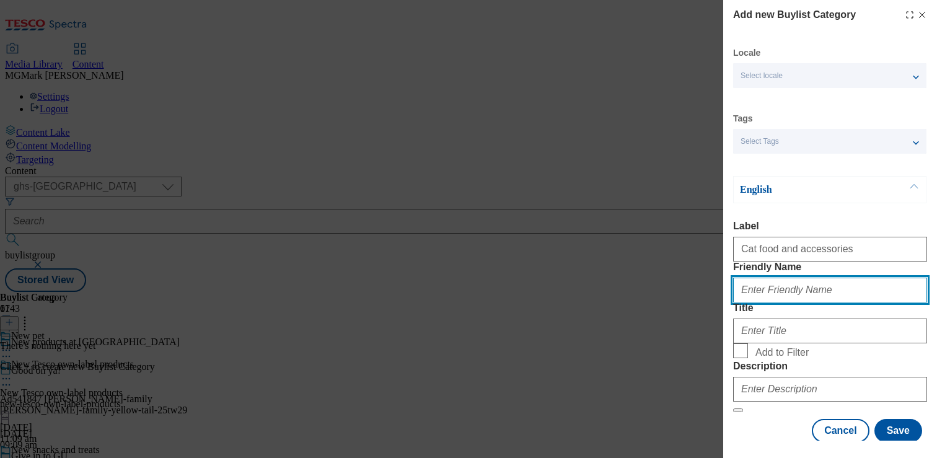
click at [791, 302] on input "Friendly Name" at bounding box center [830, 290] width 194 height 25
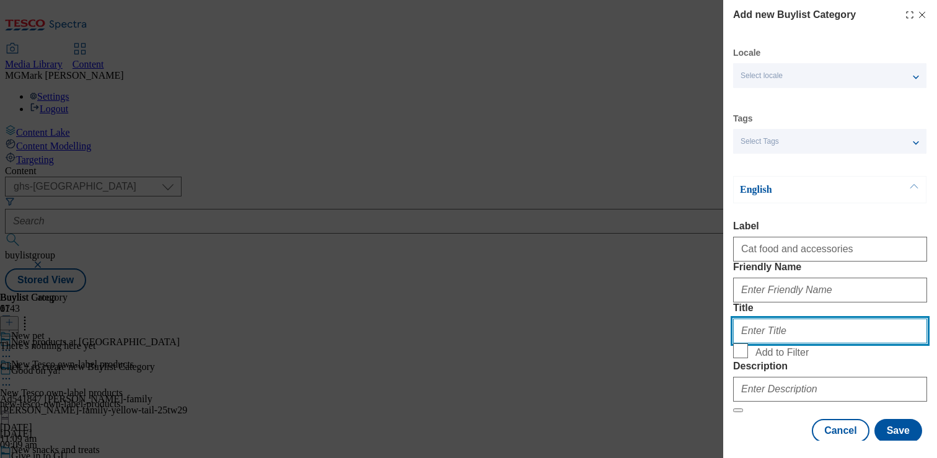
click at [768, 343] on input "Title" at bounding box center [830, 330] width 194 height 25
paste input "Cat food and accessories"
type input "Cat food and accessories"
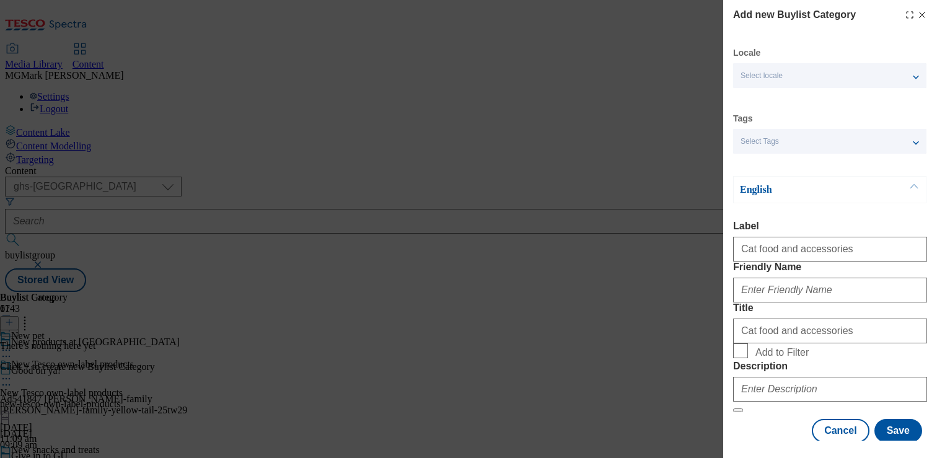
click at [767, 358] on span "Add to Filter" at bounding box center [781, 352] width 53 height 11
click at [748, 358] on input "Add to Filter" at bounding box center [740, 350] width 15 height 15
checkbox input "true"
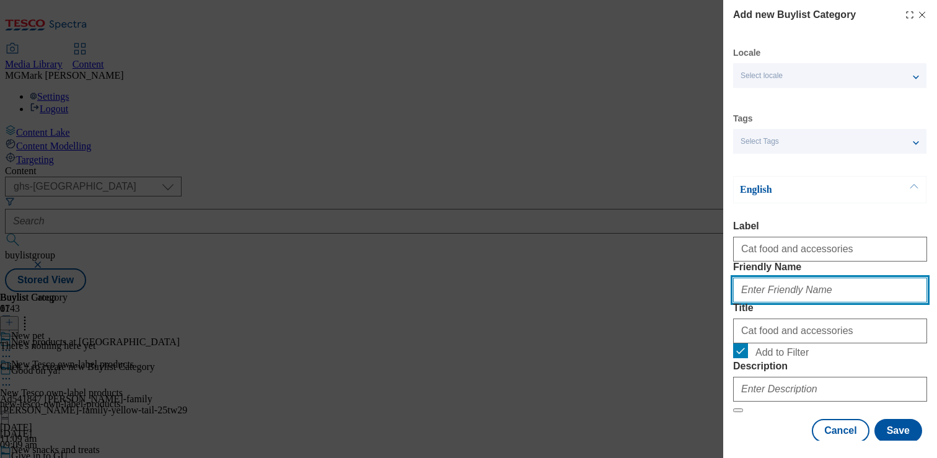
click at [766, 302] on input "Friendly Name" at bounding box center [830, 290] width 194 height 25
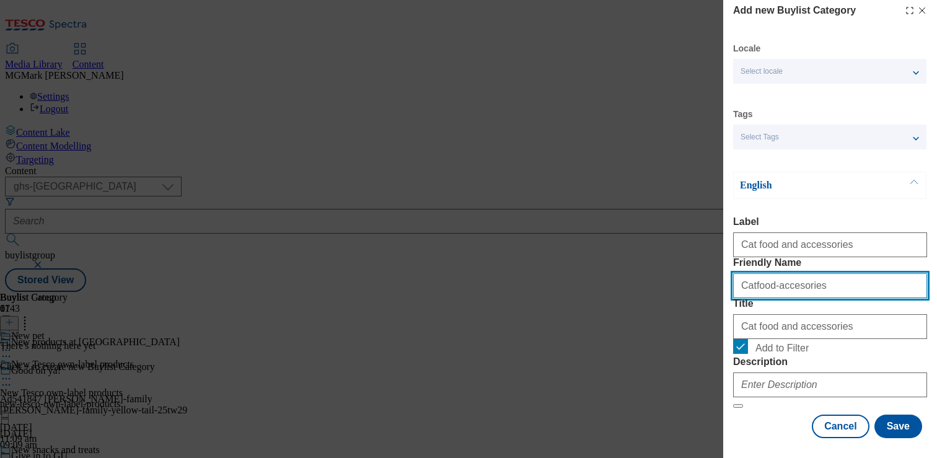
type input "Catfood-accesories"
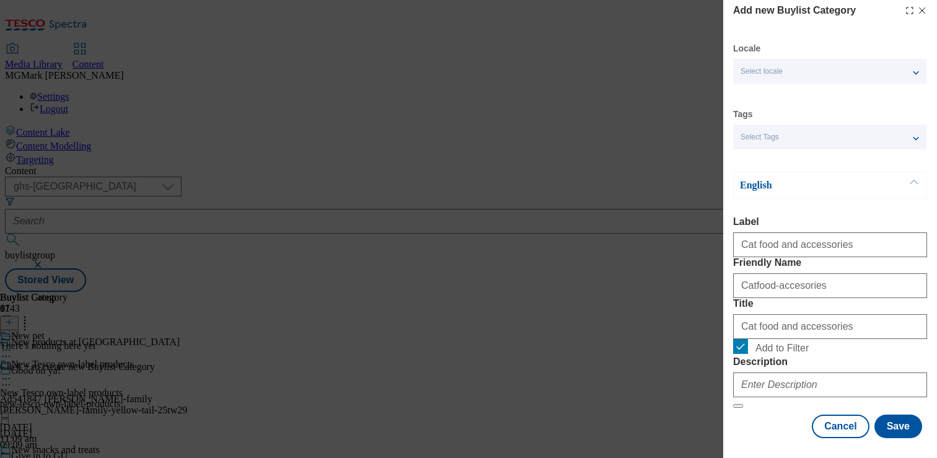
click at [800, 367] on div "Modal" at bounding box center [830, 382] width 194 height 30
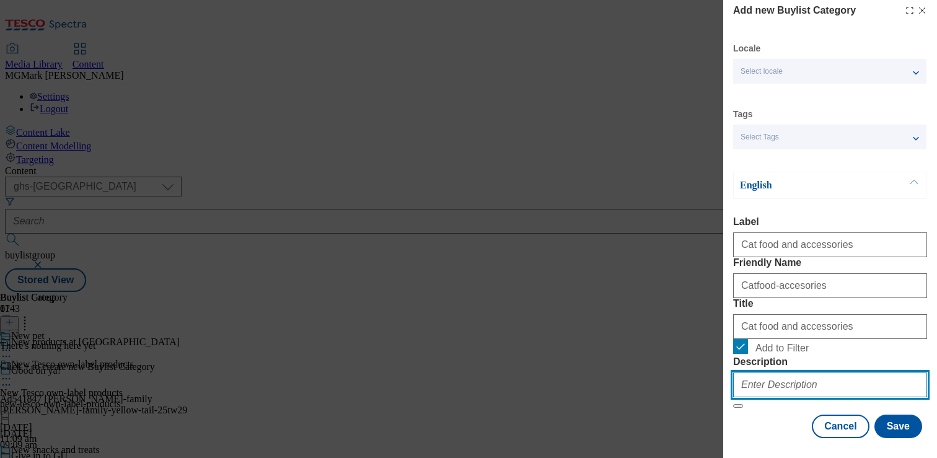
click at [799, 372] on input "Description" at bounding box center [830, 384] width 194 height 25
paste input "Want to give your pet something new to try? From treats to dry and wet food, sh…"
type input "Want to give your pet something new to try? From treats to dry and wet food, sh…"
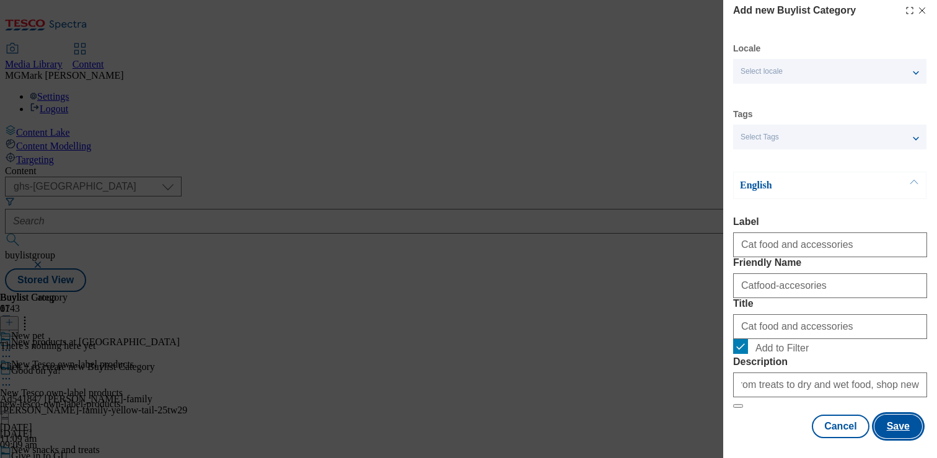
click at [896, 421] on button "Save" at bounding box center [898, 426] width 48 height 24
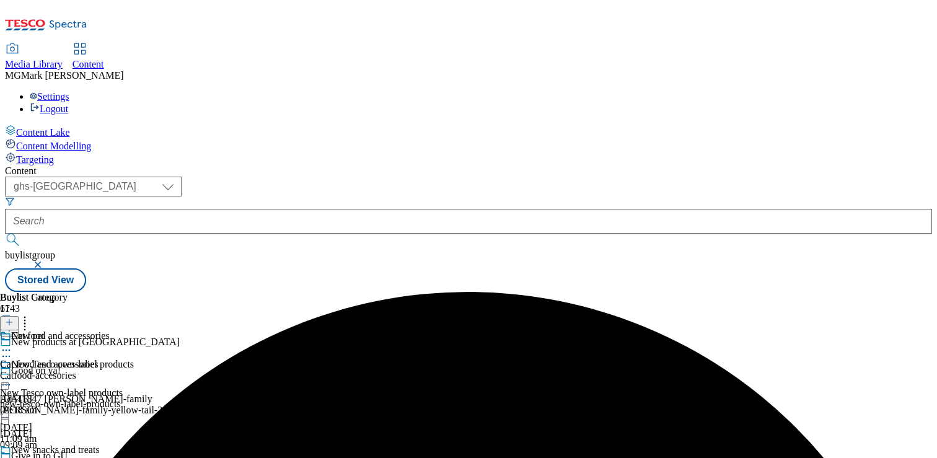
click at [110, 370] on div "Catfood-accesories" at bounding box center [55, 375] width 110 height 11
click at [12, 372] on icon at bounding box center [6, 378] width 12 height 12
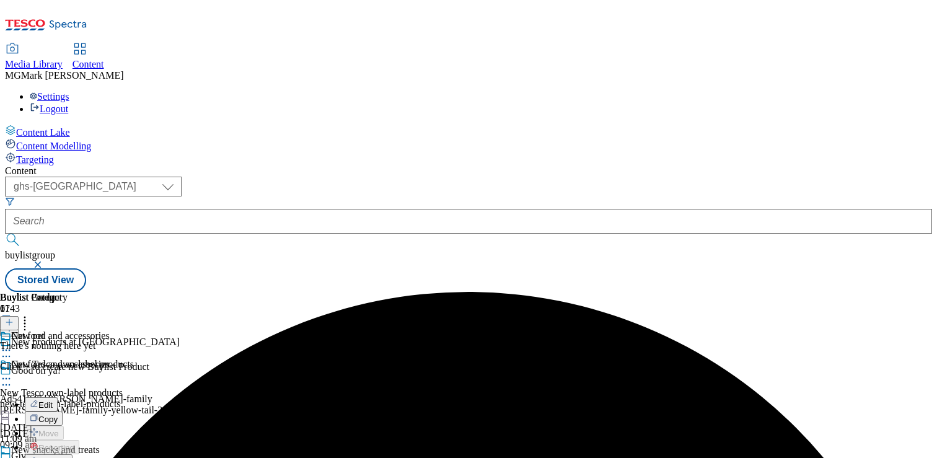
click at [58, 414] on span "Copy" at bounding box center [47, 418] width 19 height 9
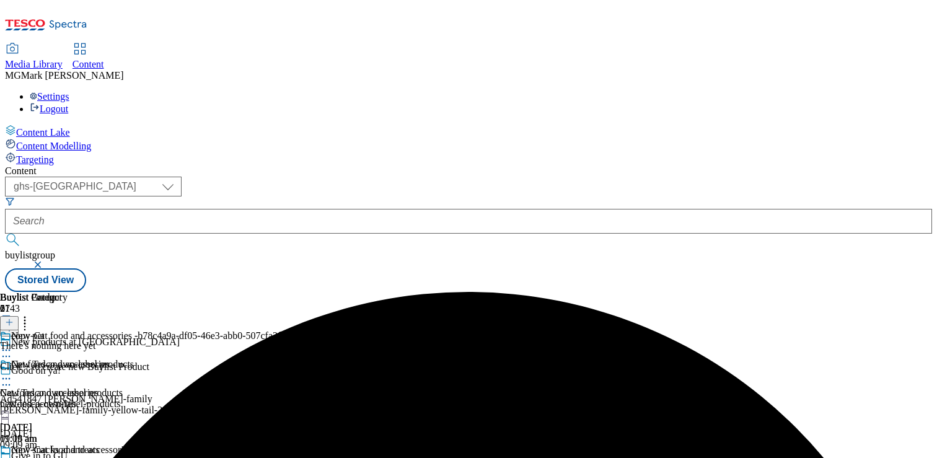
click at [12, 457] on icon at bounding box center [6, 464] width 12 height 12
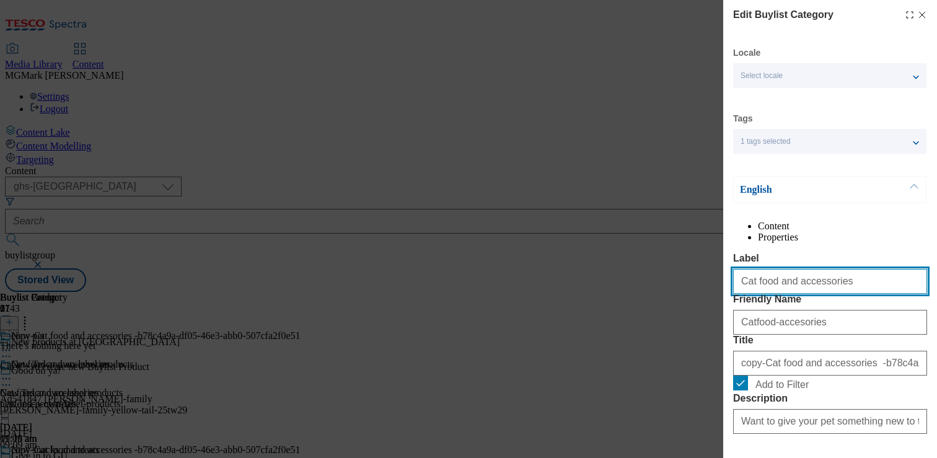
drag, startPoint x: 752, startPoint y: 309, endPoint x: 714, endPoint y: 307, distance: 38.5
click at [714, 307] on div "Edit Buylist Category Locale Select locale English Welsh Tags 1 tags selected f…" at bounding box center [468, 229] width 937 height 458
type input "Dog food and accessories"
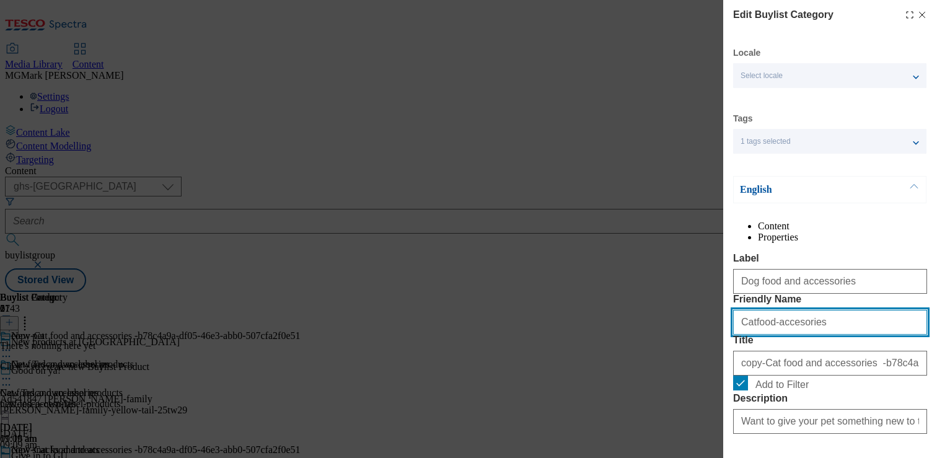
click at [745, 335] on input "Catfood-accesories" at bounding box center [830, 322] width 194 height 25
drag, startPoint x: 752, startPoint y: 372, endPoint x: 735, endPoint y: 371, distance: 16.7
click at [735, 335] on input "Catfood-accesories" at bounding box center [830, 322] width 194 height 25
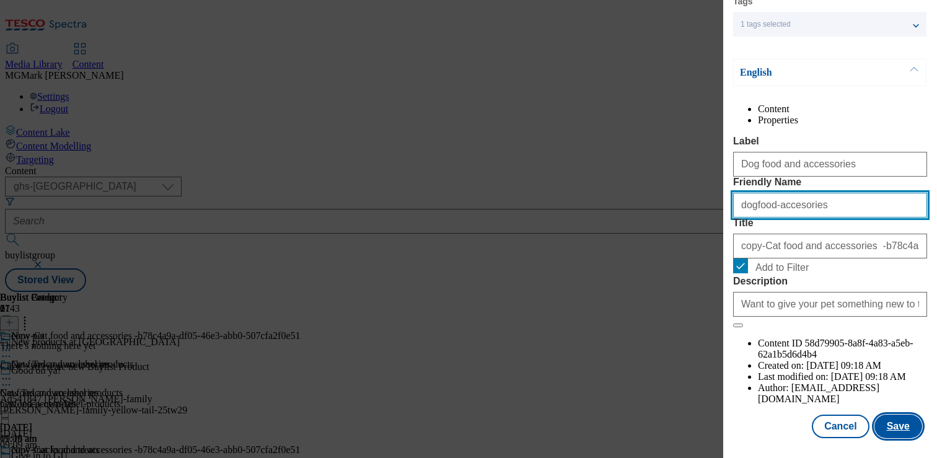
type input "dogfood-accesories"
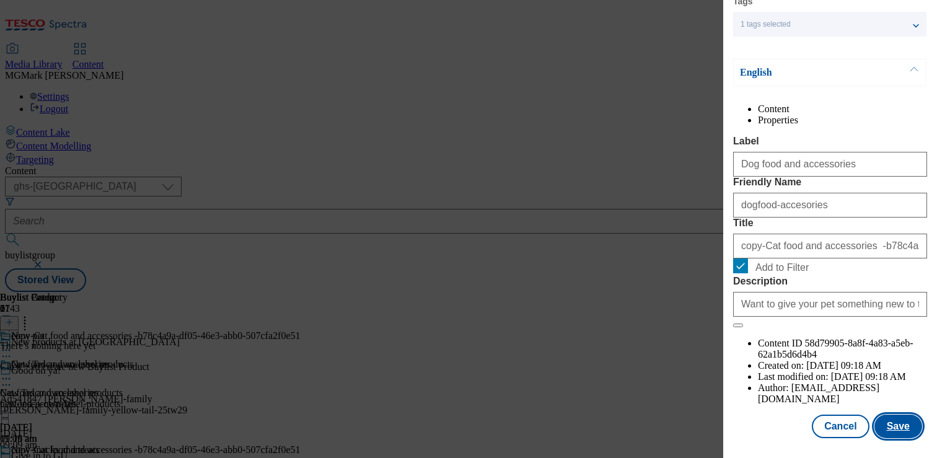
click at [882, 424] on button "Save" at bounding box center [898, 426] width 48 height 24
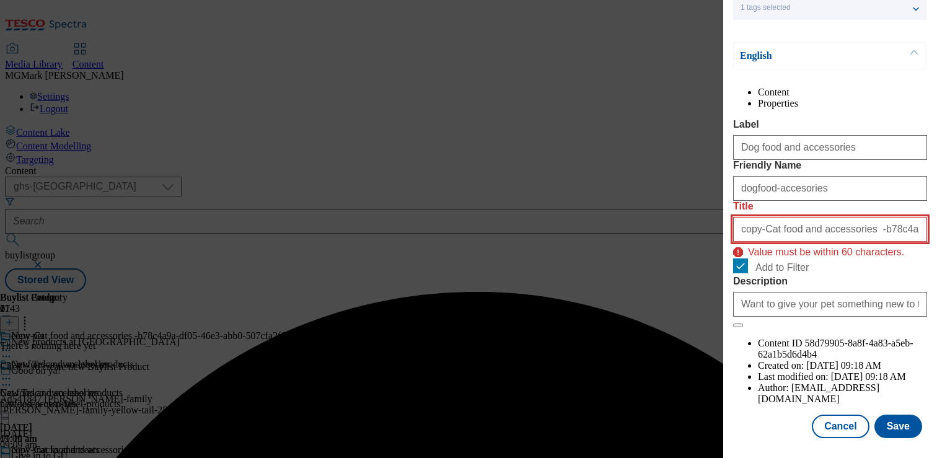
click at [735, 242] on input "copy-Cat food and accessories -b78c4a9a-df05-46e3-abb0-507cfa2f0e51" at bounding box center [830, 229] width 194 height 25
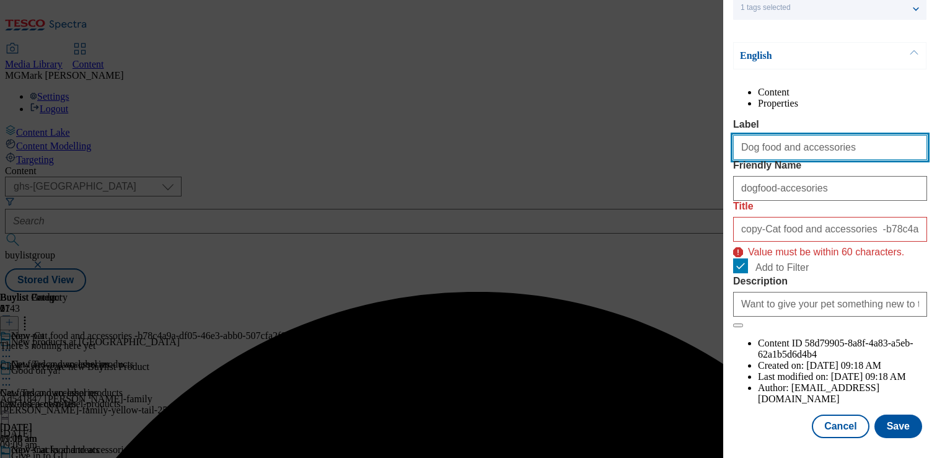
click at [793, 154] on input "Dog food and accessories" at bounding box center [830, 147] width 194 height 25
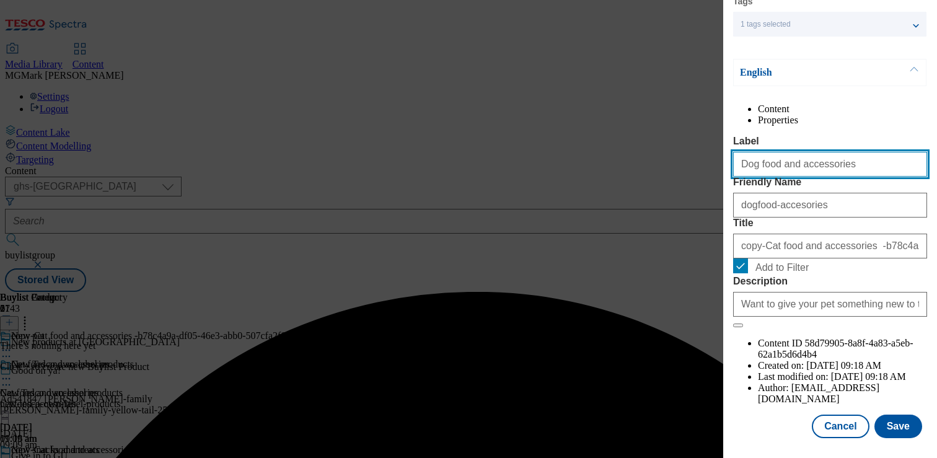
click at [793, 154] on input "Dog food and accessories" at bounding box center [830, 164] width 194 height 25
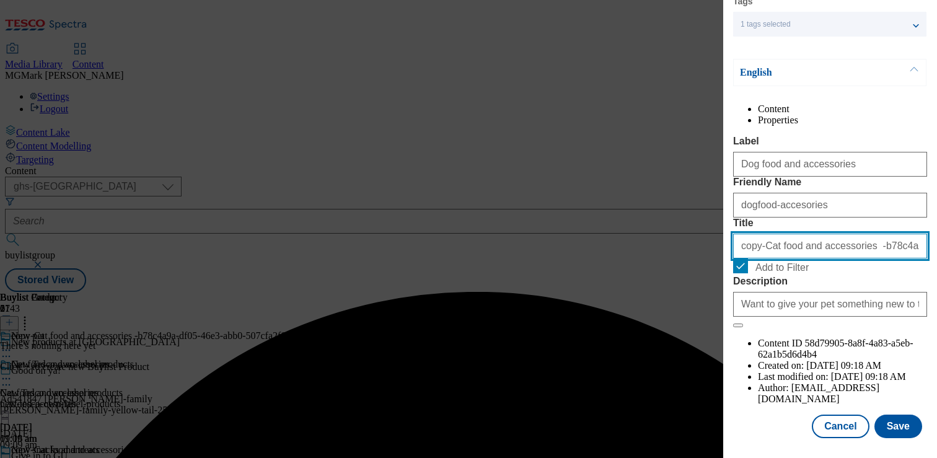
click at [794, 258] on input "copy-Cat food and accessories -b78c4a9a-df05-46e3-abb0-507cfa2f0e51" at bounding box center [830, 246] width 194 height 25
paste input "Dog food and accessories"
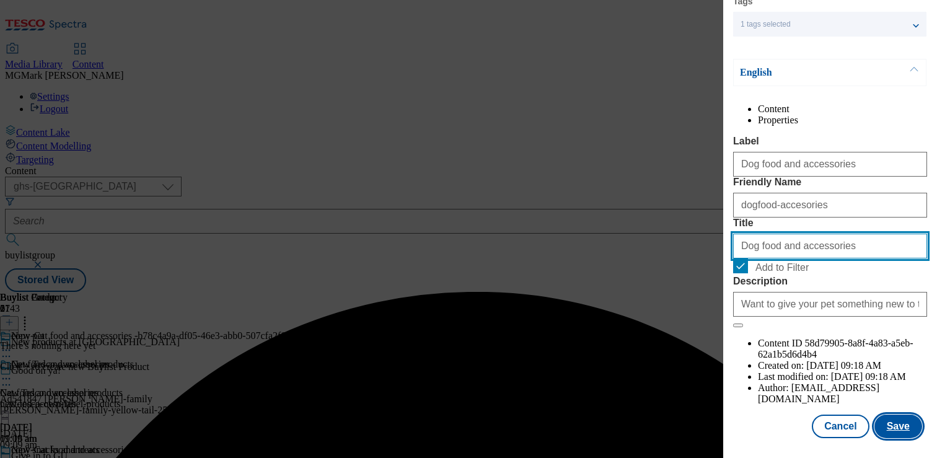
type input "Dog food and accessories"
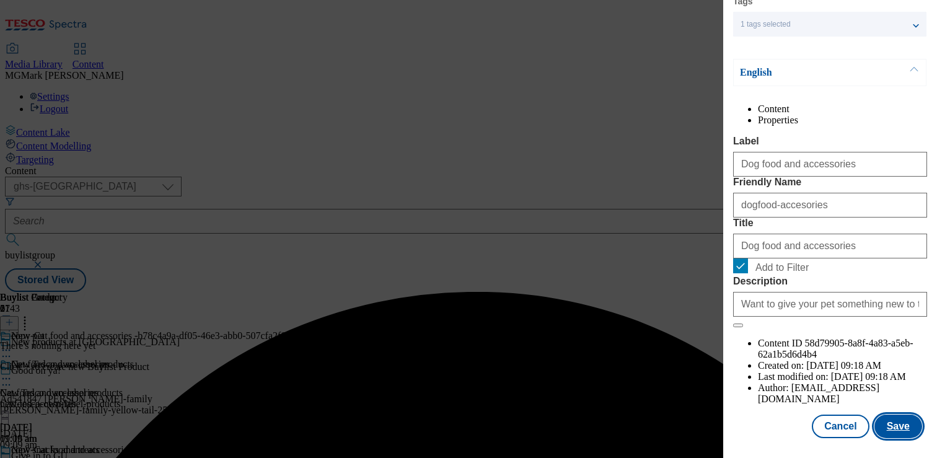
click at [895, 421] on button "Save" at bounding box center [898, 426] width 48 height 24
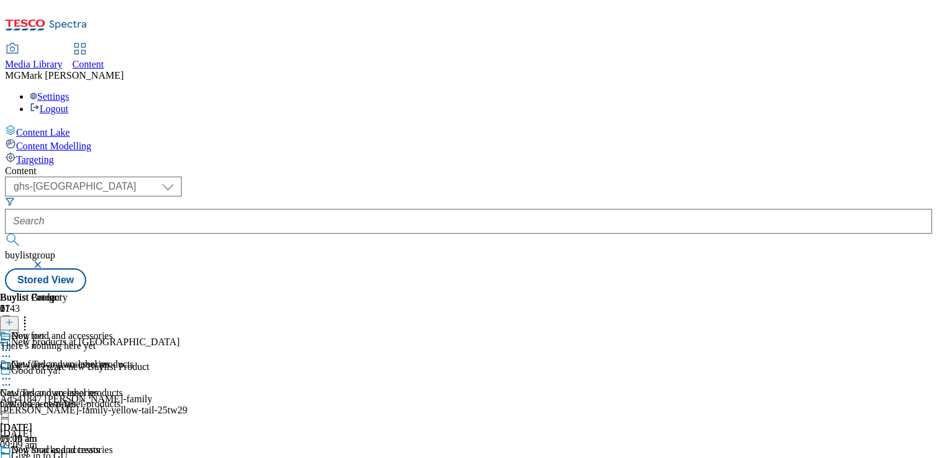
scroll to position [1789, 0]
click at [113, 423] on div "Cat food and accessories Cat food and accessories Catfood-accesories 4 Sept 202…" at bounding box center [56, 444] width 113 height 171
click at [14, 318] on icon at bounding box center [9, 322] width 9 height 9
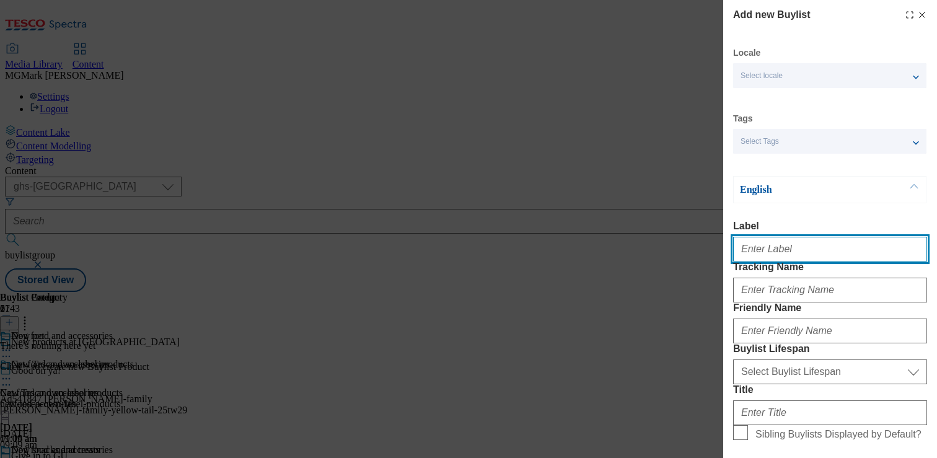
click at [787, 260] on input "Label" at bounding box center [830, 249] width 194 height 25
type input "Nivea"
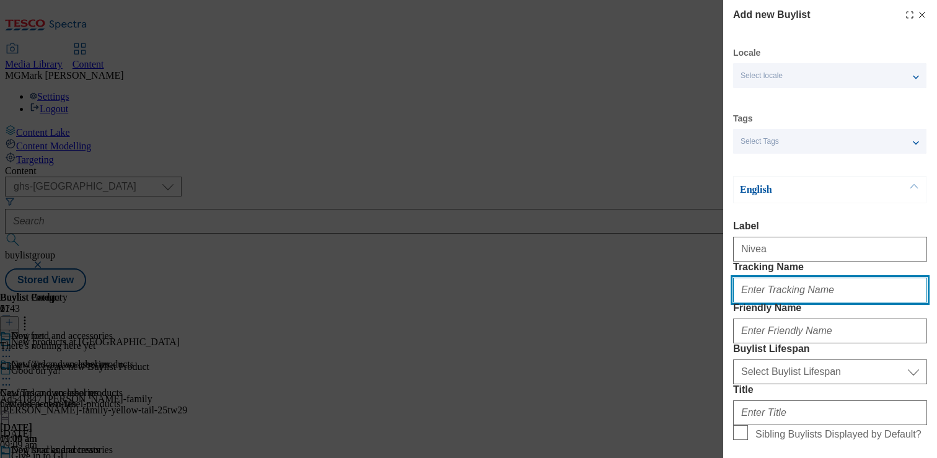
click at [807, 302] on input "Tracking Name" at bounding box center [830, 290] width 194 height 25
type input "."
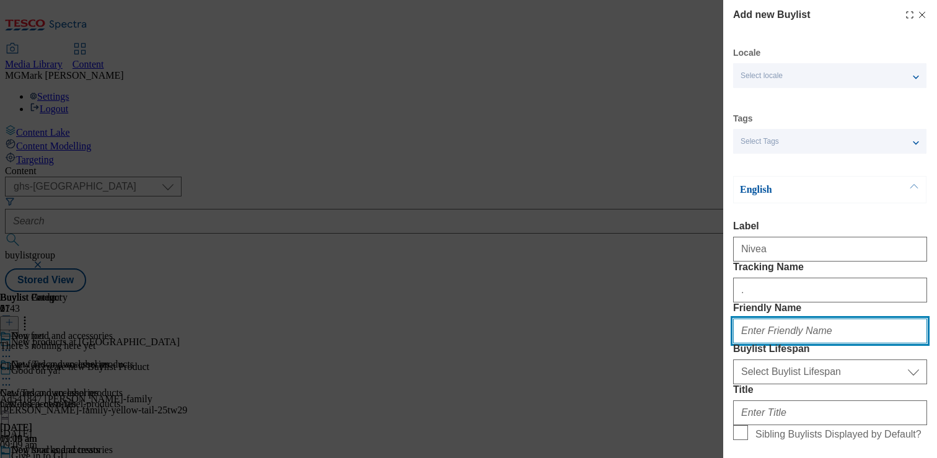
click at [771, 343] on input "Friendly Name" at bounding box center [830, 330] width 194 height 25
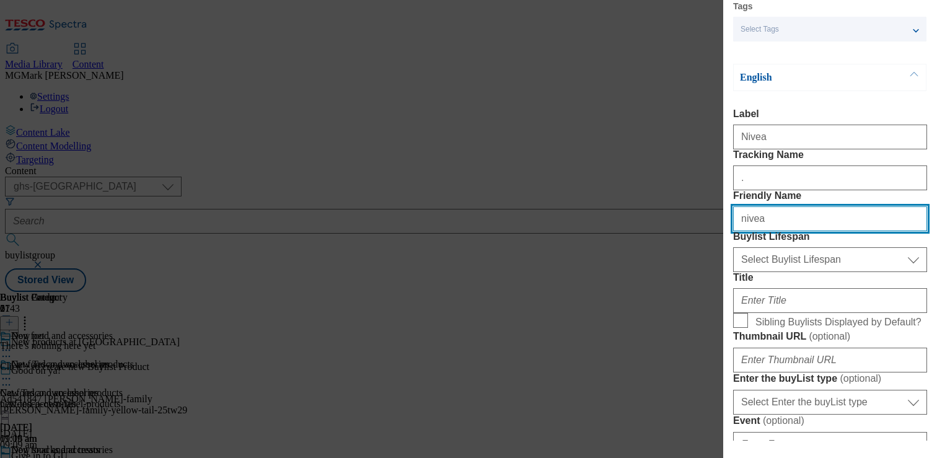
scroll to position [115, 0]
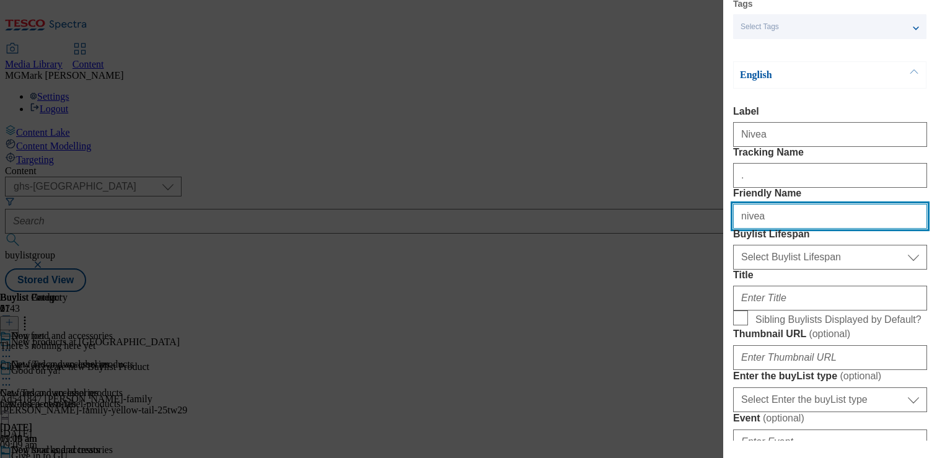
type input "nivea"
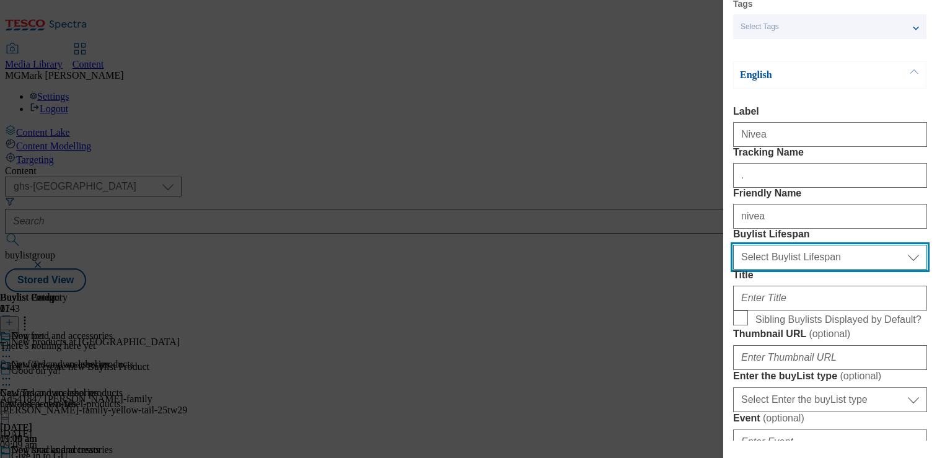
click at [755, 270] on select "Select Buylist Lifespan evergreen seasonal tactical" at bounding box center [830, 257] width 194 height 25
select select "evergreen"
click at [733, 270] on select "Select Buylist Lifespan evergreen seasonal tactical" at bounding box center [830, 257] width 194 height 25
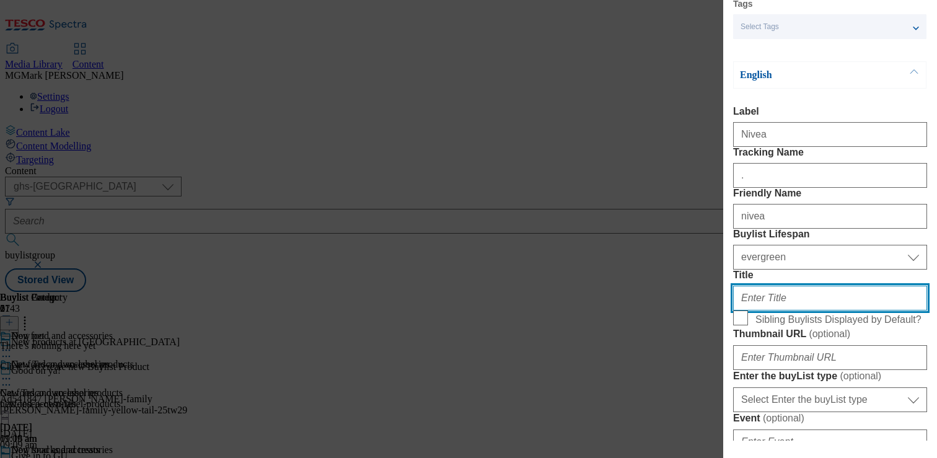
click at [820, 310] on input "Title" at bounding box center [830, 298] width 194 height 25
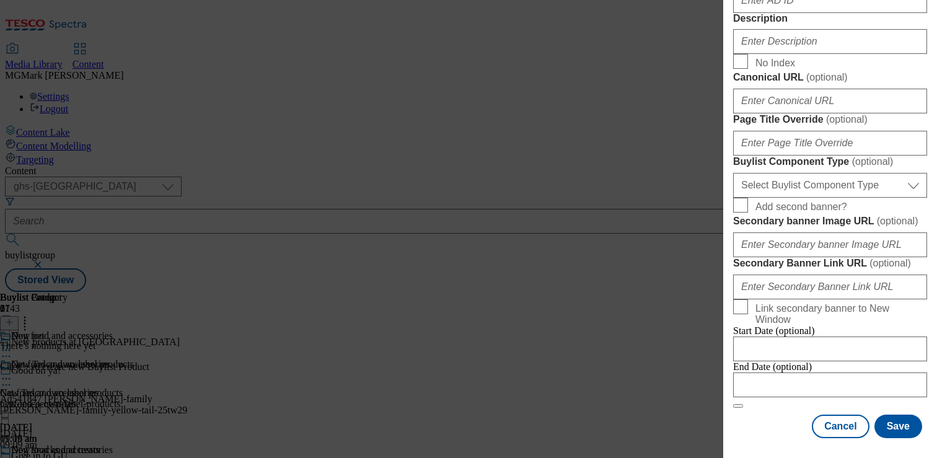
scroll to position [789, 0]
type input "Nivea"
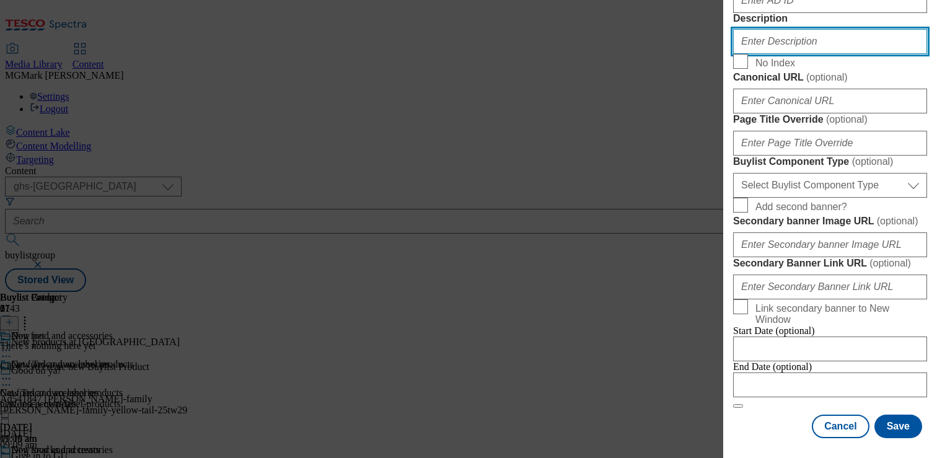
click at [763, 54] on input "Description" at bounding box center [830, 41] width 194 height 25
paste input "Want to find a new ultra-moisturising deodorant? Shop the new Nivea range onlin…"
type input "Want to find a new ultra-moisturising deodorant? Shop the new Nivea range onlin…"
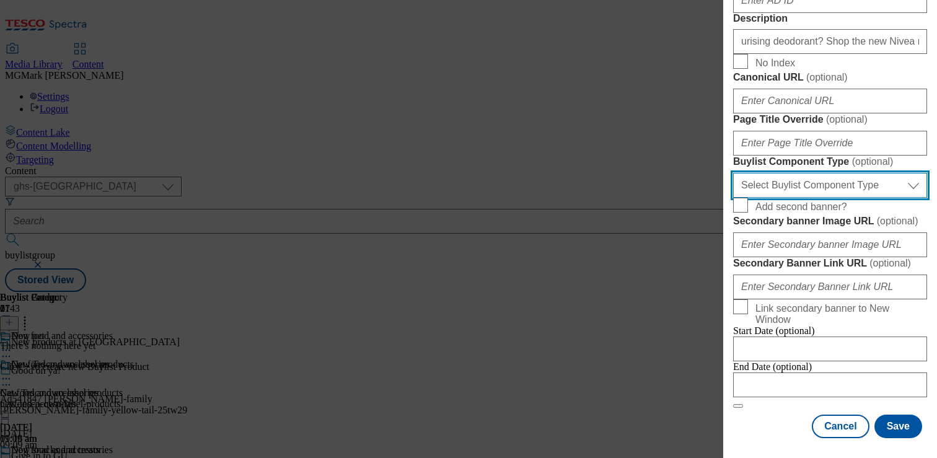
click at [817, 198] on select "Select Buylist Component Type Banner Competition Header Meal" at bounding box center [830, 185] width 194 height 25
select select "Banner"
click at [733, 198] on select "Select Buylist Component Type Banner Competition Header Meal" at bounding box center [830, 185] width 194 height 25
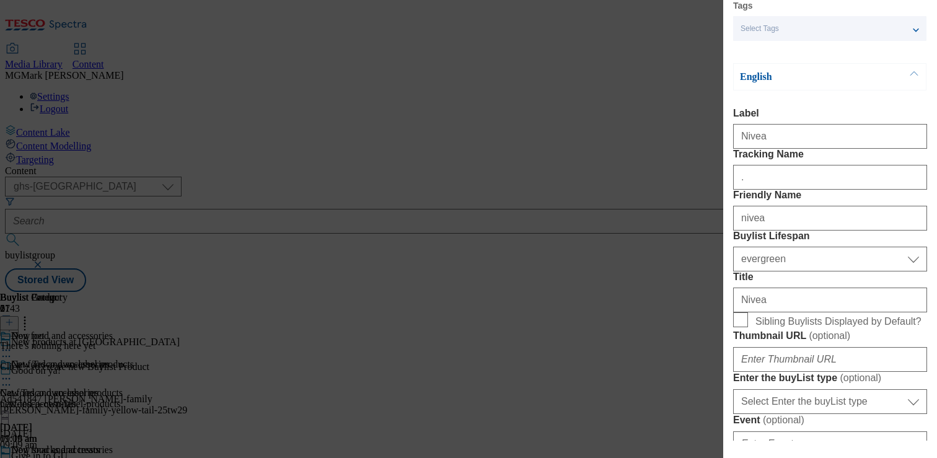
scroll to position [169, 0]
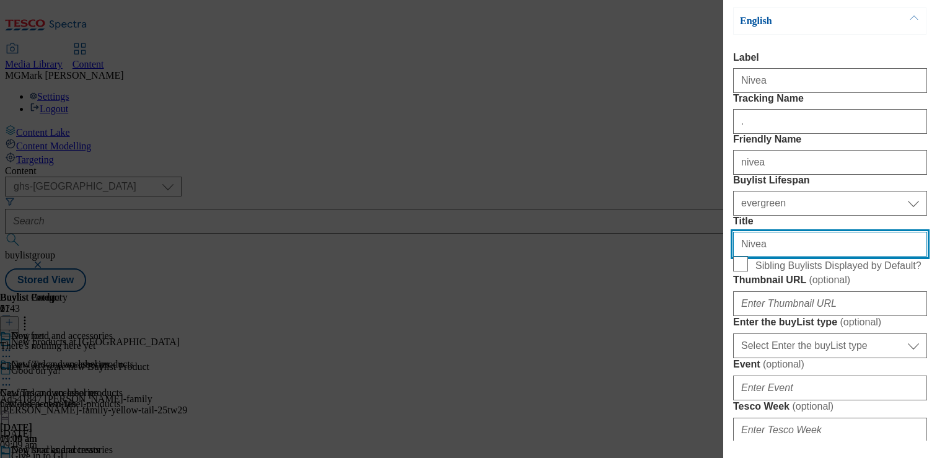
click at [805, 256] on input "Nivea" at bounding box center [830, 244] width 194 height 25
type input "Nivea"
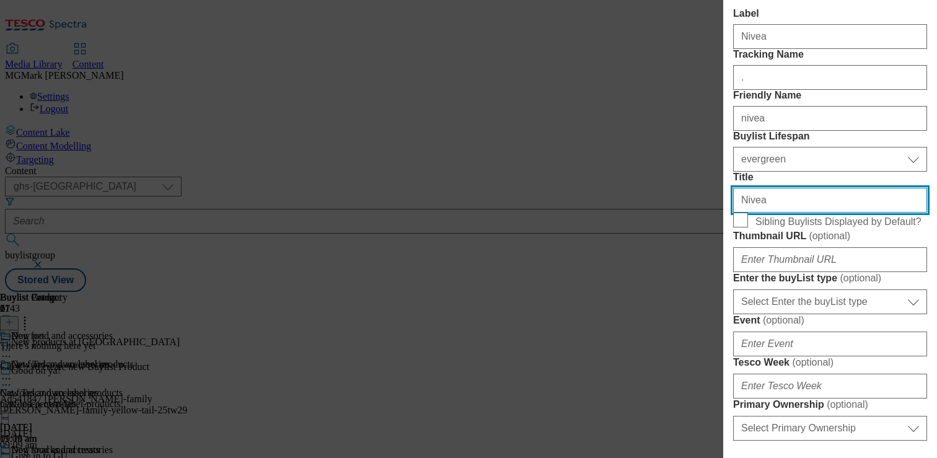
scroll to position [229, 0]
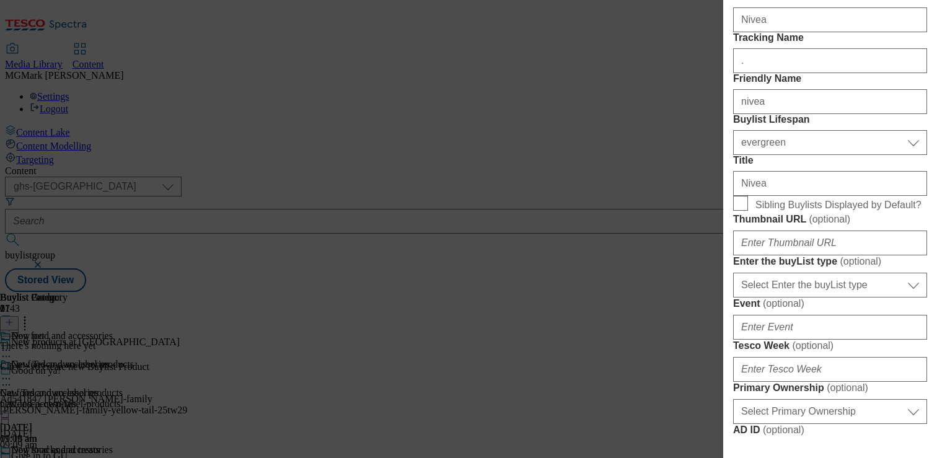
click at [853, 211] on span "Sibling Buylists Displayed by Default?" at bounding box center [838, 203] width 167 height 15
click at [748, 211] on input "Sibling Buylists Displayed by Default?" at bounding box center [740, 203] width 15 height 15
checkbox input "true"
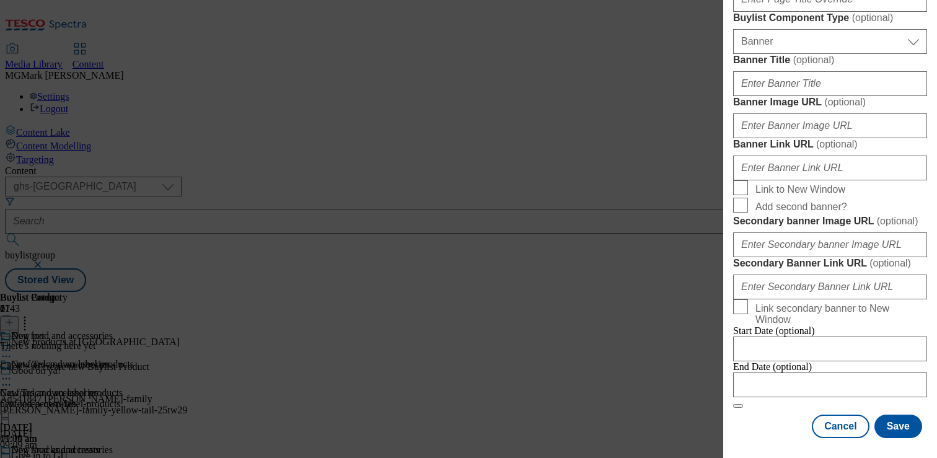
scroll to position [1347, 0]
click at [908, 433] on button "Save" at bounding box center [898, 426] width 48 height 24
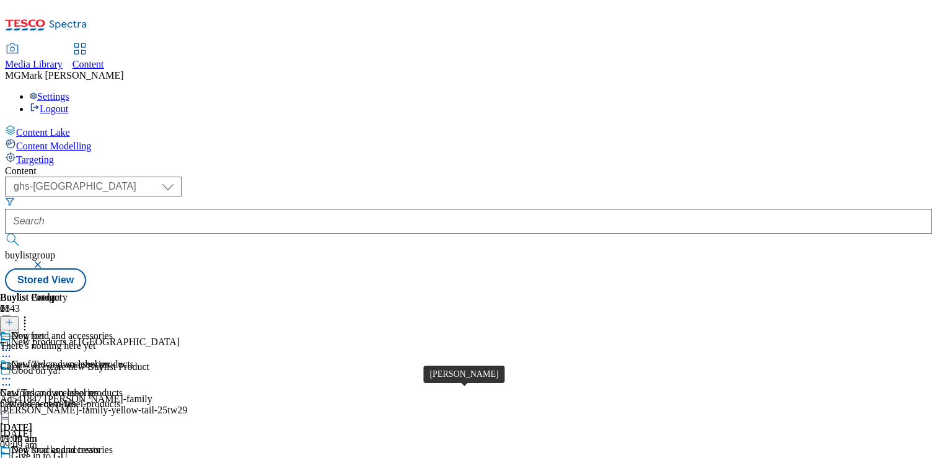
scroll to position [1921, 0]
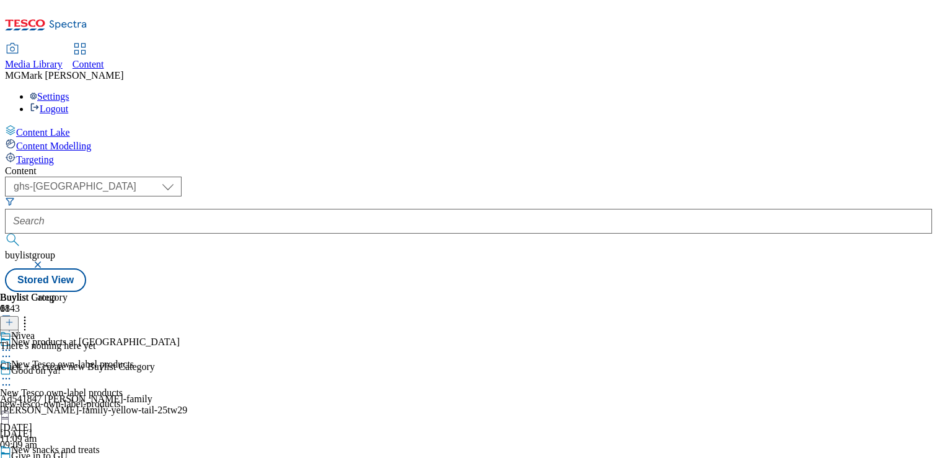
click at [9, 319] on line at bounding box center [9, 322] width 0 height 6
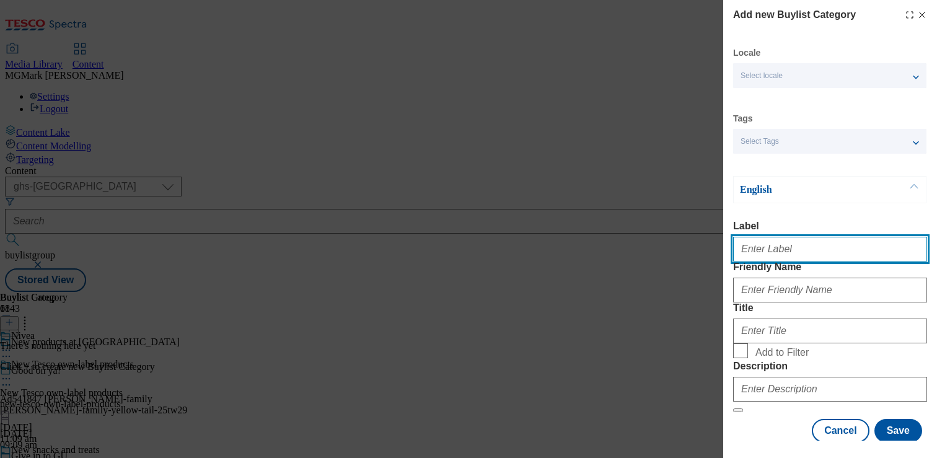
click at [784, 243] on input "Label" at bounding box center [830, 249] width 194 height 25
drag, startPoint x: 825, startPoint y: 258, endPoint x: 788, endPoint y: 257, distance: 36.6
click at [789, 258] on input "Womens-deoderant" at bounding box center [830, 249] width 194 height 25
click at [774, 252] on input "Womens-deoderant" at bounding box center [830, 249] width 194 height 25
click at [809, 259] on input "Womens deodorant" at bounding box center [830, 249] width 194 height 25
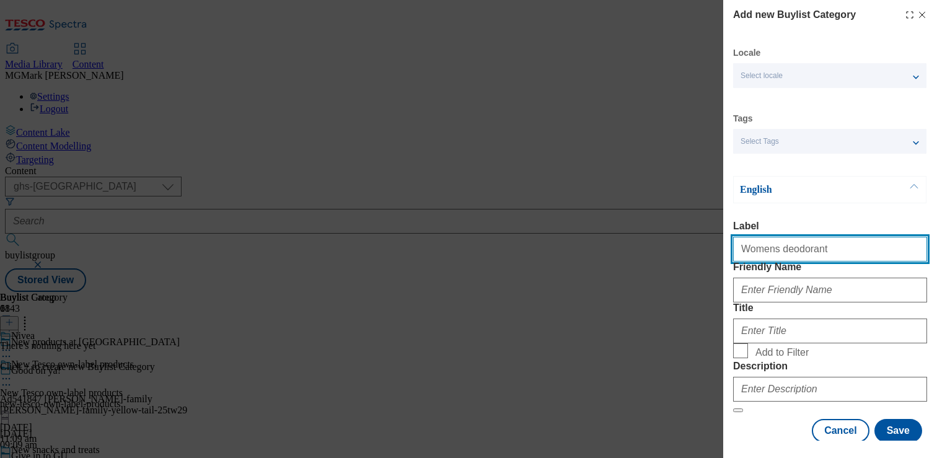
click at [809, 259] on input "Womens deodorant" at bounding box center [830, 249] width 194 height 25
type input "Womens deodorant"
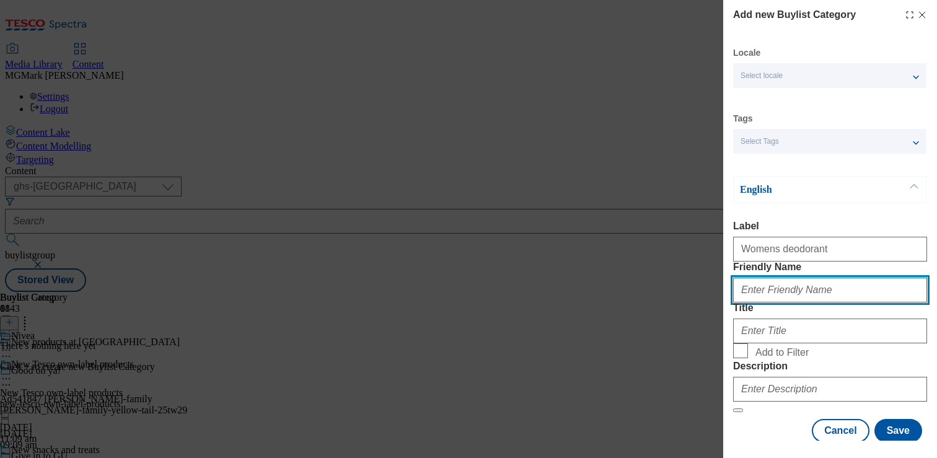
click at [792, 302] on input "Friendly Name" at bounding box center [830, 290] width 194 height 25
paste input "Womens deodorant"
click at [745, 302] on input "Womens deodorant" at bounding box center [830, 290] width 194 height 25
type input "womens-deodorant"
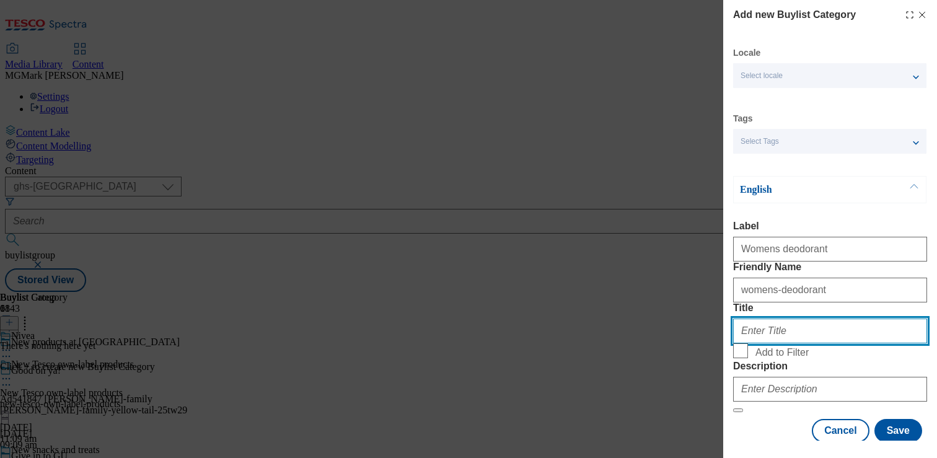
click at [852, 343] on input "Title" at bounding box center [830, 330] width 194 height 25
paste input "Womens deodorant"
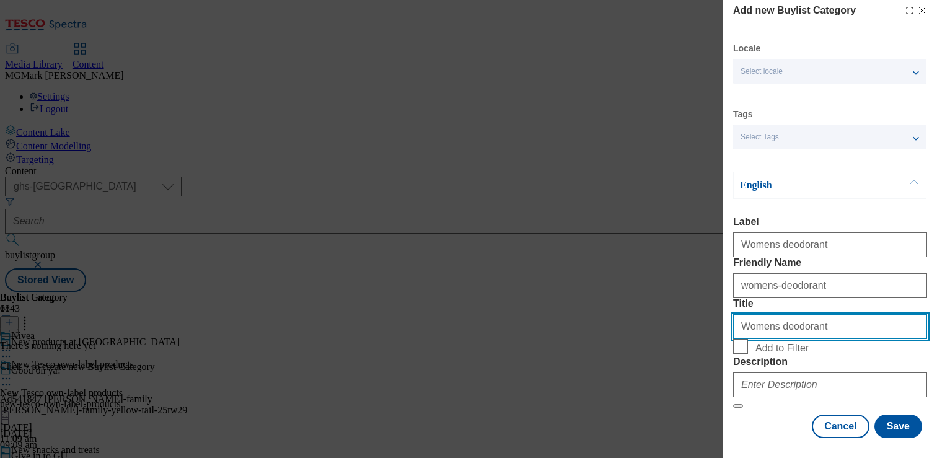
scroll to position [97, 0]
type input "Womens deodorant"
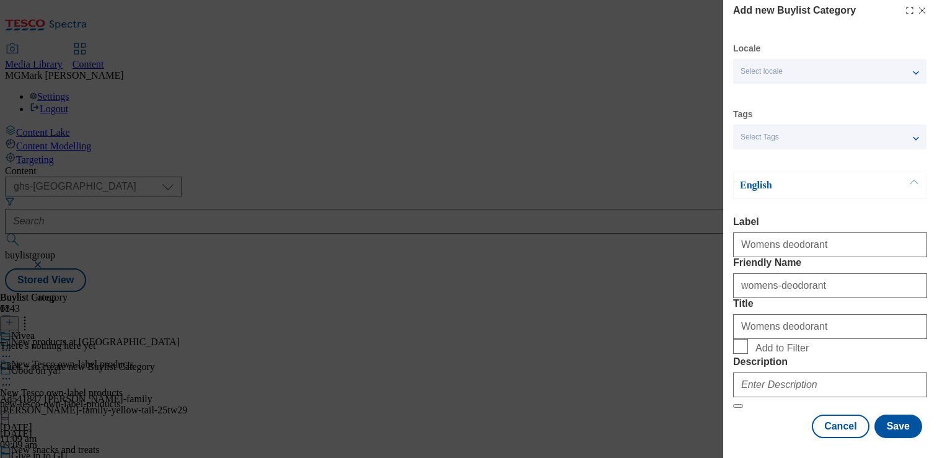
click at [774, 329] on form "Label Womens deodorant Friendly Name womens-deodorant Title Womens deodorant Ad…" at bounding box center [830, 312] width 194 height 192
click at [765, 343] on span "Add to Filter" at bounding box center [781, 348] width 53 height 11
click at [748, 339] on input "Add to Filter" at bounding box center [740, 346] width 15 height 15
checkbox input "true"
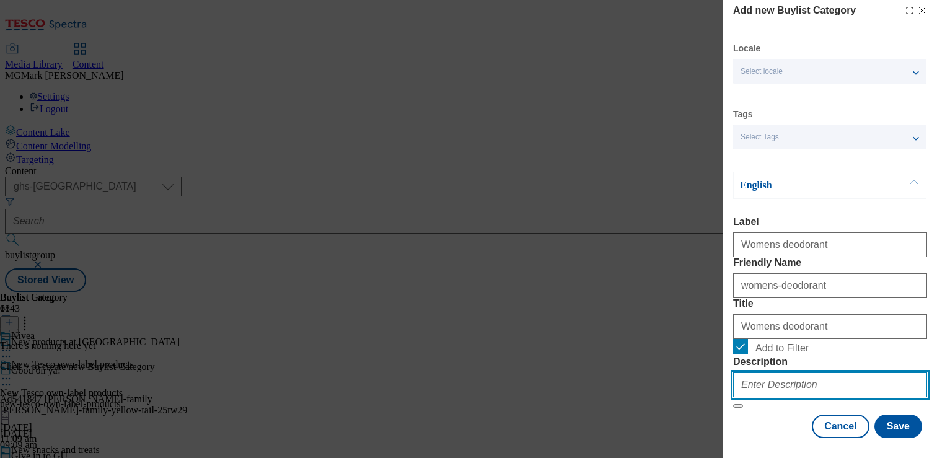
click at [796, 372] on input "Description" at bounding box center [830, 384] width 194 height 25
paste input "Want to find a new ultra-moisturising deodorant? Shop the new Nivea range onlin…"
type input "Want to find a new ultra-moisturising deodorant? Shop the new Nivea range onlin…"
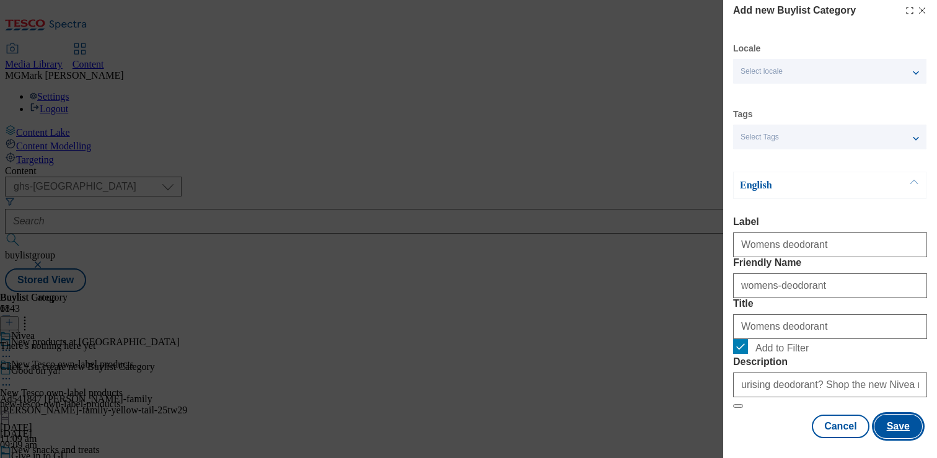
click at [895, 422] on button "Save" at bounding box center [898, 426] width 48 height 24
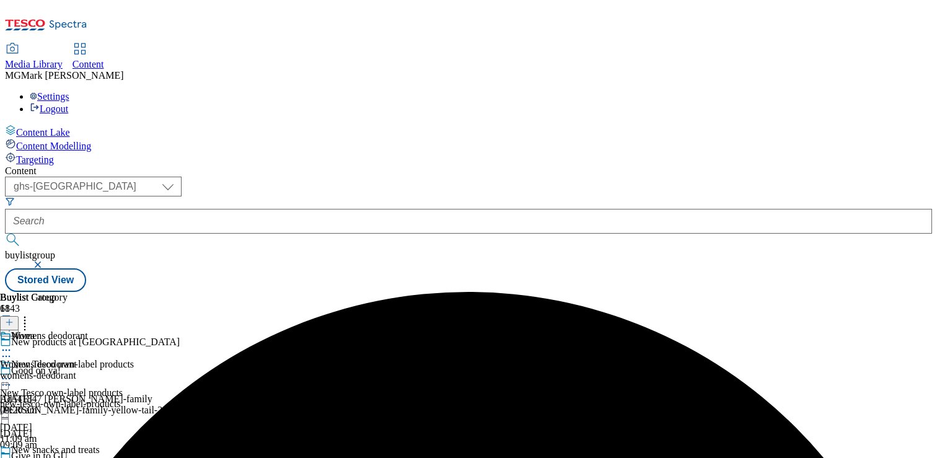
click at [88, 370] on div "womens-deodorant" at bounding box center [44, 375] width 88 height 11
click at [12, 372] on icon at bounding box center [6, 378] width 12 height 12
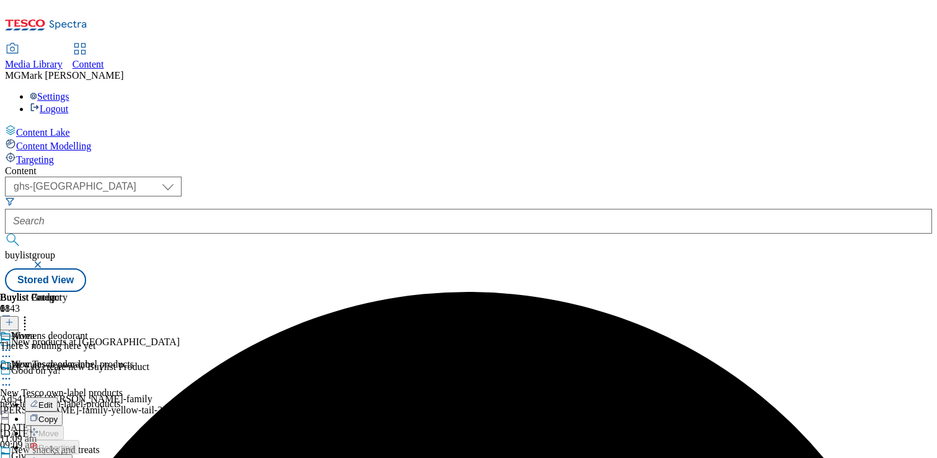
click at [63, 411] on button "Copy" at bounding box center [44, 418] width 38 height 14
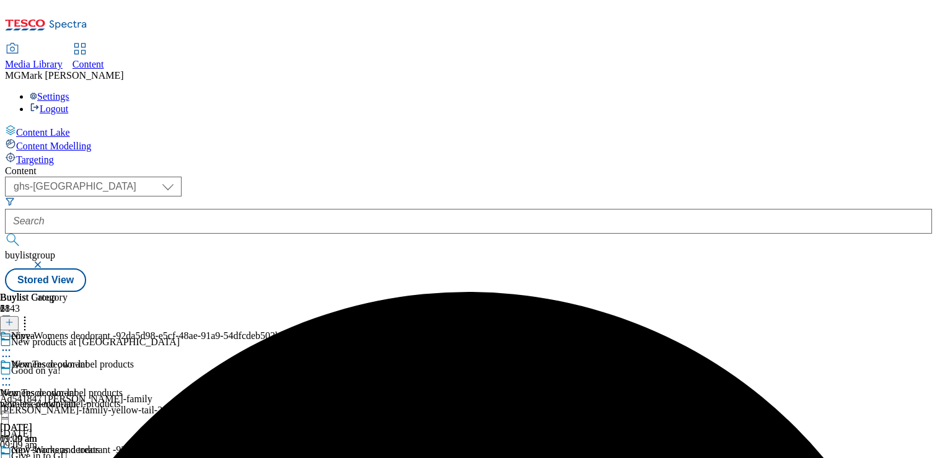
click at [12, 457] on icon at bounding box center [6, 464] width 12 height 12
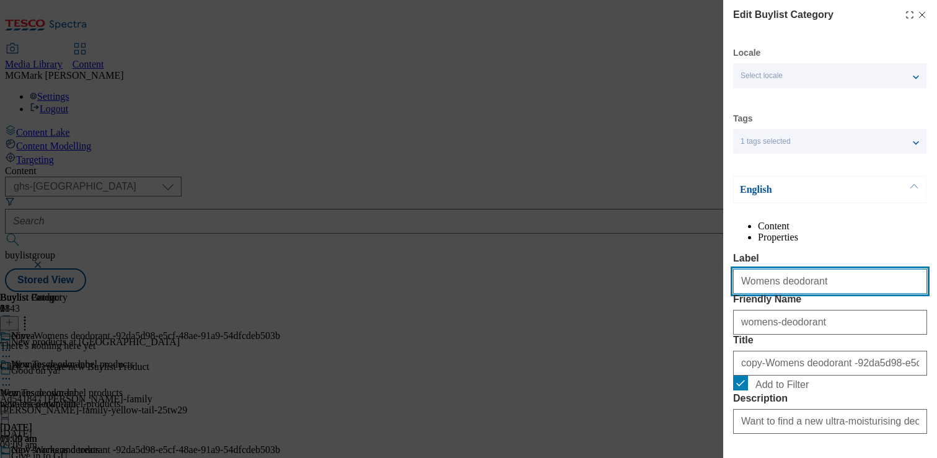
drag, startPoint x: 770, startPoint y: 307, endPoint x: 681, endPoint y: 305, distance: 89.2
click at [682, 306] on div "Edit Buylist Category Locale Select locale English Welsh Tags 1 tags selected f…" at bounding box center [468, 229] width 937 height 458
type input "Mens deodorant"
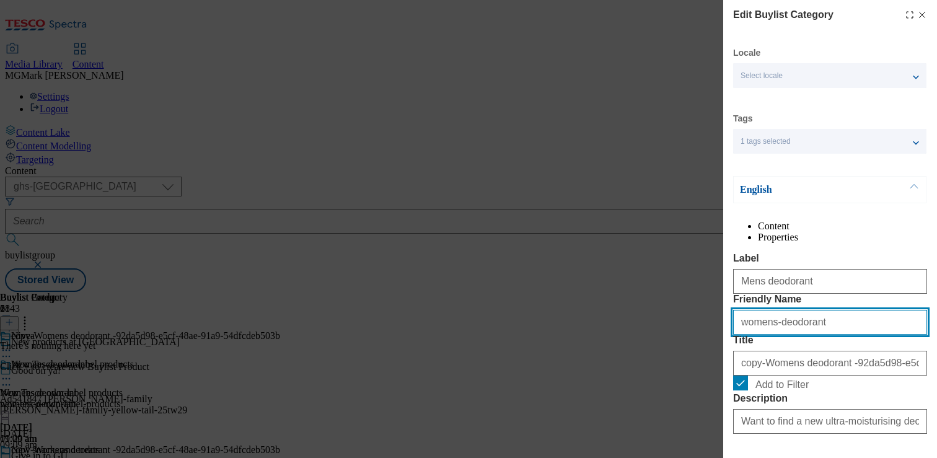
click at [744, 335] on input "womens-deodorant" at bounding box center [830, 322] width 194 height 25
click at [756, 335] on input "womens-deodorant" at bounding box center [830, 322] width 194 height 25
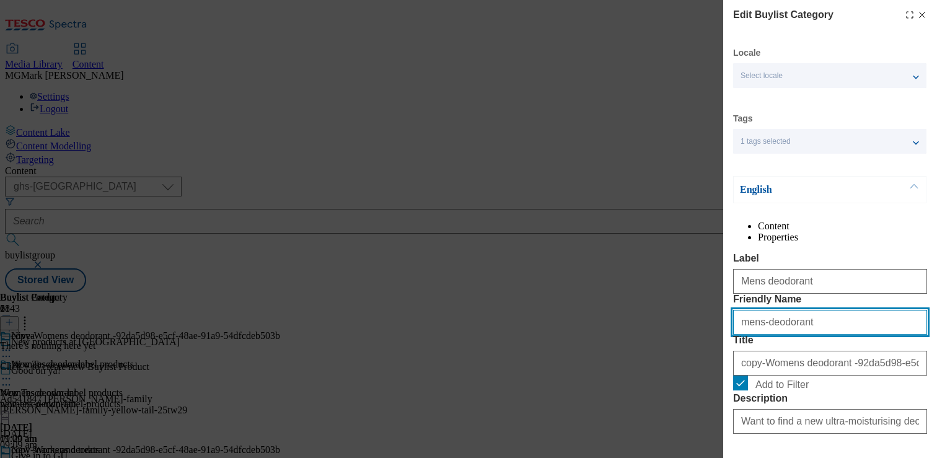
type input "mens-deodorant"
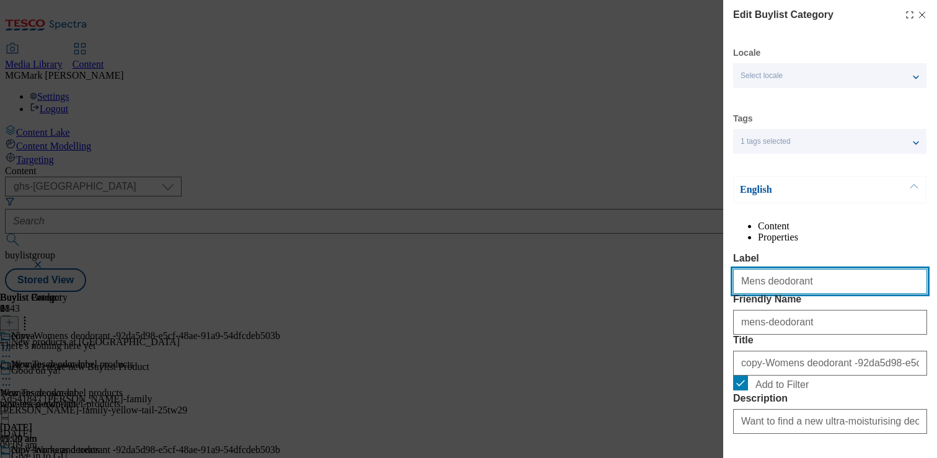
click at [756, 294] on input "Mens deodorant" at bounding box center [830, 281] width 194 height 25
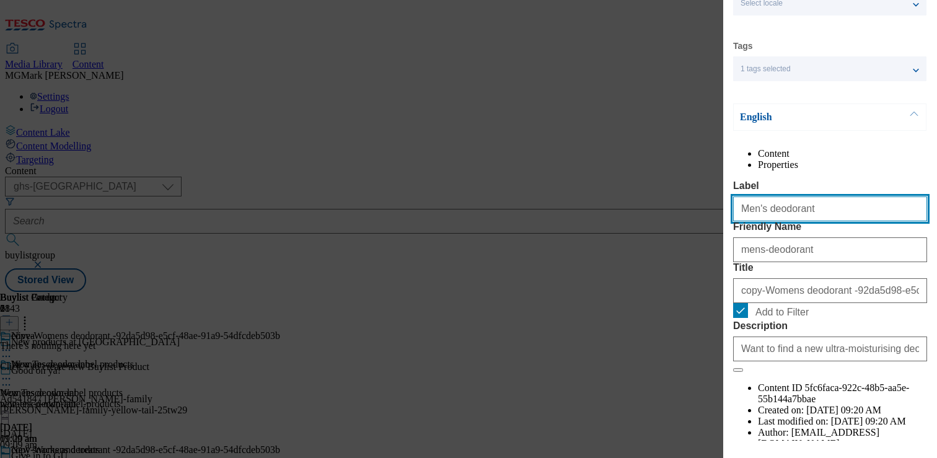
scroll to position [152, 0]
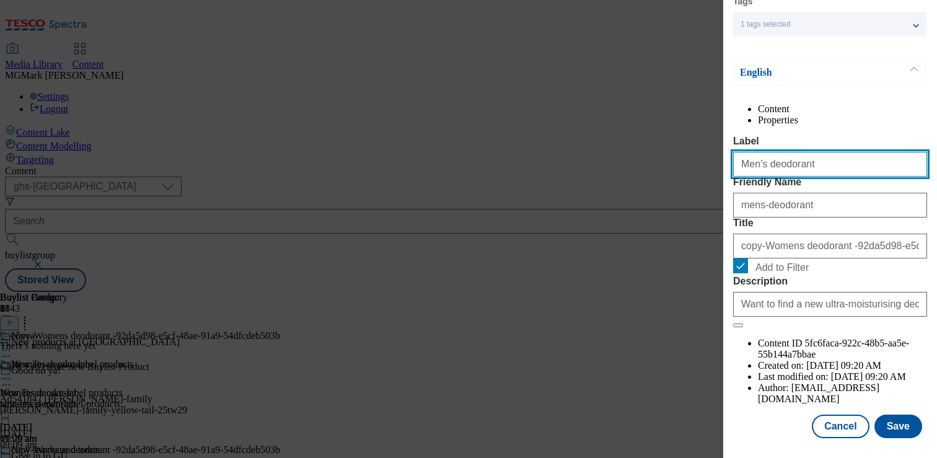
type input "Men's deodorant"
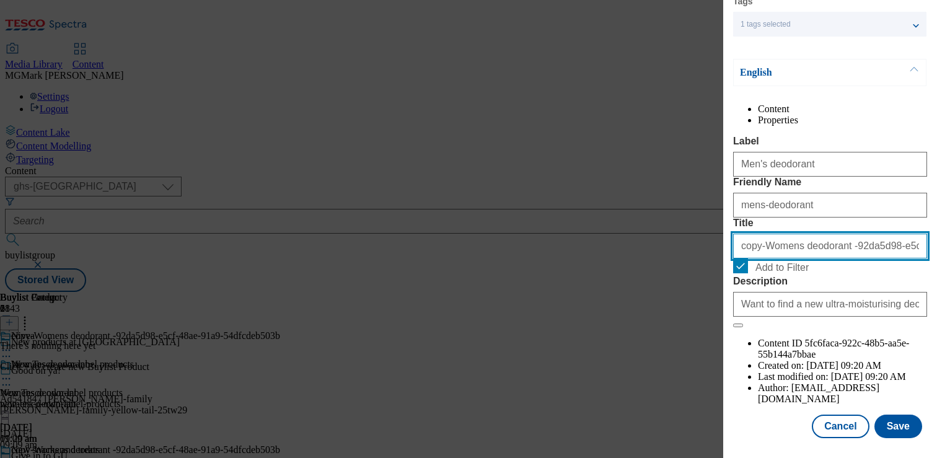
click at [747, 258] on input "copy-Womens deodorant -92da5d98-e5cf-48ae-91a9-54dfcdeb503b" at bounding box center [830, 246] width 194 height 25
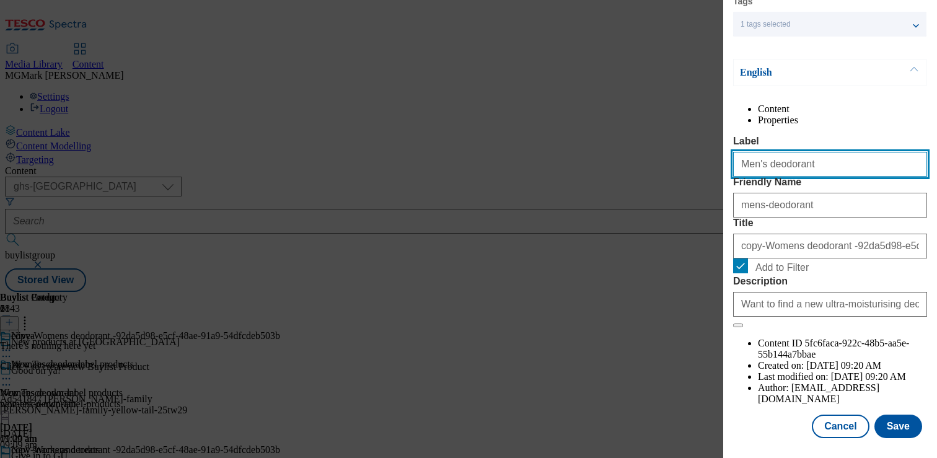
click at [800, 160] on input "Men's deodorant" at bounding box center [830, 164] width 194 height 25
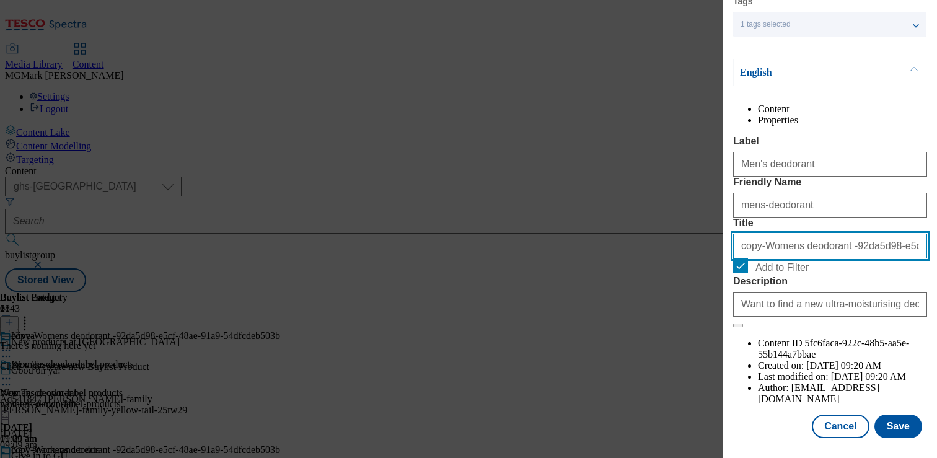
click at [763, 258] on input "copy-Womens deodorant -92da5d98-e5cf-48ae-91a9-54dfcdeb503b" at bounding box center [830, 246] width 194 height 25
paste input "Men's deodorant"
type input "Men's deodorant"
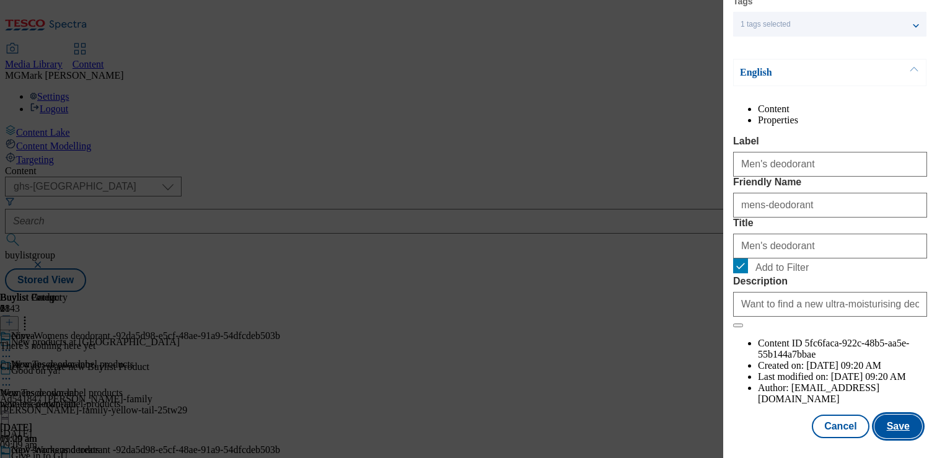
click at [901, 424] on button "Save" at bounding box center [898, 426] width 48 height 24
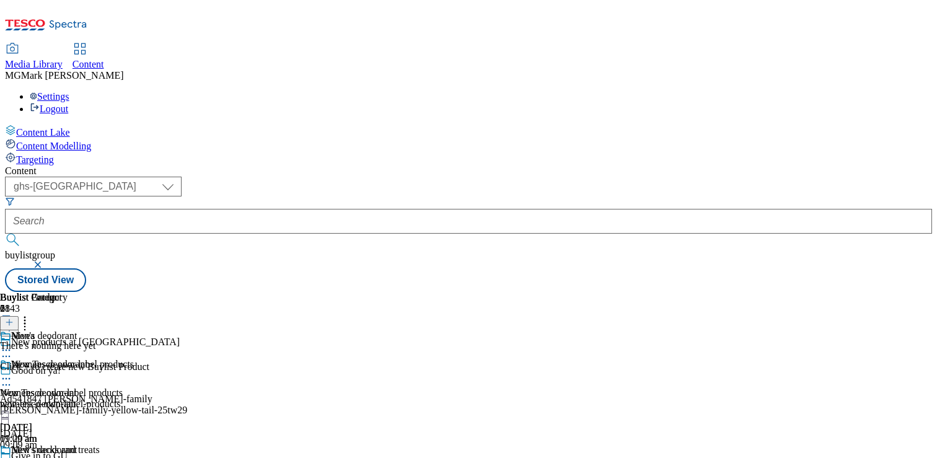
click at [12, 457] on icon at bounding box center [6, 464] width 12 height 12
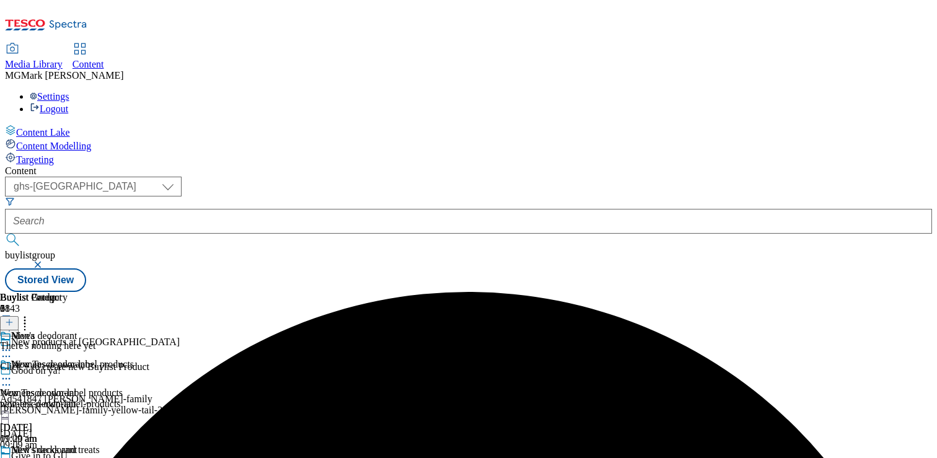
scroll to position [121, 0]
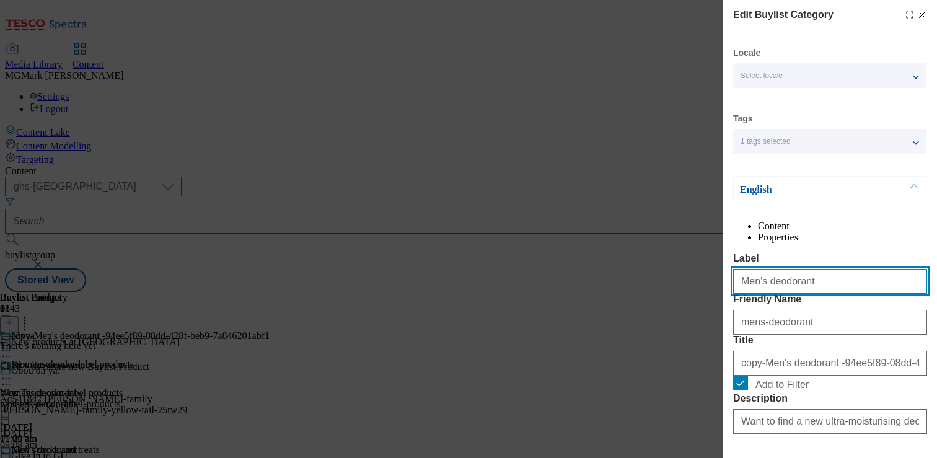
click at [796, 294] on input "Men's deodorant" at bounding box center [830, 281] width 194 height 25
type input "D"
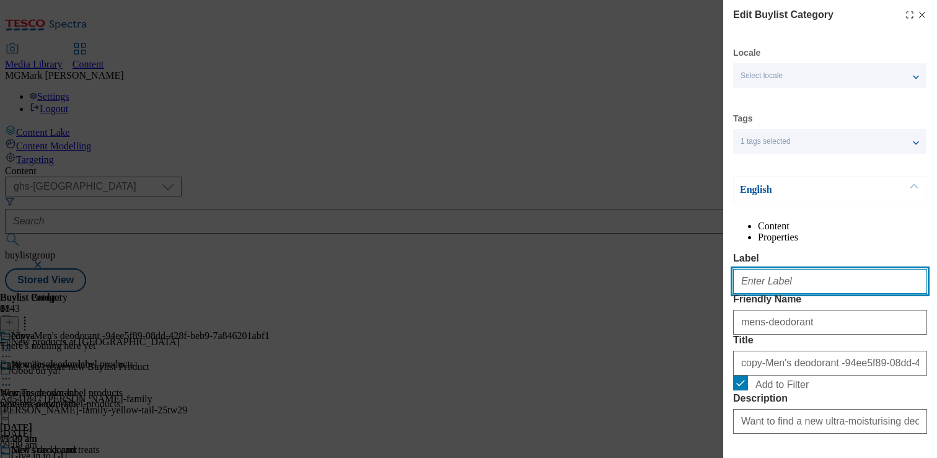
type input "F"
type input "Face and body"
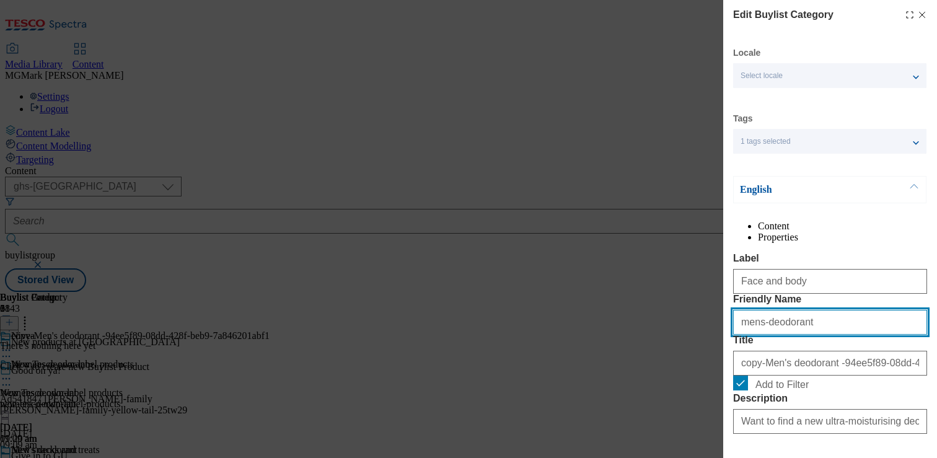
click at [804, 335] on input "mens-deodorant" at bounding box center [830, 322] width 194 height 25
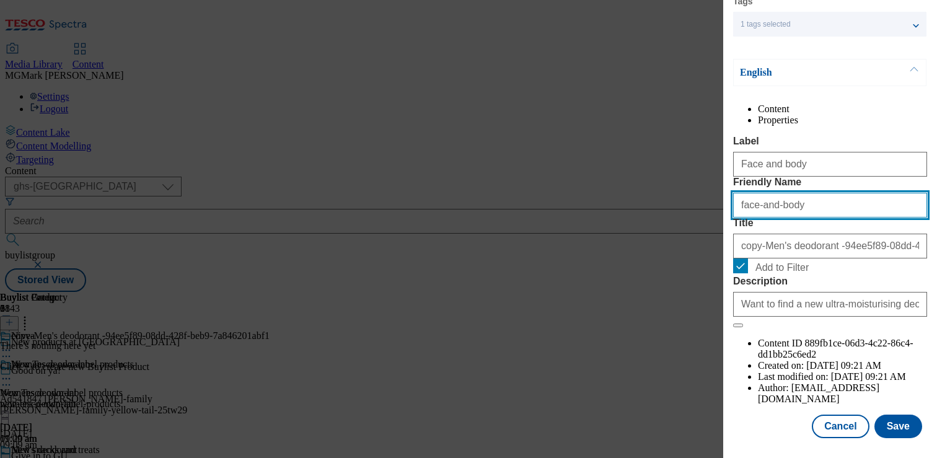
type input "face-and-body"
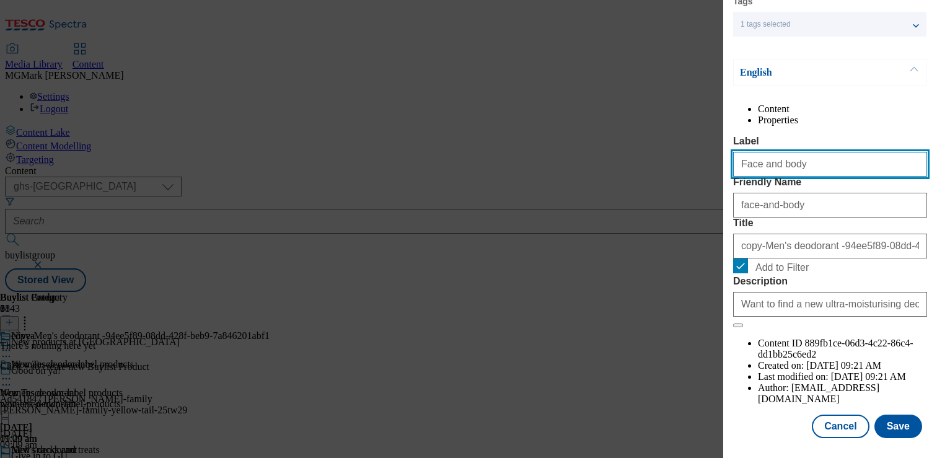
click at [752, 155] on input "Face and body" at bounding box center [830, 164] width 194 height 25
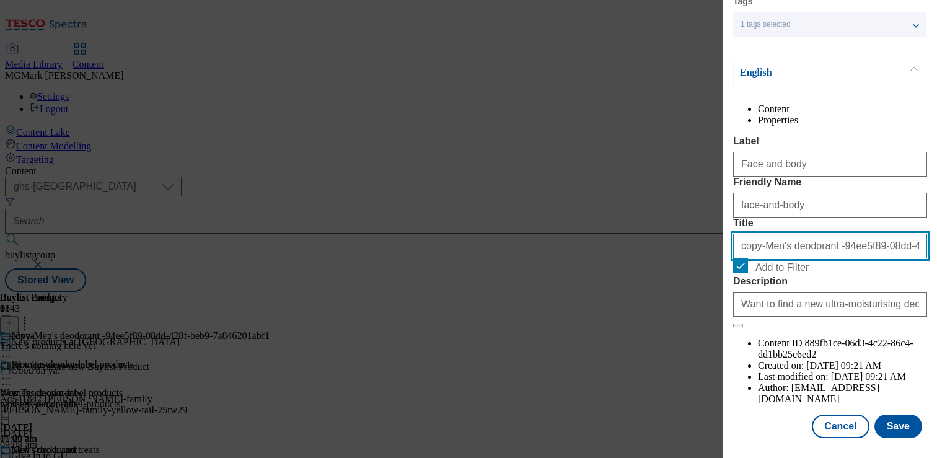
click at [807, 258] on input "copy-Men's deodorant -94ee5f89-08dd-428f-beb9-7a846201abf1" at bounding box center [830, 246] width 194 height 25
click at [806, 258] on input "copy-Men's deodorant -94ee5f89-08dd-428f-beb9-7a846201abf1" at bounding box center [830, 246] width 194 height 25
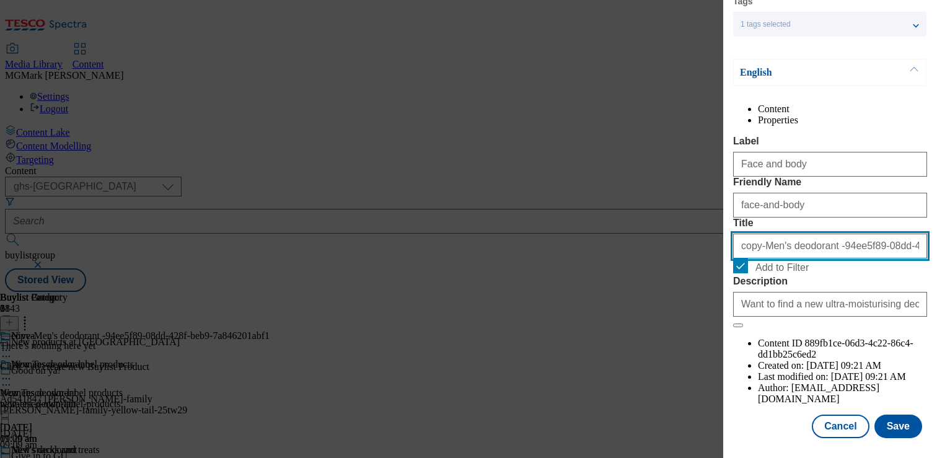
click at [806, 258] on input "copy-Men's deodorant -94ee5f89-08dd-428f-beb9-7a846201abf1" at bounding box center [830, 246] width 194 height 25
paste input "Face and body"
type input "Face and body"
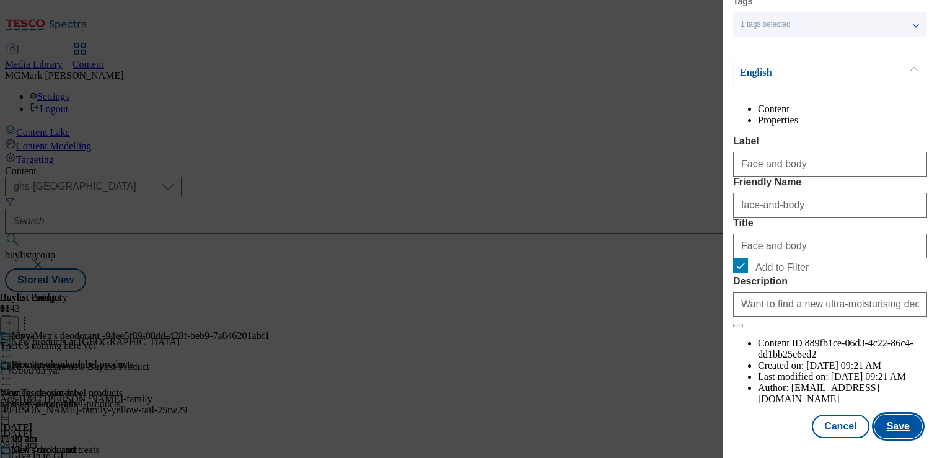
click at [913, 427] on button "Save" at bounding box center [898, 426] width 48 height 24
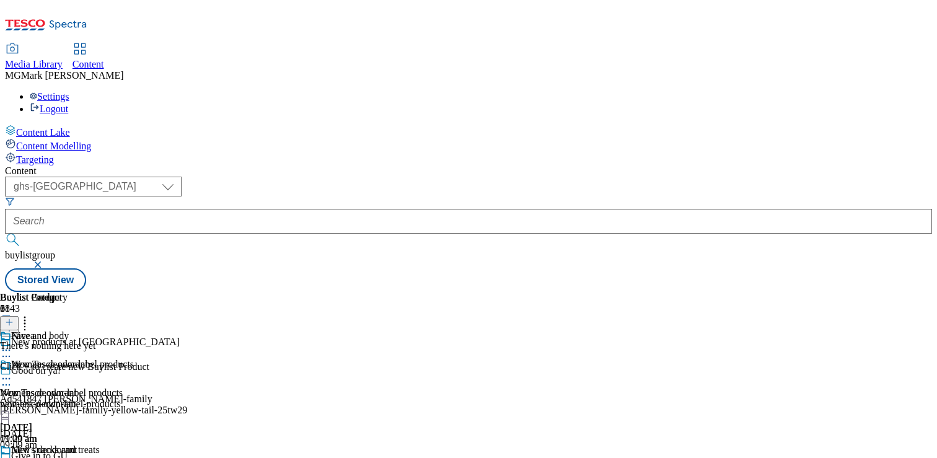
scroll to position [0, 0]
click at [19, 316] on button at bounding box center [9, 323] width 19 height 14
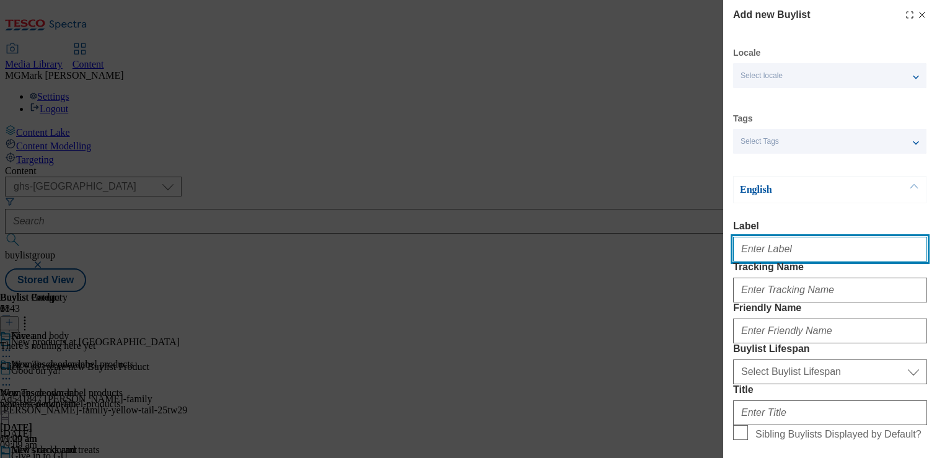
click at [789, 261] on input "Label" at bounding box center [830, 249] width 194 height 25
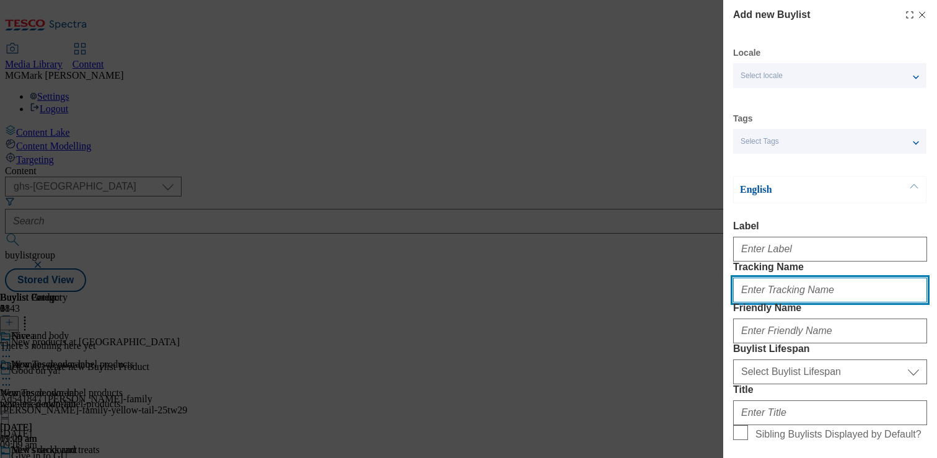
click at [812, 302] on input "Tracking Name" at bounding box center [830, 290] width 194 height 25
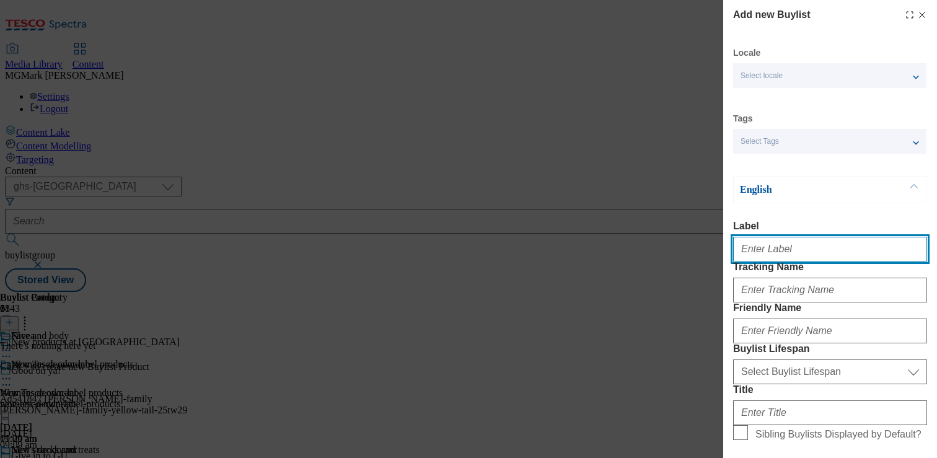
click at [748, 253] on input "Label" at bounding box center [830, 249] width 194 height 25
type input "Homecare and cleaning"
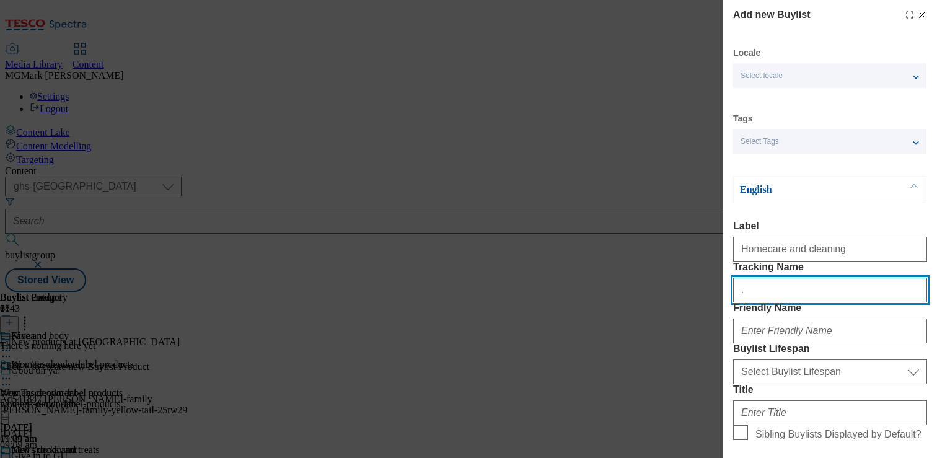
type input "."
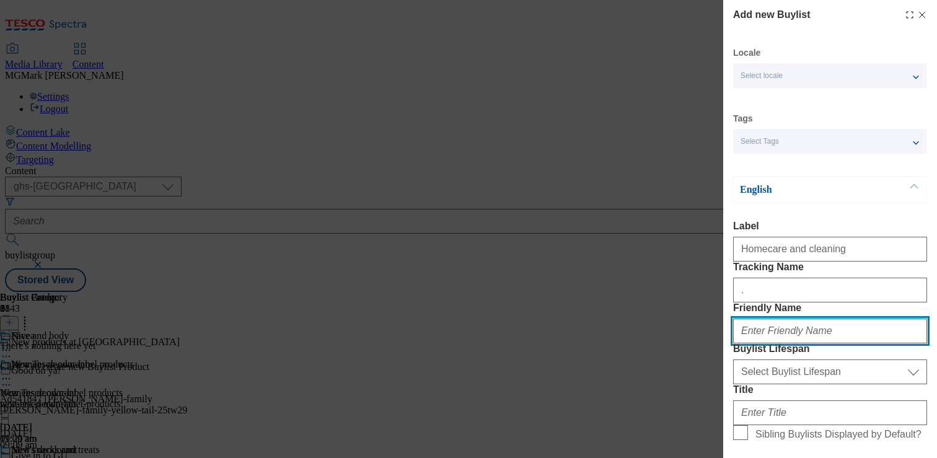
click at [760, 343] on input "Friendly Name" at bounding box center [830, 330] width 194 height 25
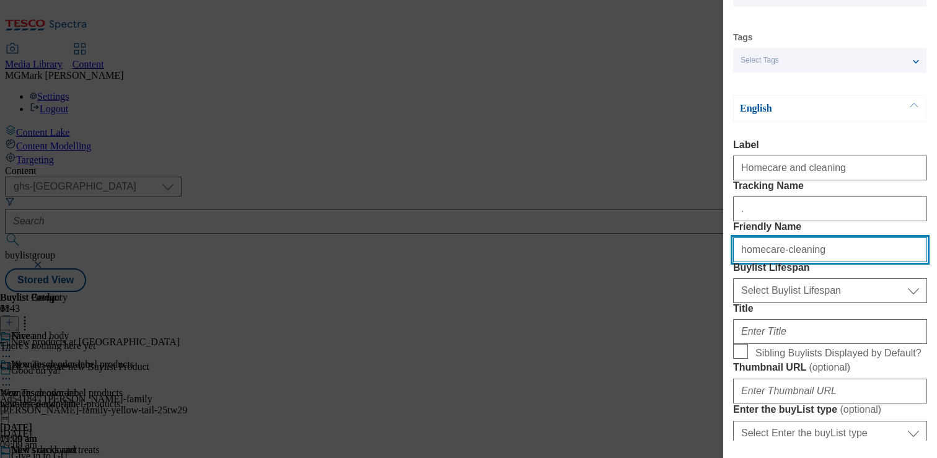
scroll to position [124, 0]
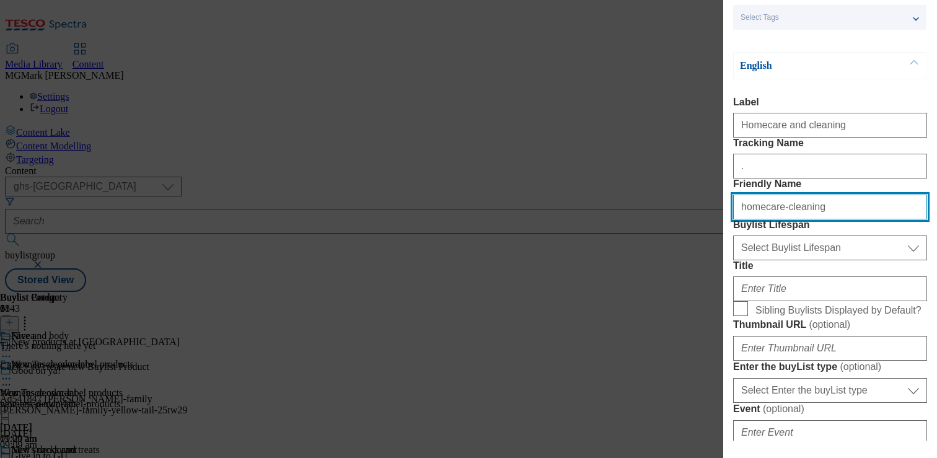
type input "homecare-cleaning"
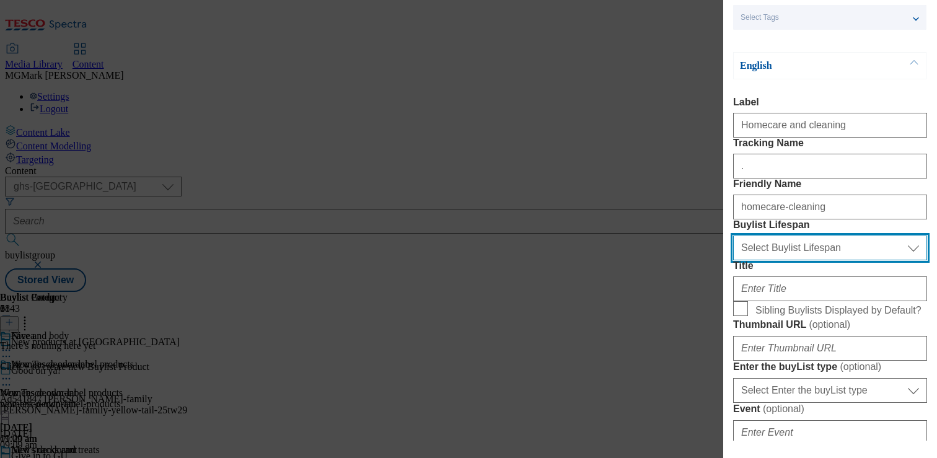
click at [782, 260] on select "Select Buylist Lifespan evergreen seasonal tactical" at bounding box center [830, 247] width 194 height 25
select select "evergreen"
click at [733, 260] on select "Select Buylist Lifespan evergreen seasonal tactical" at bounding box center [830, 247] width 194 height 25
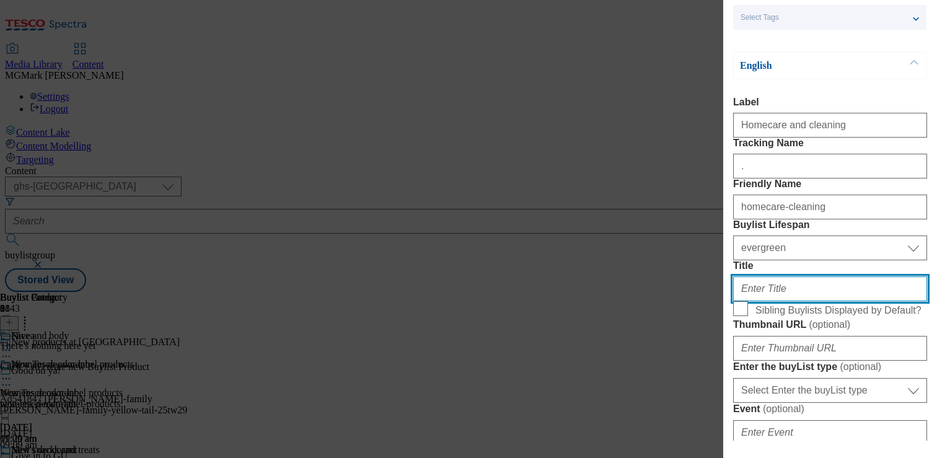
click at [787, 301] on input "Title" at bounding box center [830, 288] width 194 height 25
paste input "H"
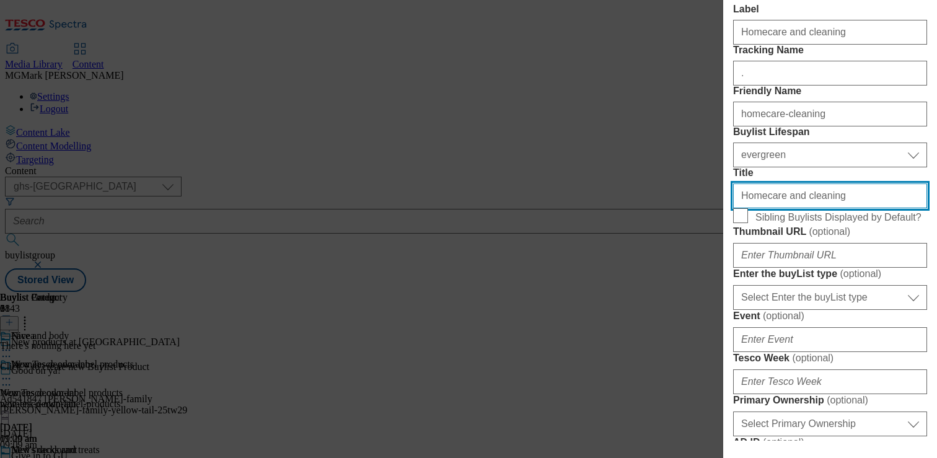
scroll to position [253, 0]
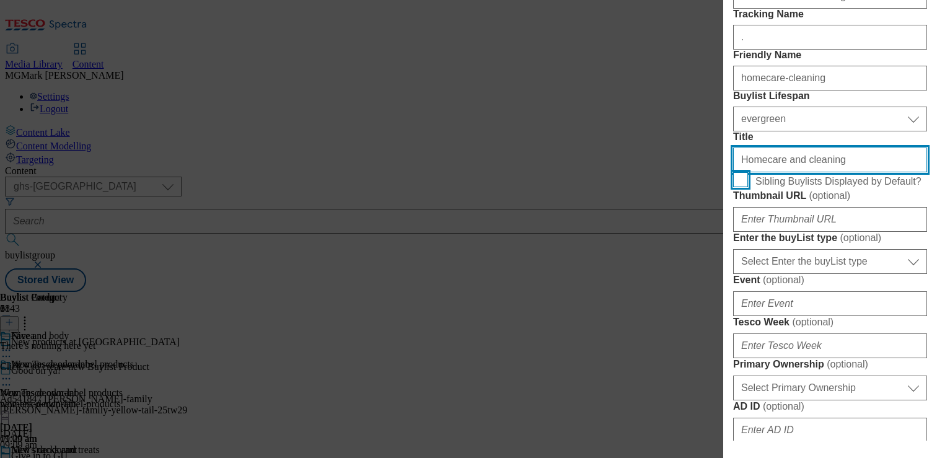
type input "Homecare and cleaning"
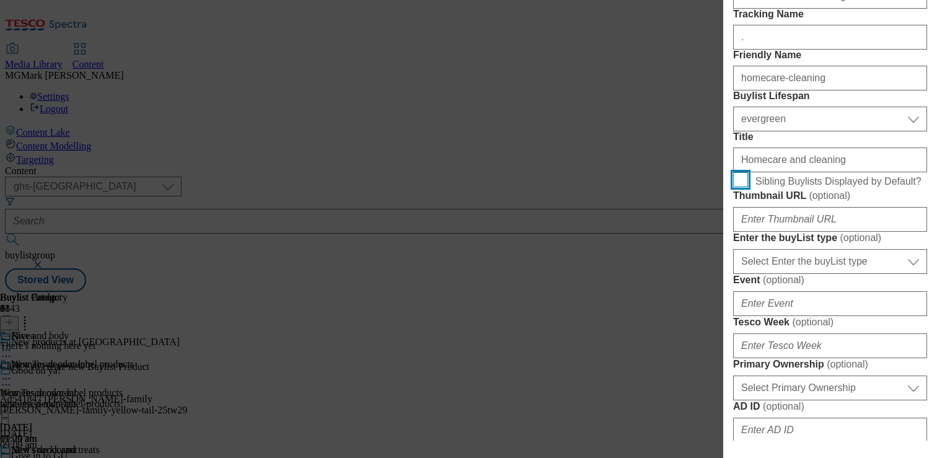
click at [739, 190] on label "Sibling Buylists Displayed by Default?" at bounding box center [830, 180] width 194 height 17
click at [739, 187] on input "Sibling Buylists Displayed by Default?" at bounding box center [740, 179] width 15 height 15
checkbox input "true"
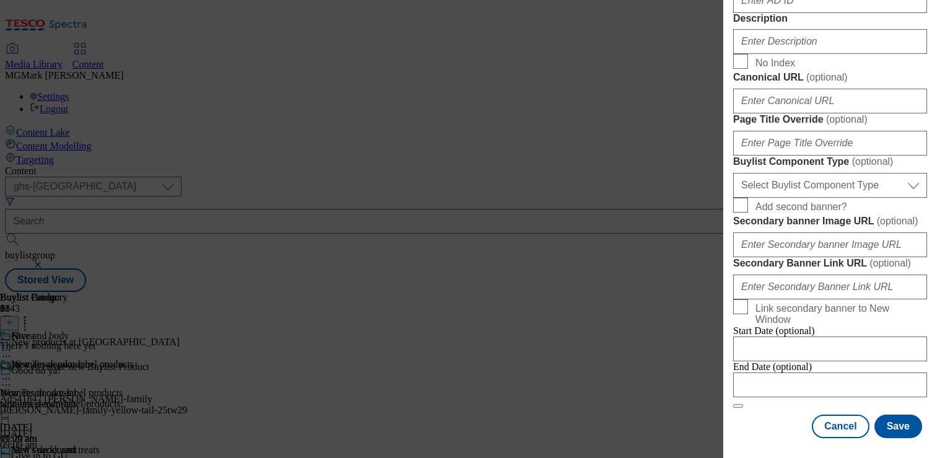
scroll to position [738, 0]
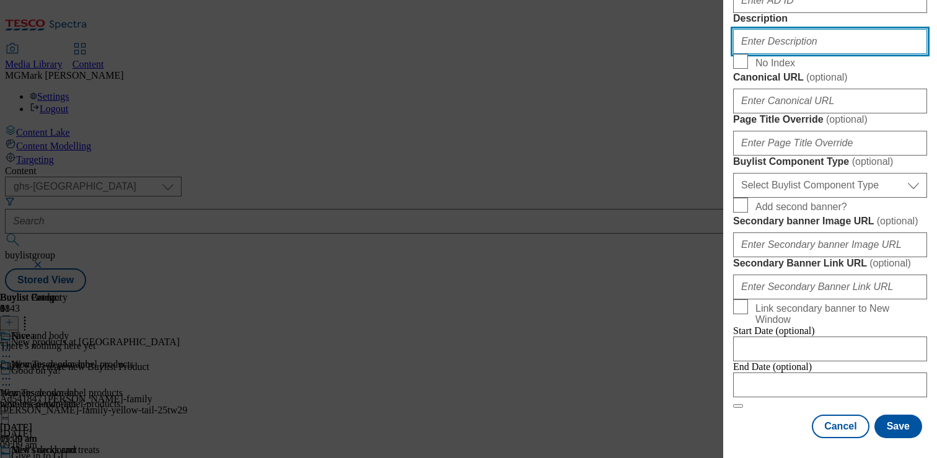
click at [801, 54] on input "Description" at bounding box center [830, 41] width 194 height 25
paste input "Want to find new cleaning products to get your home gleaming? Shop new products…"
type input "Want to find new cleaning products to get your home gleaming? Shop new products…"
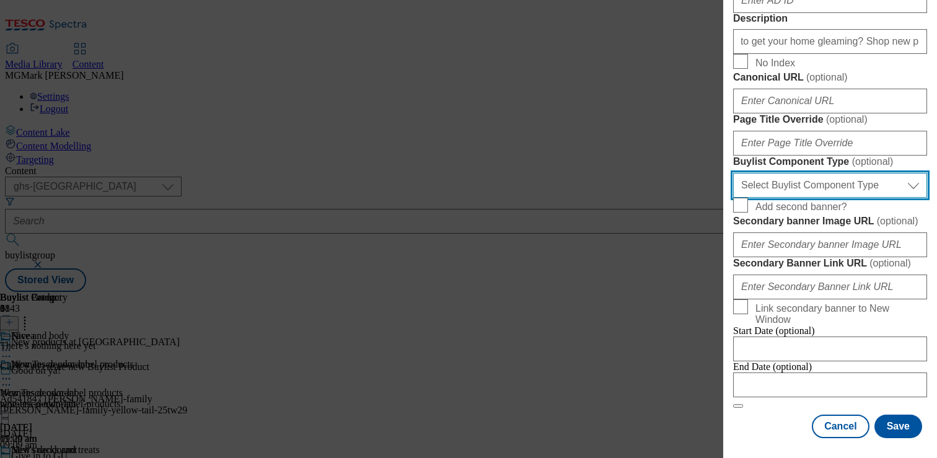
click at [781, 173] on select "Select Buylist Component Type Banner Competition Header Meal" at bounding box center [830, 185] width 194 height 25
select select "Banner"
click at [733, 173] on select "Select Buylist Component Type Banner Competition Header Meal" at bounding box center [830, 185] width 194 height 25
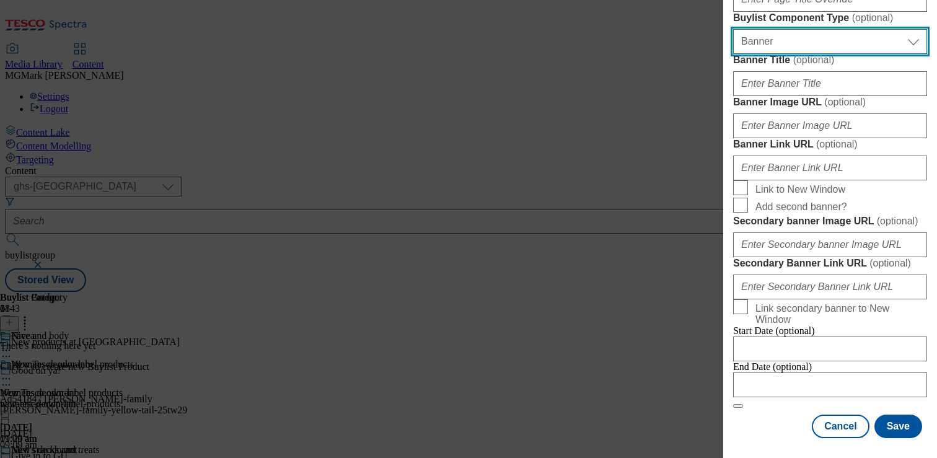
scroll to position [1347, 0]
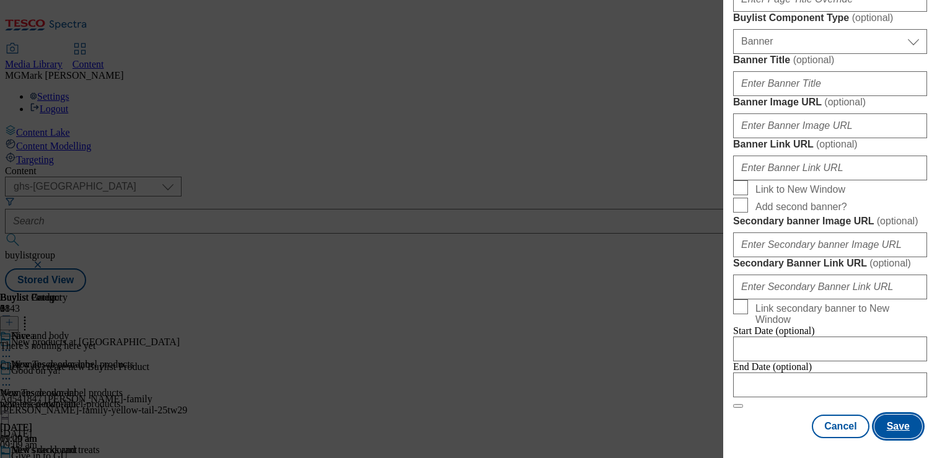
click at [900, 414] on button "Save" at bounding box center [898, 426] width 48 height 24
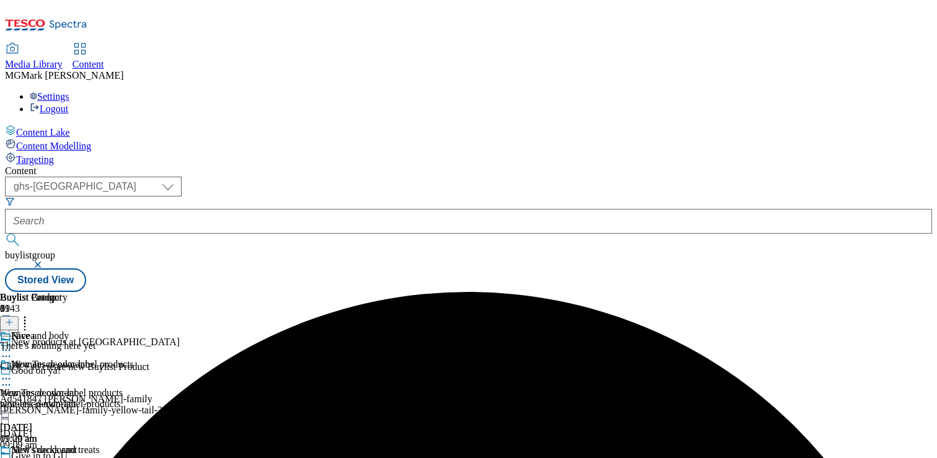
scroll to position [2048, 0]
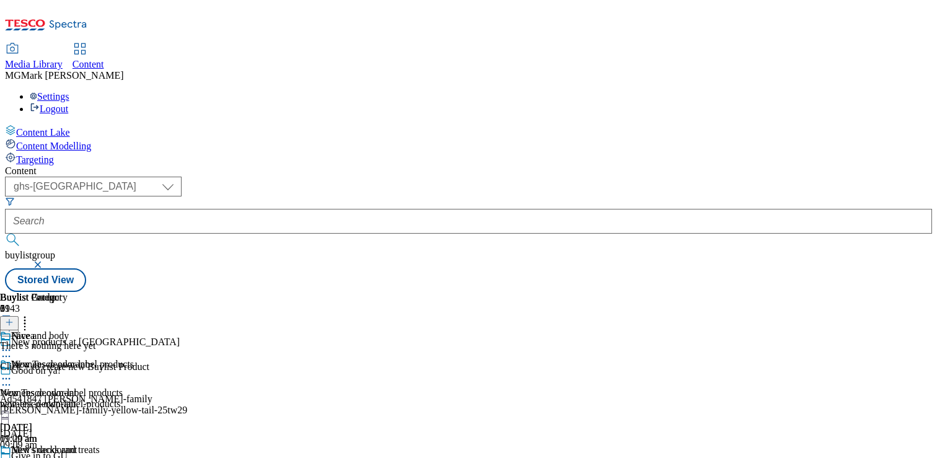
click at [19, 318] on div at bounding box center [9, 323] width 19 height 11
click at [14, 318] on icon at bounding box center [9, 322] width 9 height 9
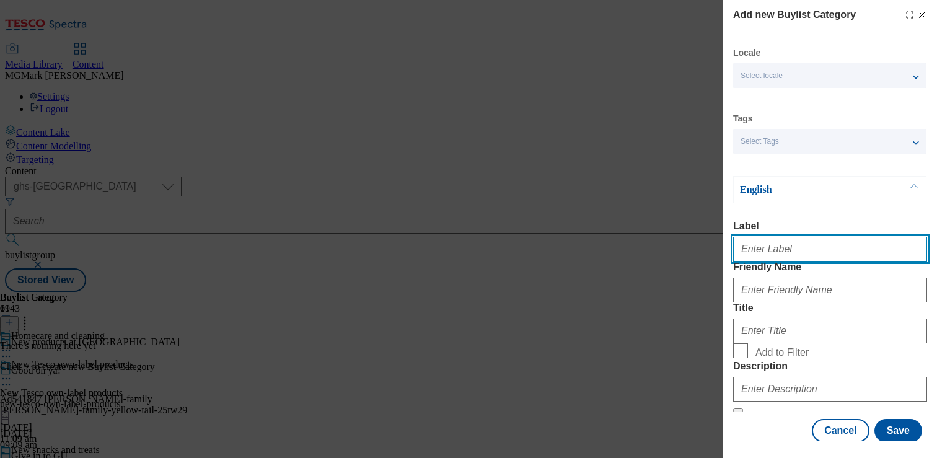
click at [804, 256] on input "Label" at bounding box center [830, 249] width 194 height 25
type input "Laundry"
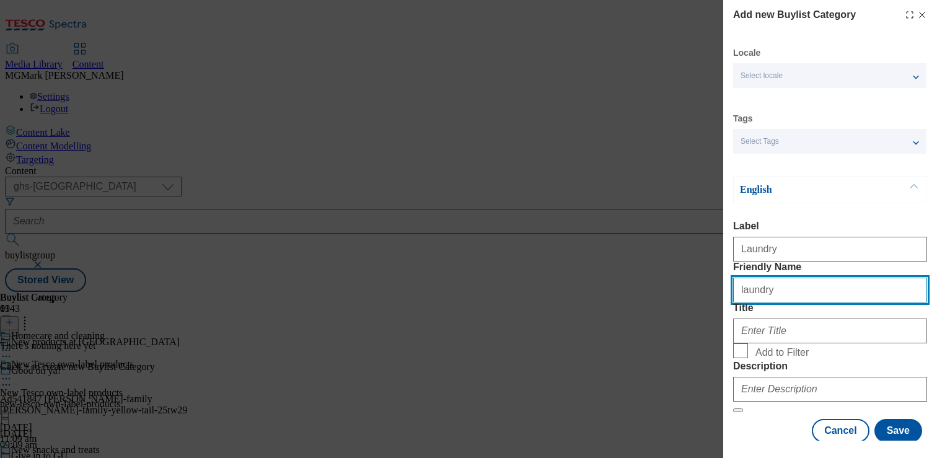
type input "laundry"
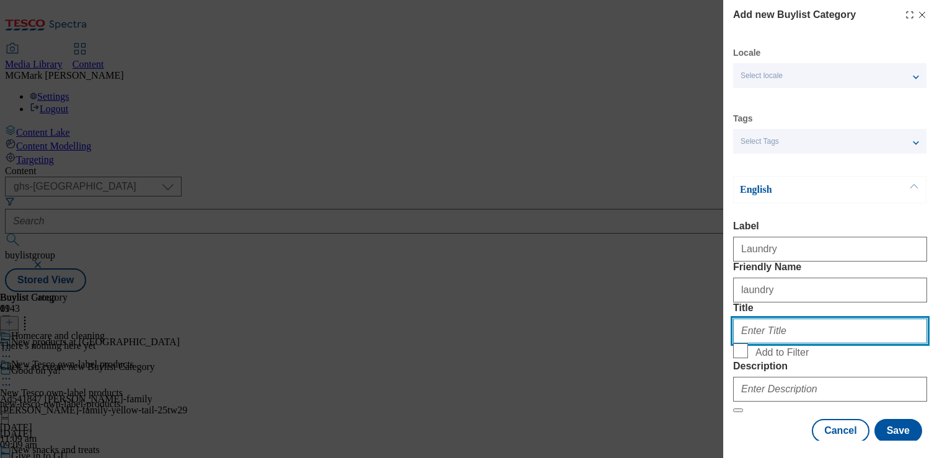
click at [787, 343] on input "Title" at bounding box center [830, 330] width 194 height 25
type input "O"
type input "Laundry"
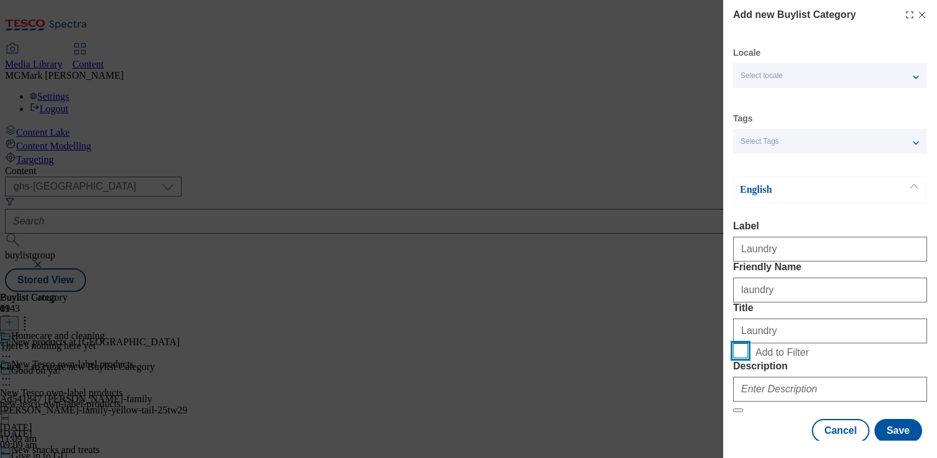
click at [742, 358] on input "Add to Filter" at bounding box center [740, 350] width 15 height 15
checkbox input "true"
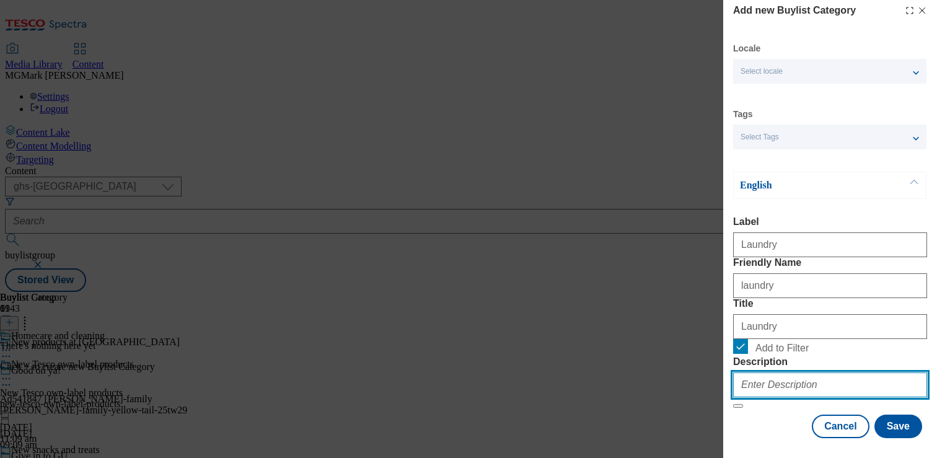
click at [837, 387] on input "Description" at bounding box center [830, 384] width 194 height 25
paste input "Want to find new cleaning products to get your home gleaming? Shop new products…"
type input "Want to find new cleaning products to get your home gleaming? Shop new products…"
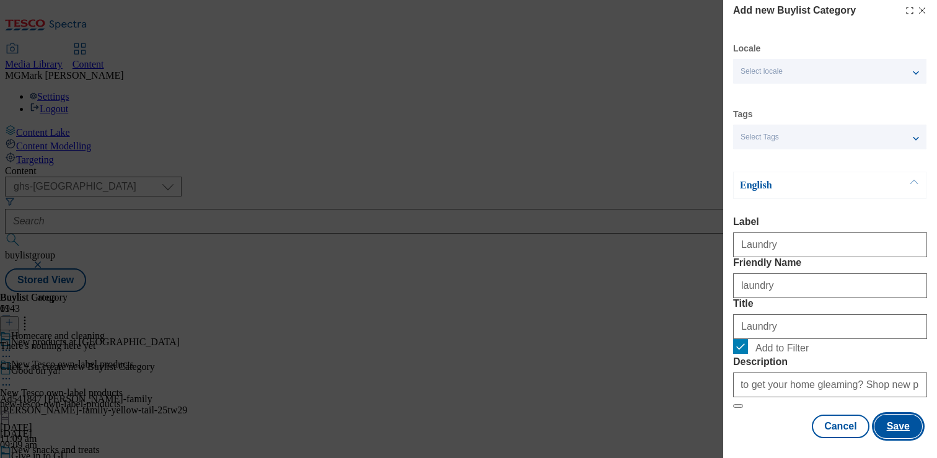
scroll to position [0, 0]
click at [901, 420] on button "Save" at bounding box center [898, 426] width 48 height 24
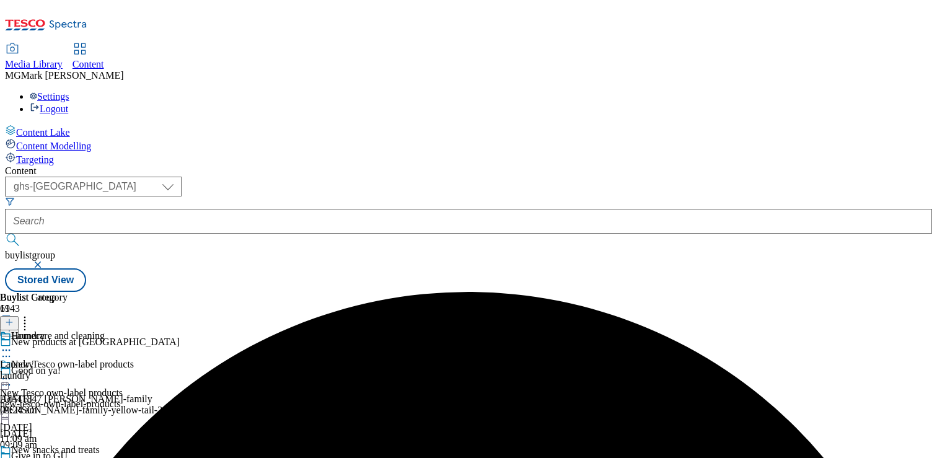
click at [68, 344] on div at bounding box center [34, 351] width 68 height 15
click at [58, 386] on span "Copy" at bounding box center [47, 390] width 19 height 9
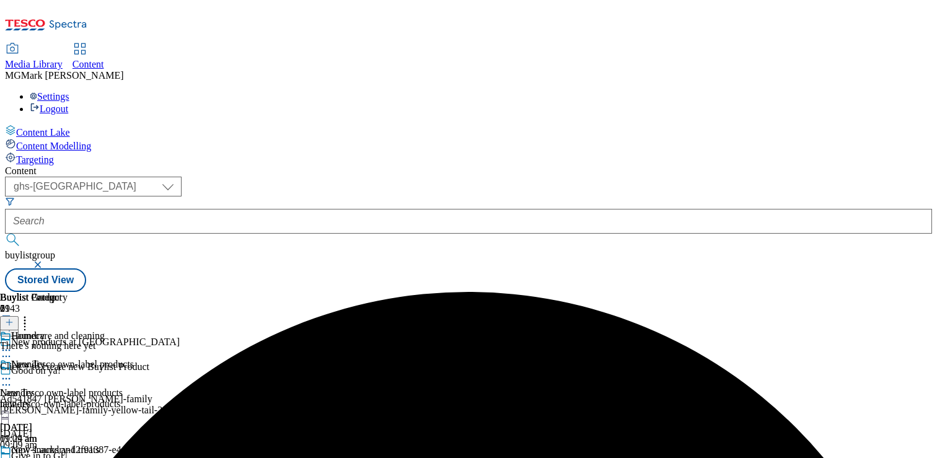
click at [12, 457] on icon at bounding box center [6, 464] width 12 height 12
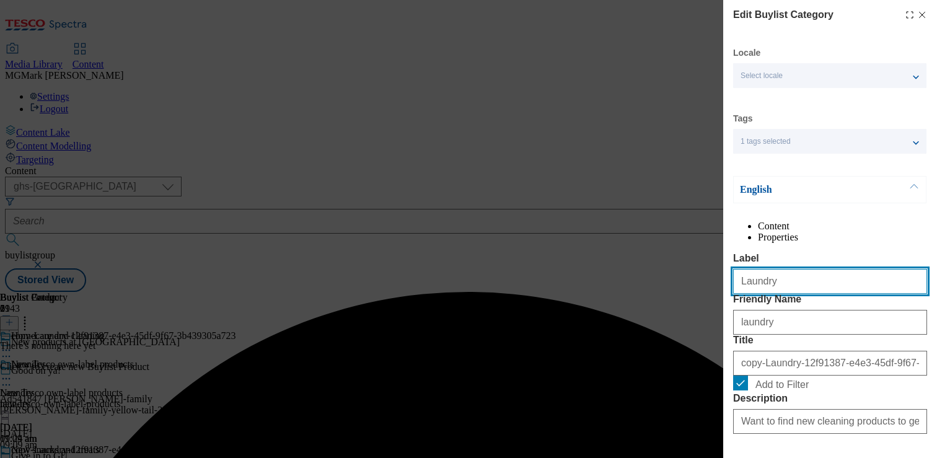
click at [773, 294] on input "Laundry" at bounding box center [830, 281] width 194 height 25
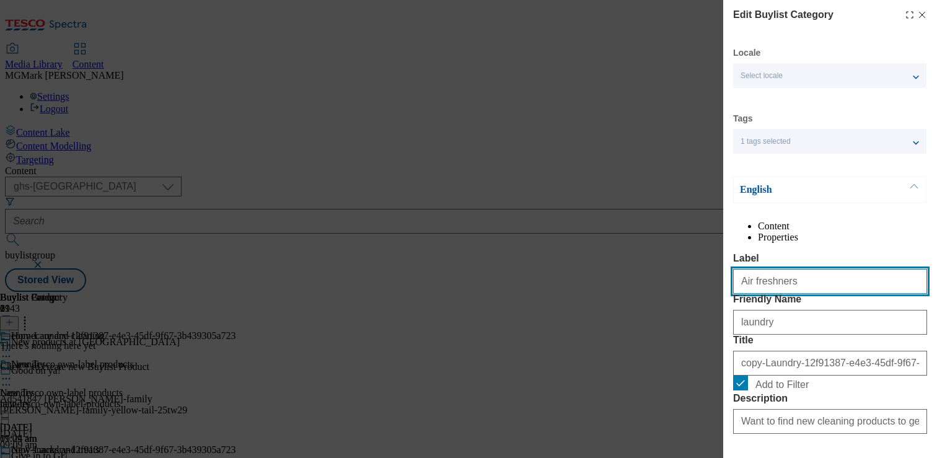
type input "Air freshners"
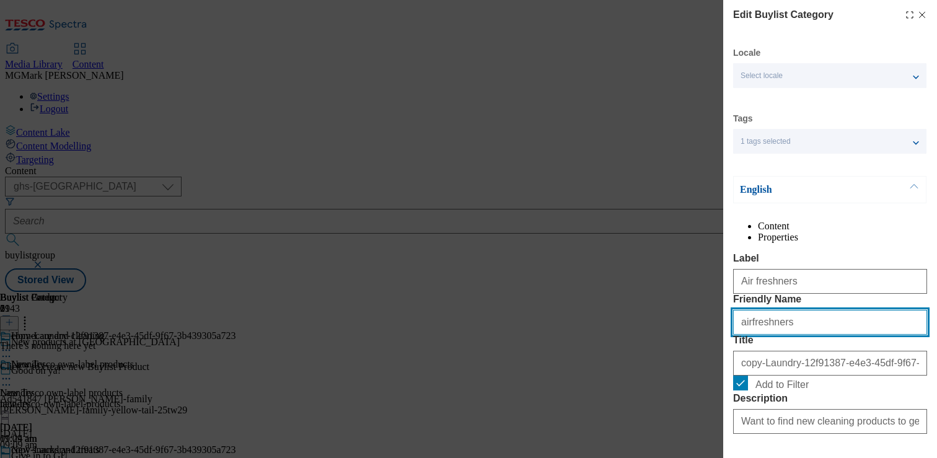
type input "airfreshners"
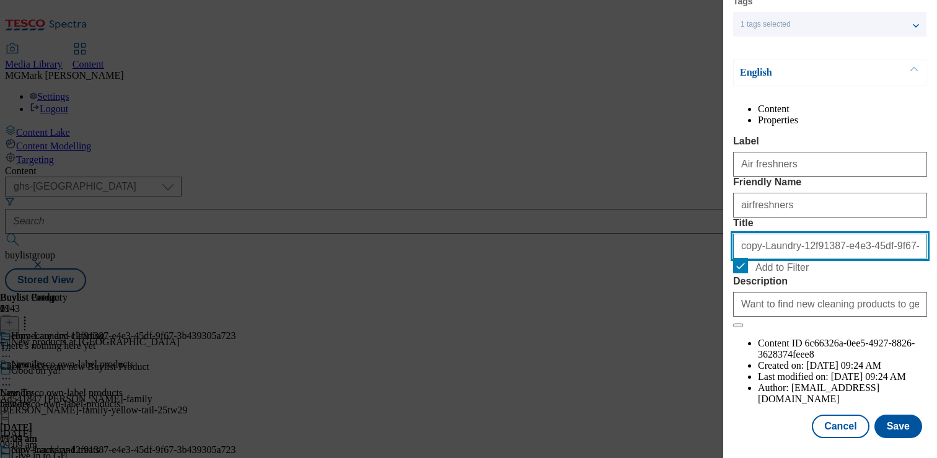
scroll to position [152, 0]
type input "Air freshners"
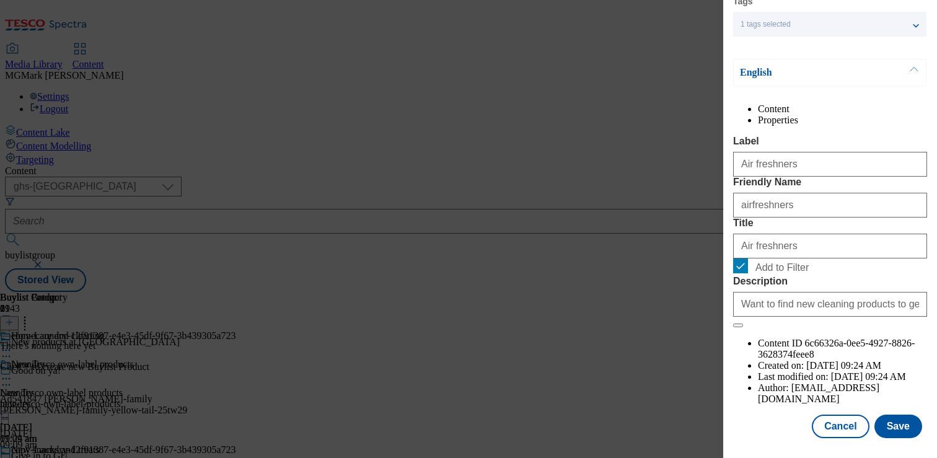
click at [837, 233] on form "Label Air freshners Friendly Name airfreshners Title Air freshners Add to Filte…" at bounding box center [830, 232] width 194 height 192
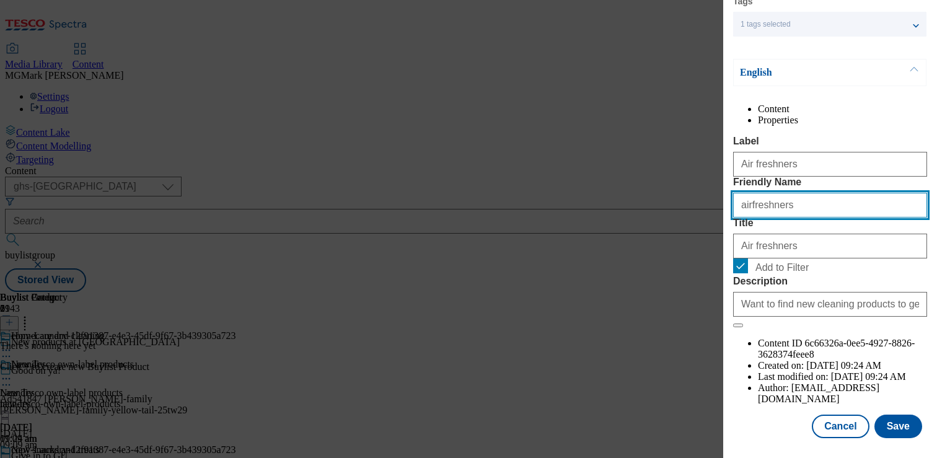
click at [835, 217] on input "airfreshners" at bounding box center [830, 205] width 194 height 25
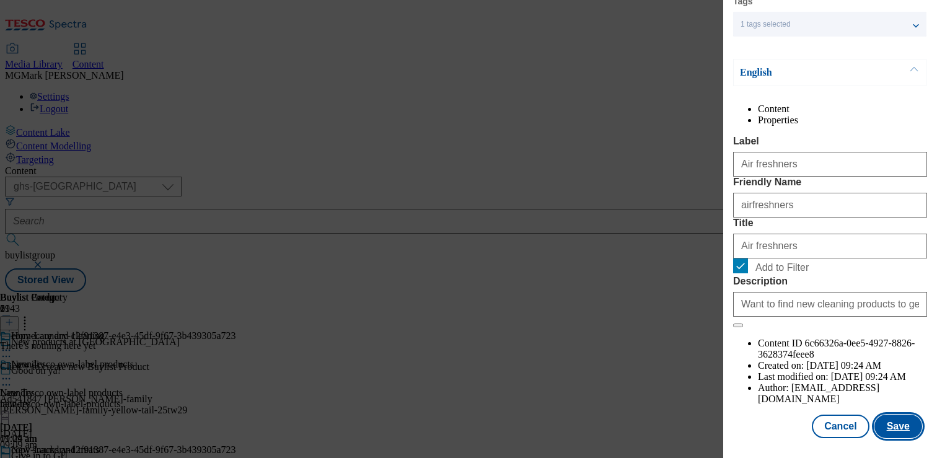
click at [898, 431] on button "Save" at bounding box center [898, 426] width 48 height 24
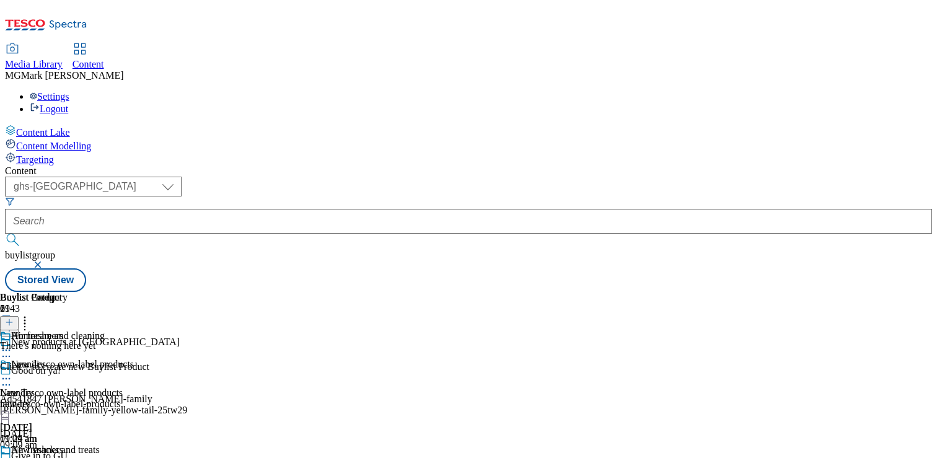
scroll to position [121, 0]
